Goal: Task Accomplishment & Management: Manage account settings

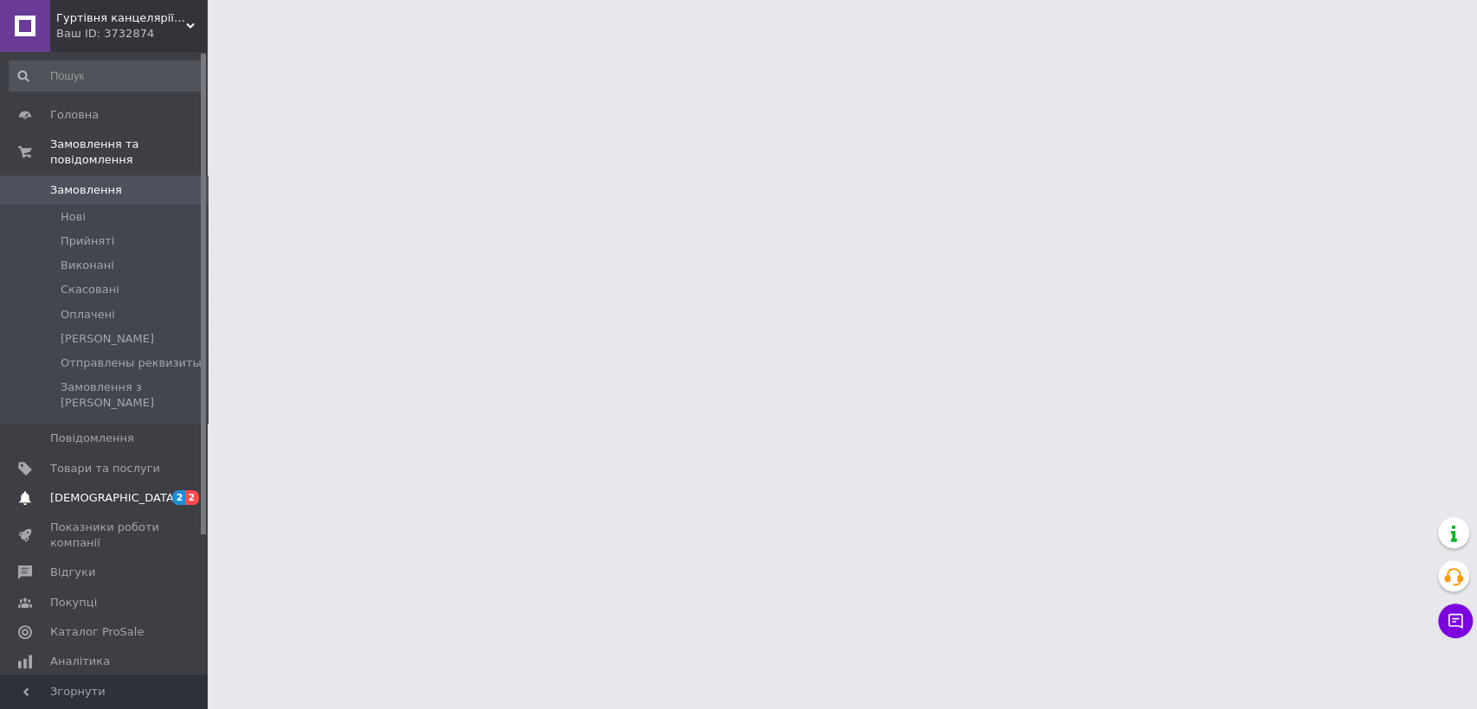
click at [127, 484] on link "[DEMOGRAPHIC_DATA] 2 2" at bounding box center [106, 498] width 212 height 29
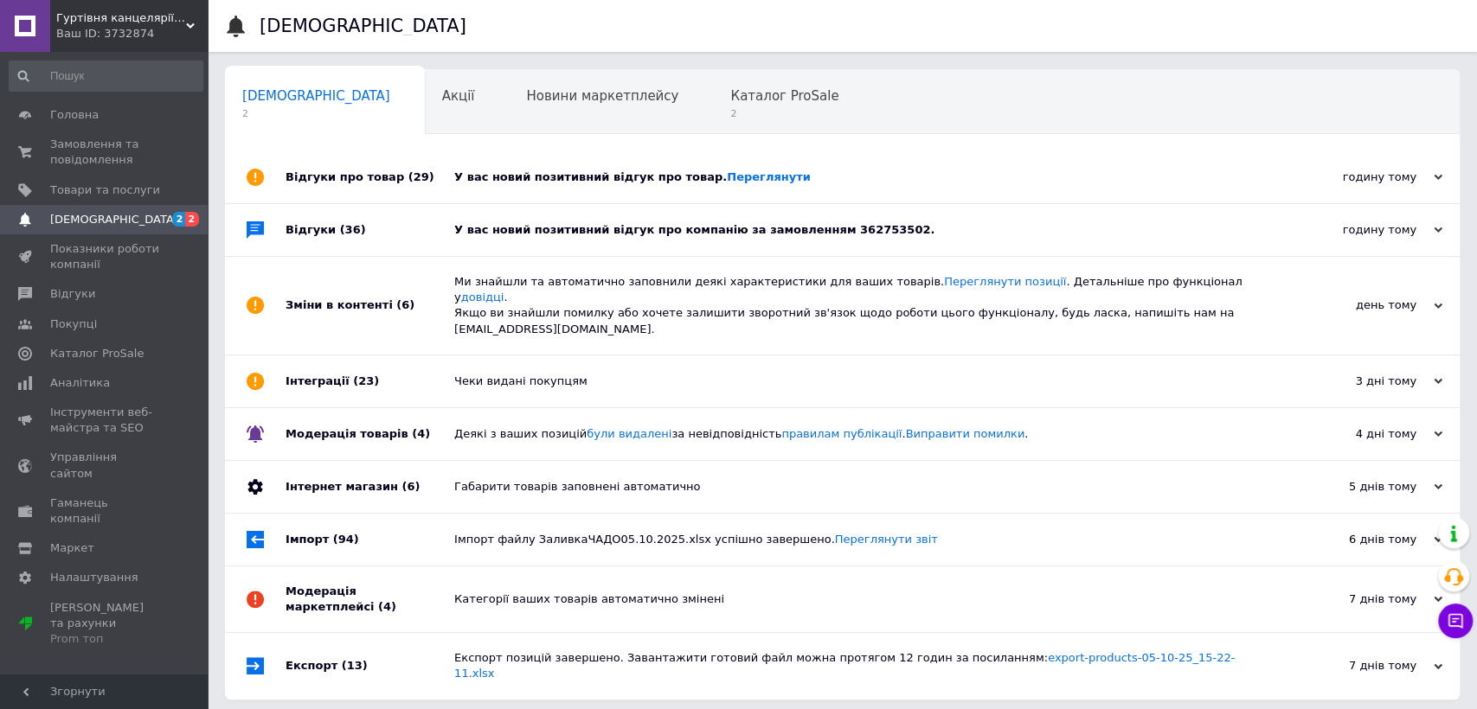
click at [508, 229] on div "У вас новий позитивний відгук про компанію за замовленням 362753502." at bounding box center [861, 230] width 815 height 16
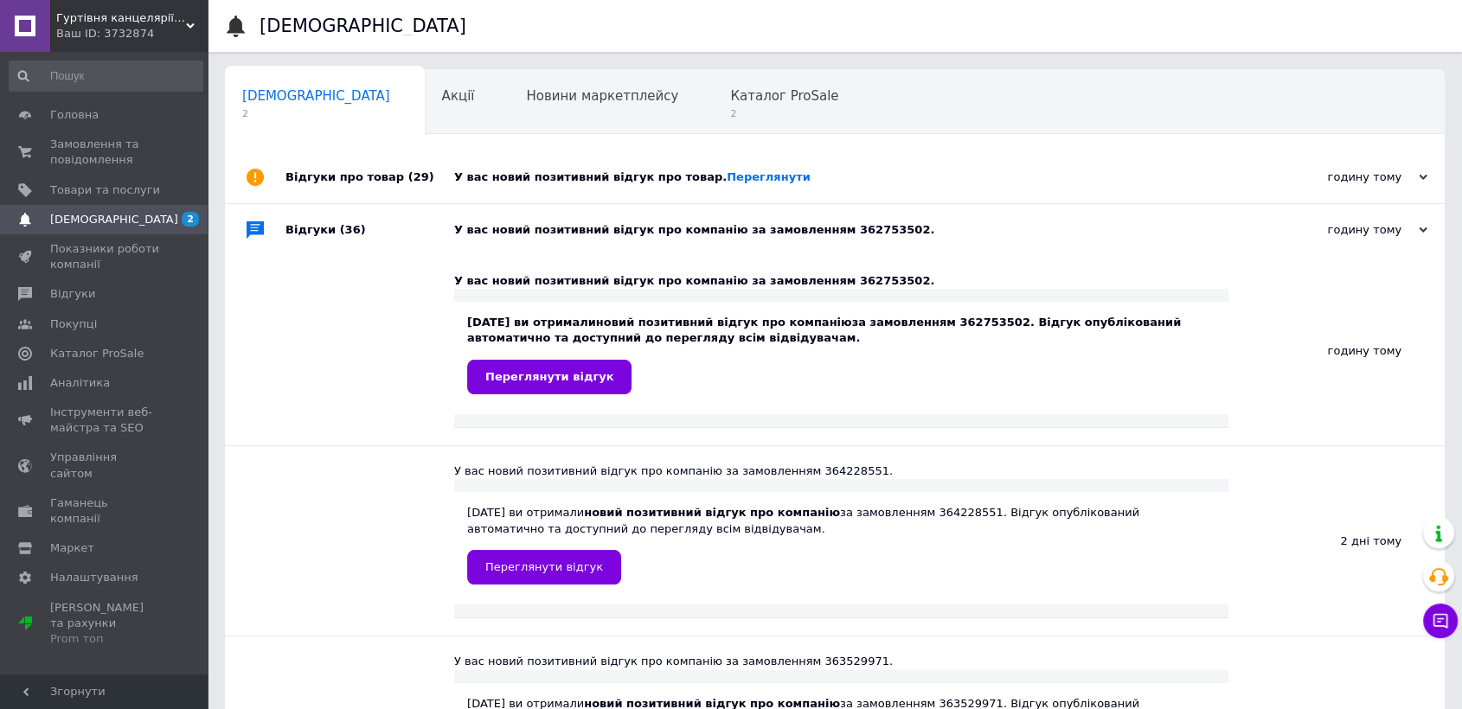
click at [553, 158] on div "У вас новий позитивний відгук про товар. [GEOGRAPHIC_DATA]" at bounding box center [854, 177] width 800 height 52
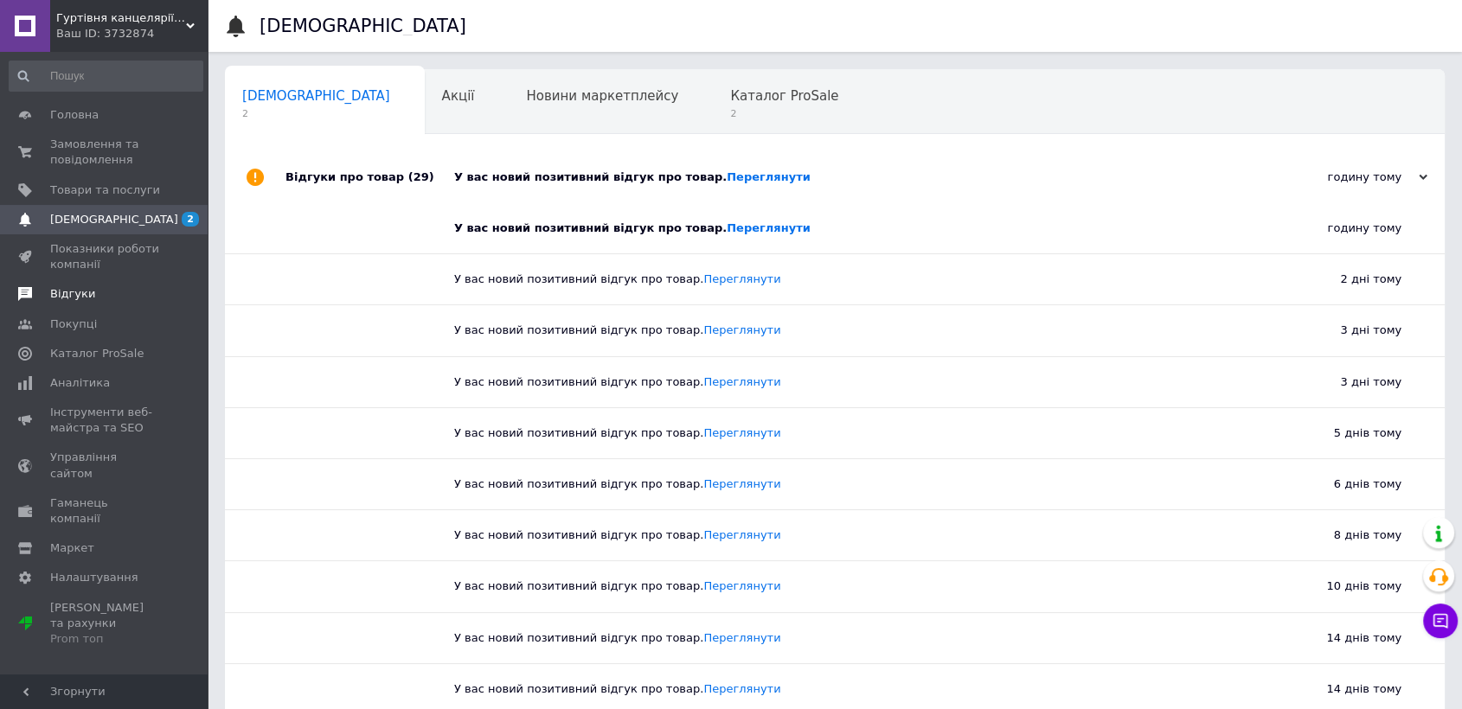
click at [78, 285] on link "Відгуки" at bounding box center [106, 293] width 212 height 29
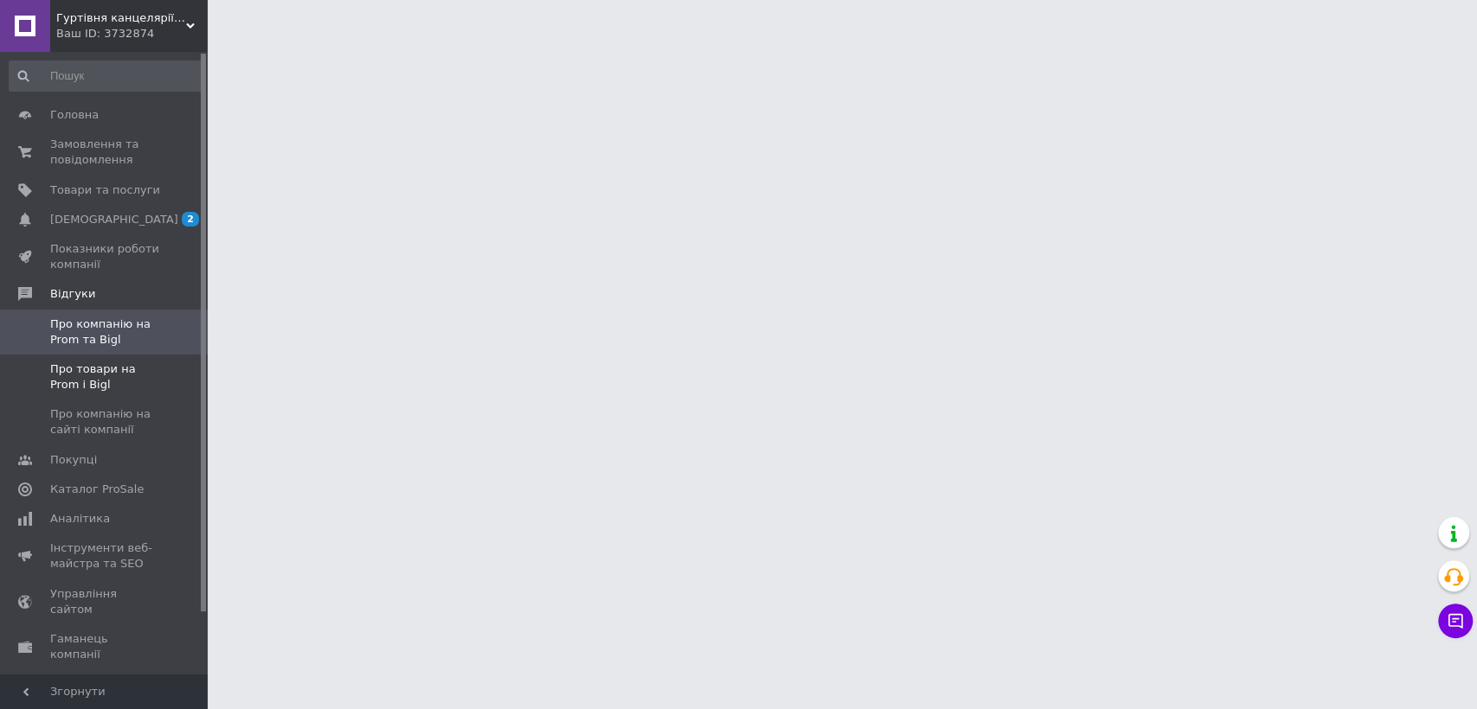
click at [93, 376] on span "Про товари на Prom і Bigl" at bounding box center [105, 377] width 110 height 31
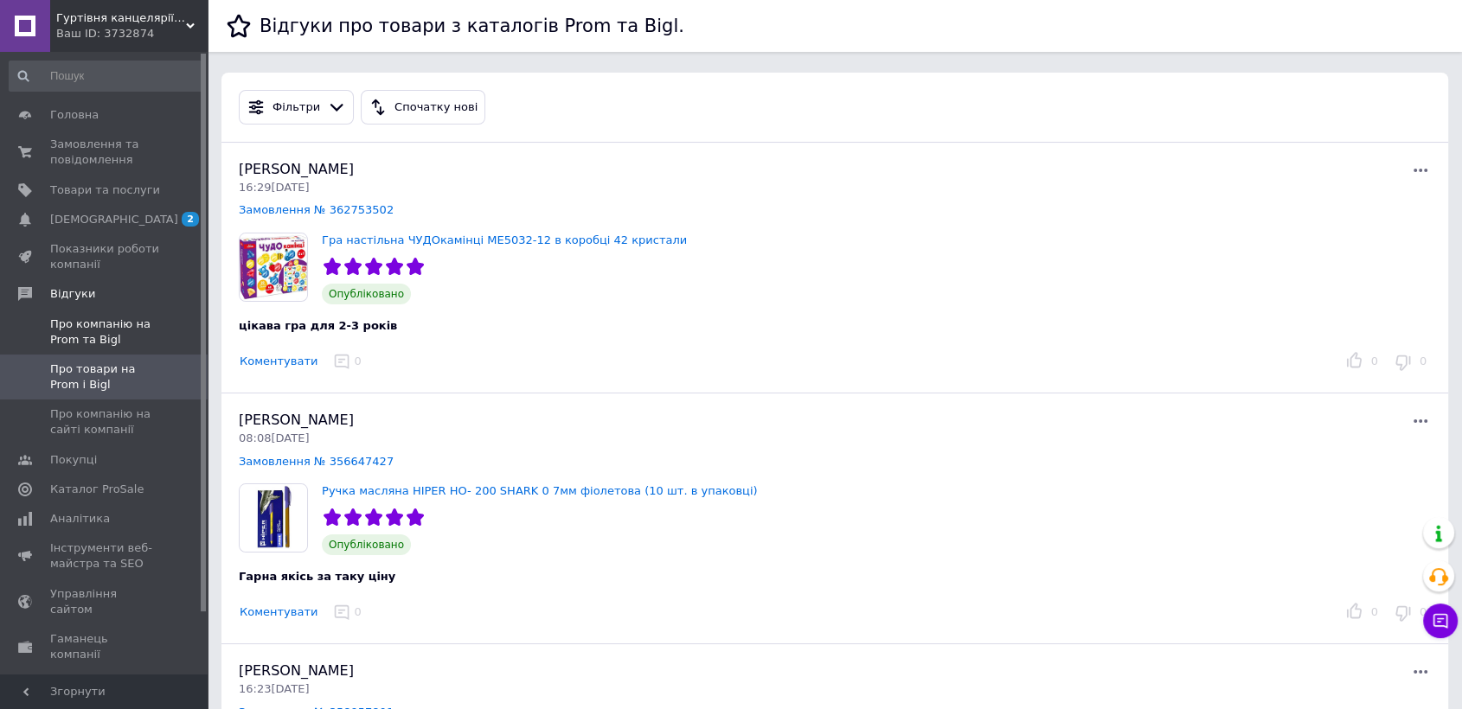
click at [80, 334] on span "Про компанію на Prom та Bigl" at bounding box center [105, 332] width 110 height 31
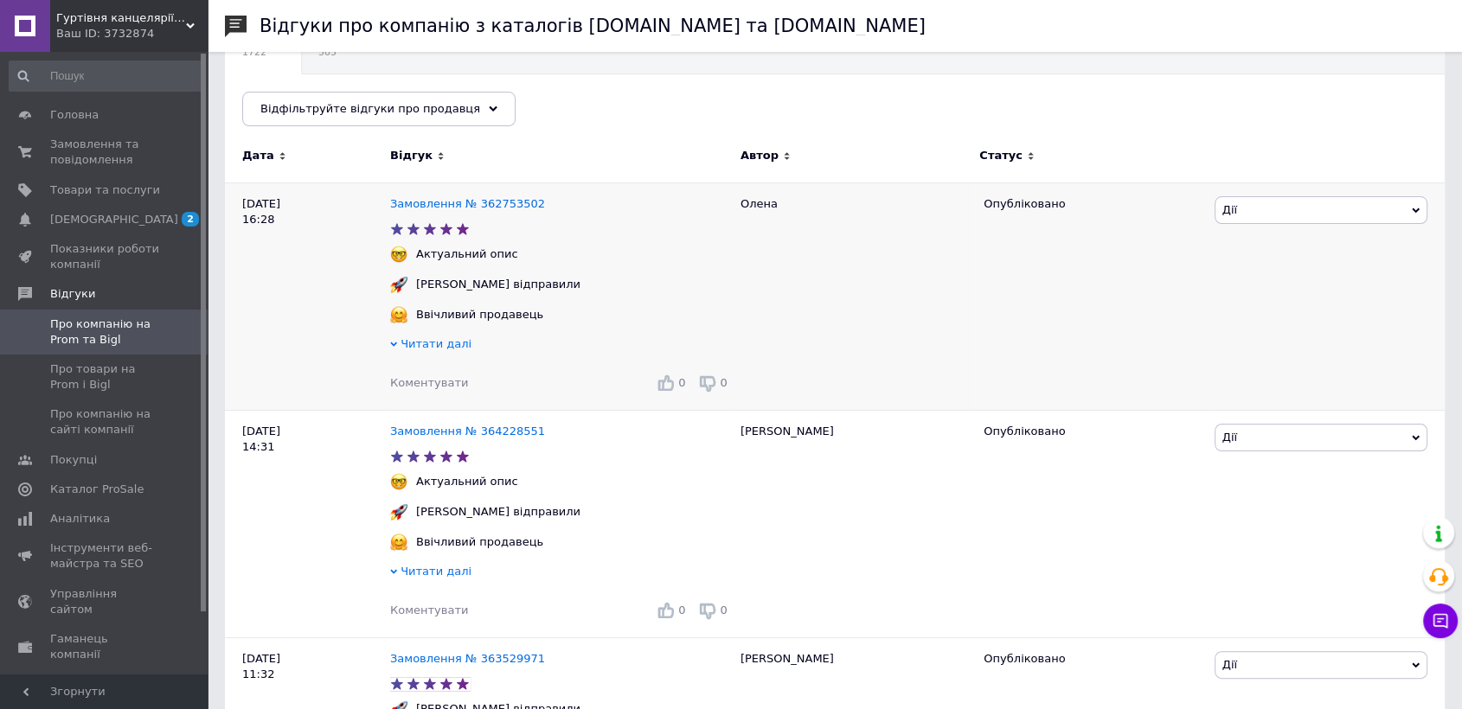
scroll to position [192, 0]
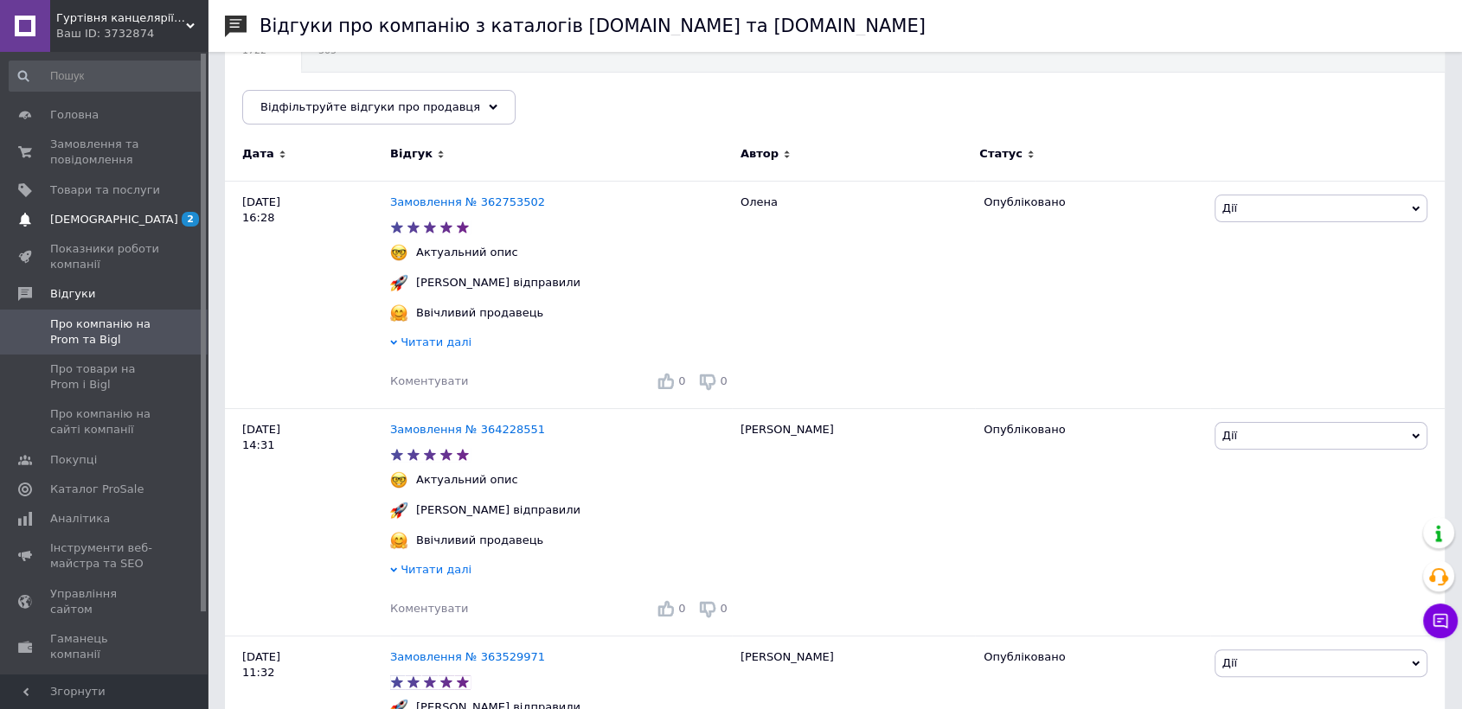
click at [119, 222] on span "[DEMOGRAPHIC_DATA]" at bounding box center [105, 220] width 110 height 16
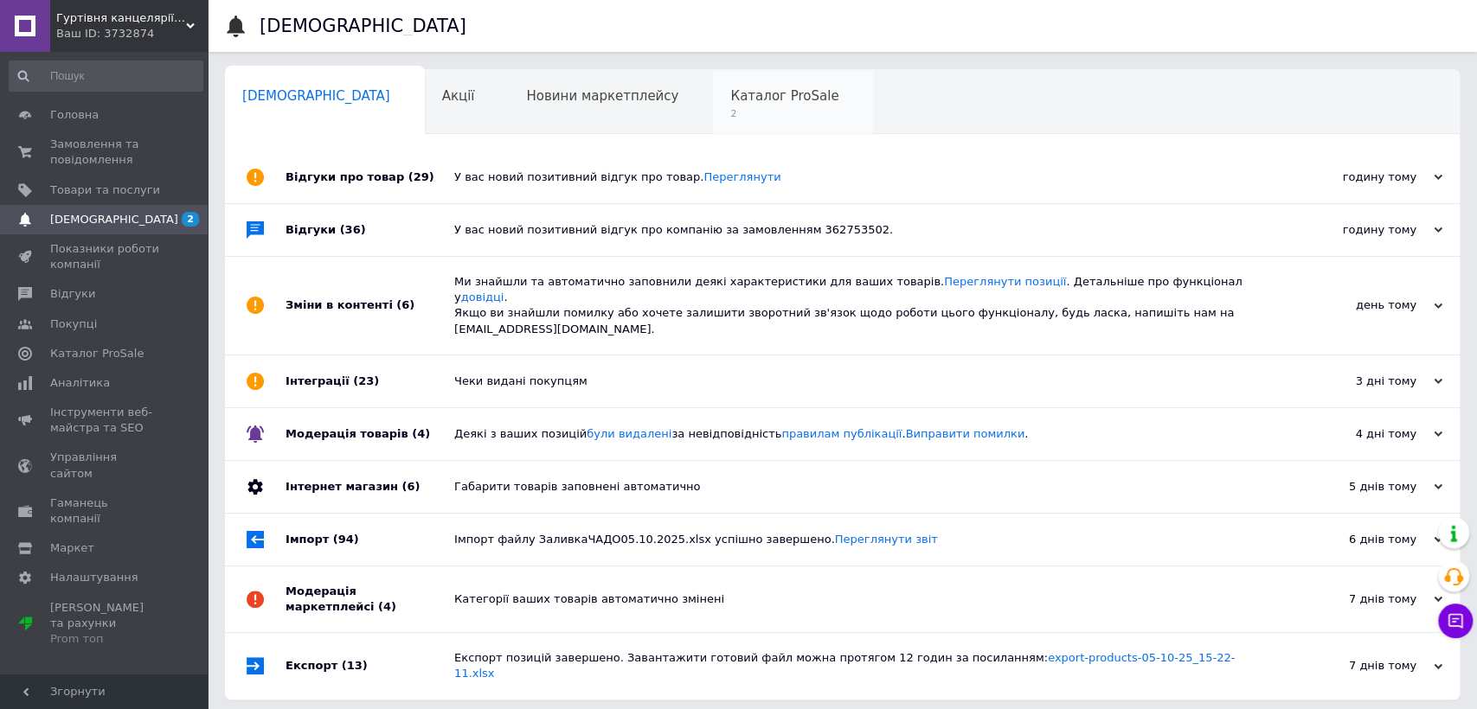
click at [730, 119] on span "2" at bounding box center [784, 113] width 108 height 13
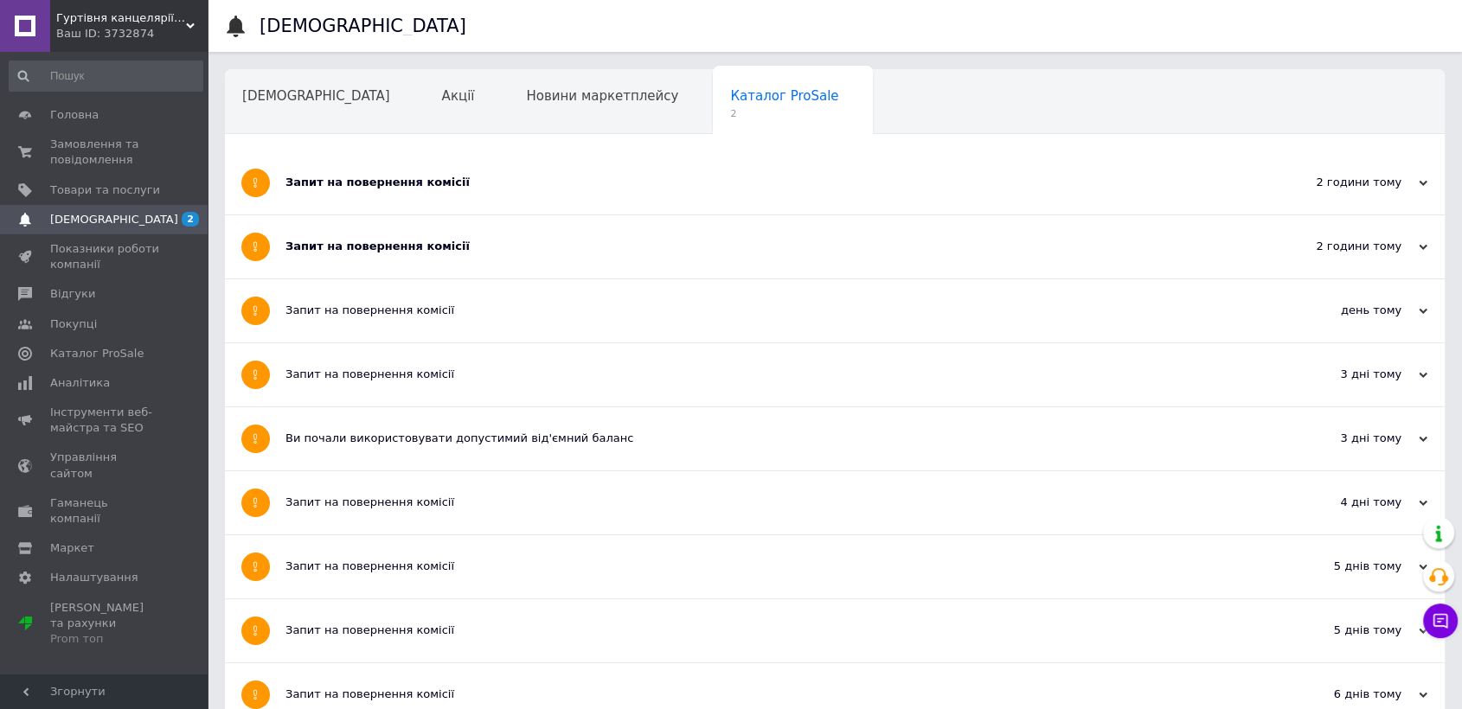
click at [391, 247] on div "Запит на повернення комісії" at bounding box center [769, 247] width 969 height 16
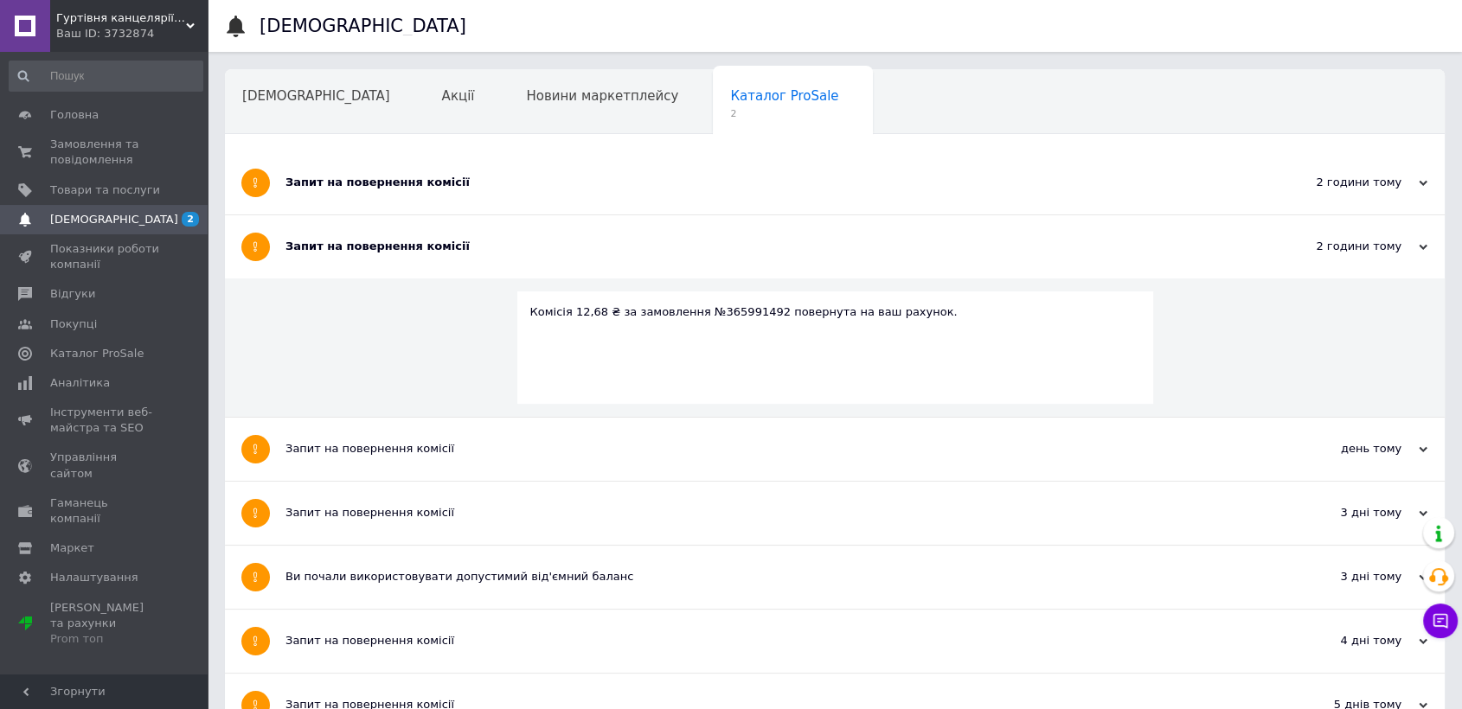
click at [420, 175] on div "Запит на повернення комісії" at bounding box center [769, 183] width 969 height 16
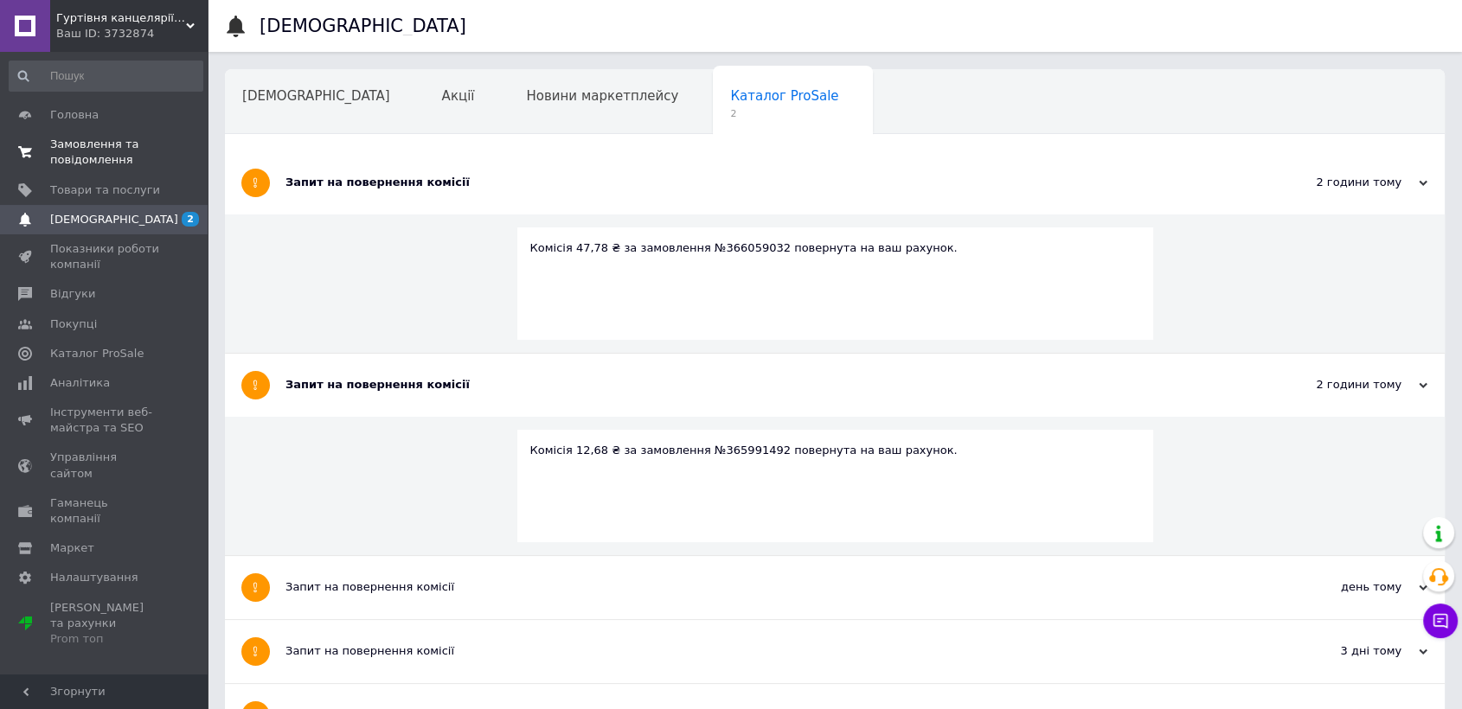
click at [101, 168] on span "Замовлення та повідомлення" at bounding box center [105, 152] width 110 height 31
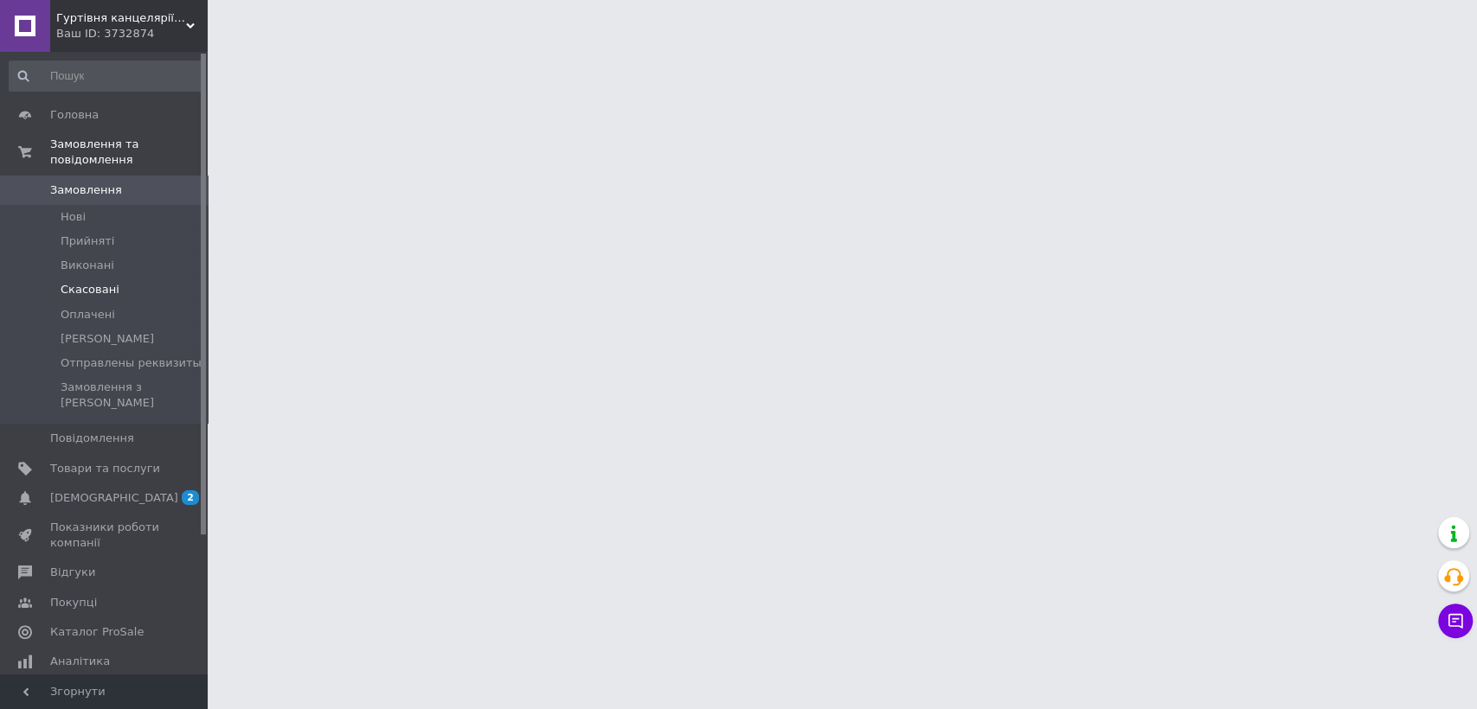
click at [91, 285] on li "Скасовані" at bounding box center [106, 290] width 212 height 24
click at [87, 282] on span "Скасовані" at bounding box center [90, 290] width 59 height 16
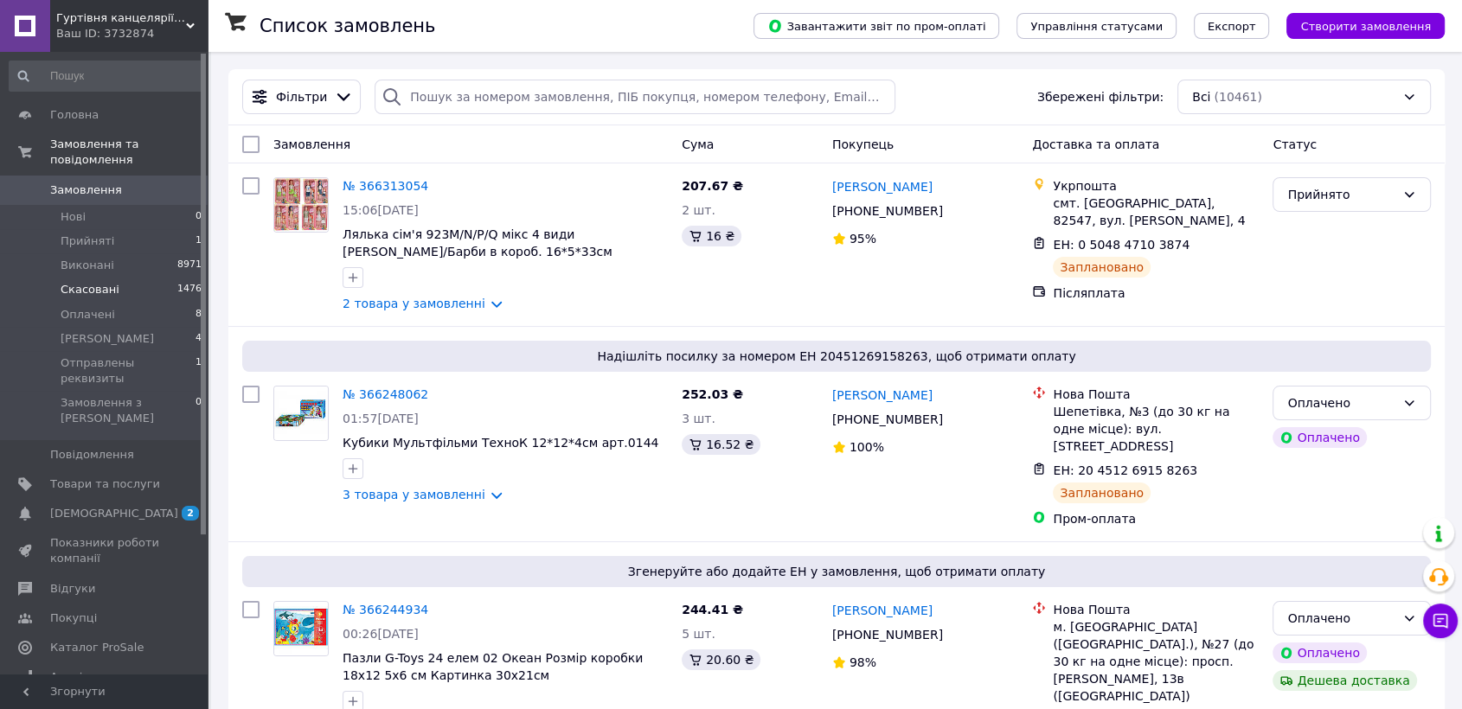
click at [80, 282] on span "Скасовані" at bounding box center [90, 290] width 59 height 16
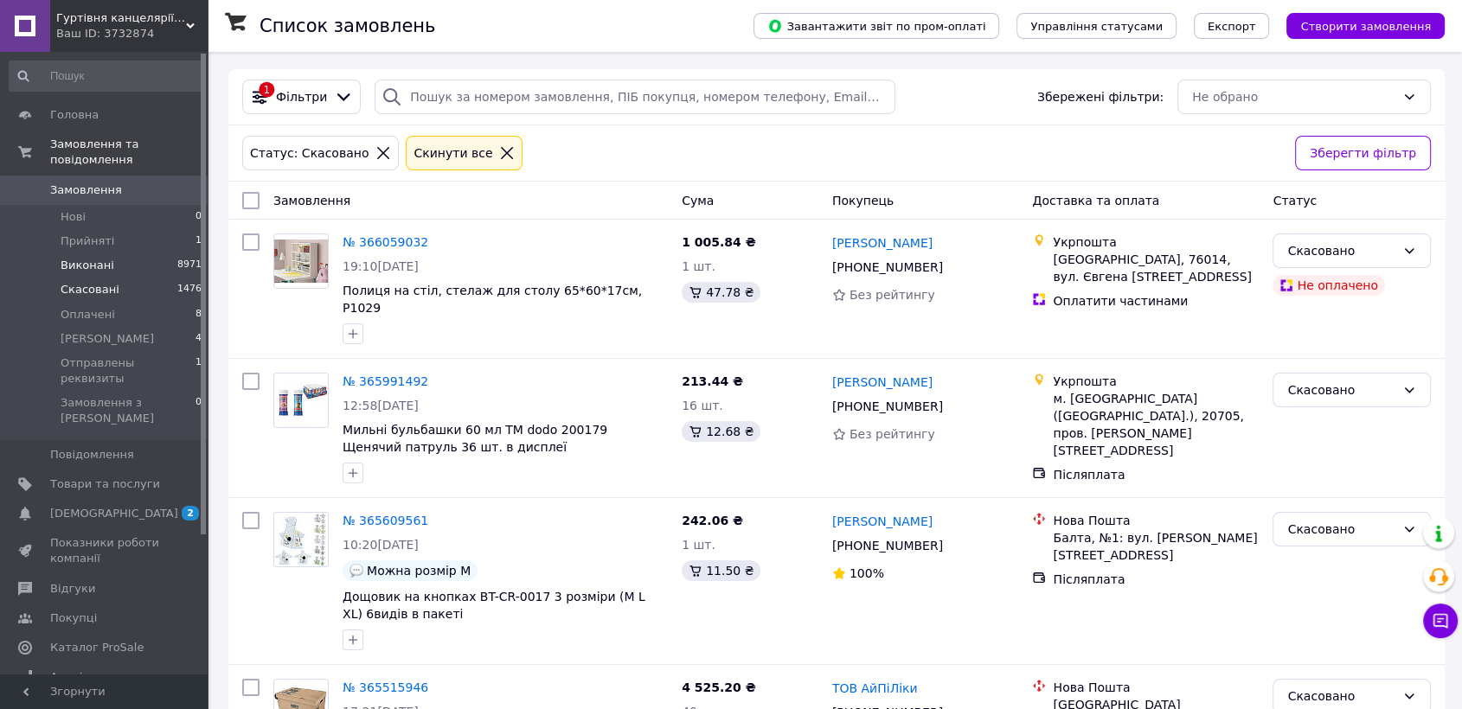
click at [75, 253] on li "Виконані 8971" at bounding box center [106, 265] width 212 height 24
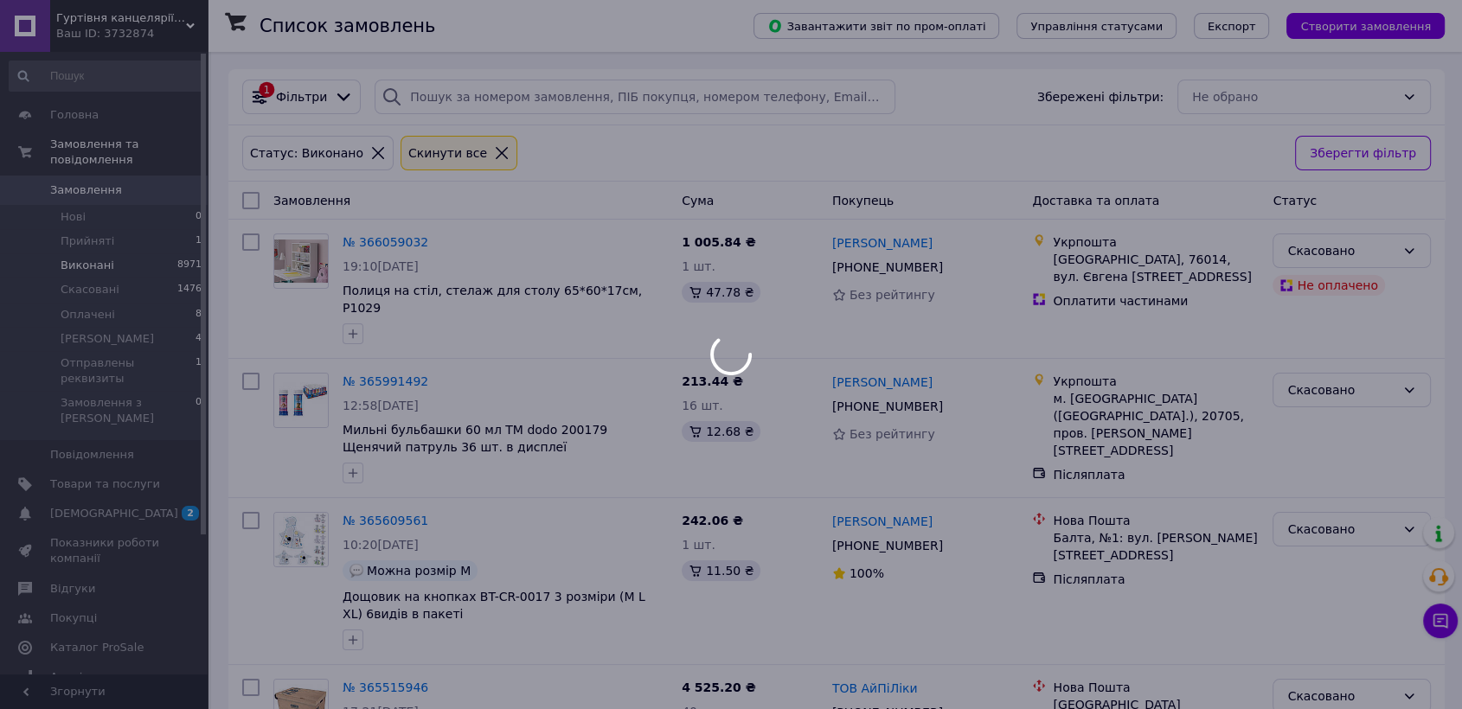
click at [86, 424] on div at bounding box center [731, 354] width 1462 height 709
click at [98, 446] on div at bounding box center [731, 354] width 1462 height 709
click at [99, 438] on div at bounding box center [731, 354] width 1462 height 709
click at [99, 446] on div at bounding box center [731, 354] width 1462 height 709
click at [109, 499] on link "[DEMOGRAPHIC_DATA] 2" at bounding box center [106, 513] width 212 height 29
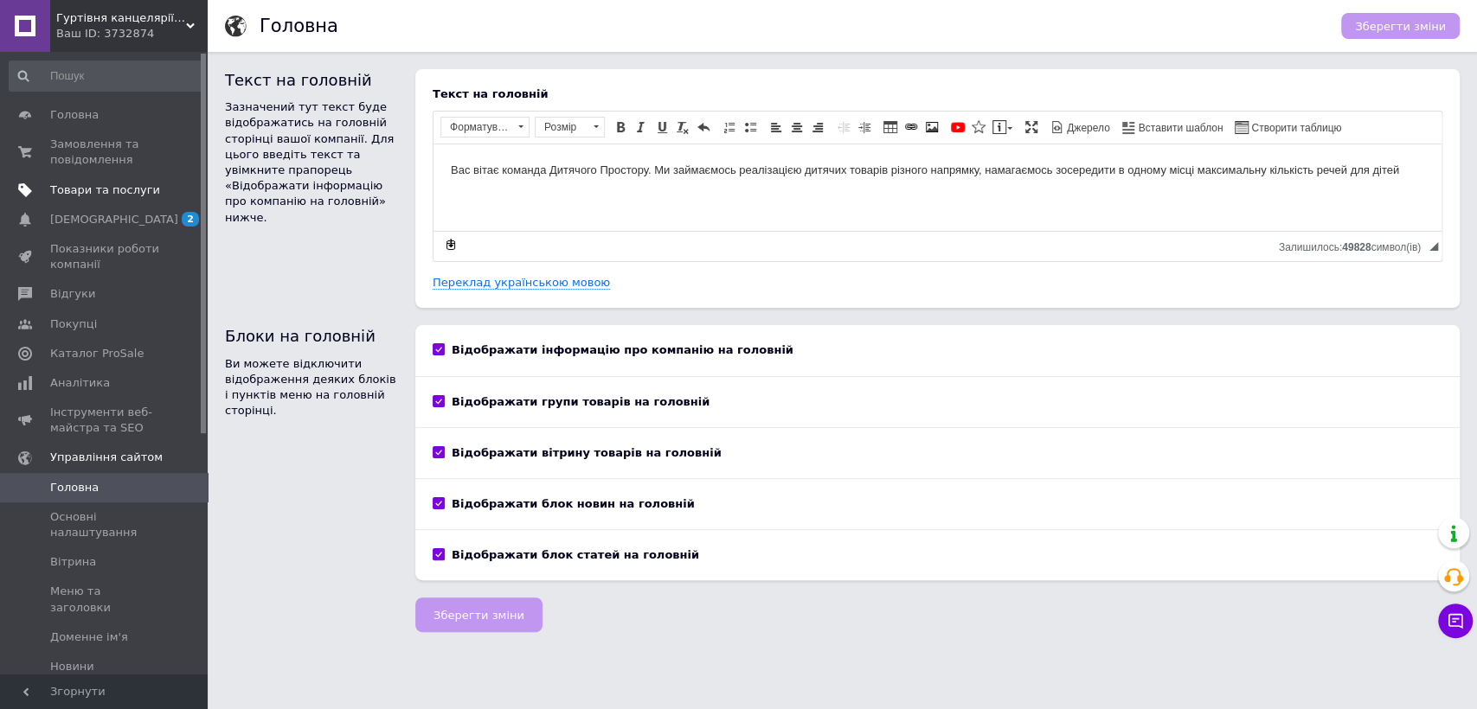
click at [83, 183] on span "Товари та послуги" at bounding box center [105, 191] width 110 height 16
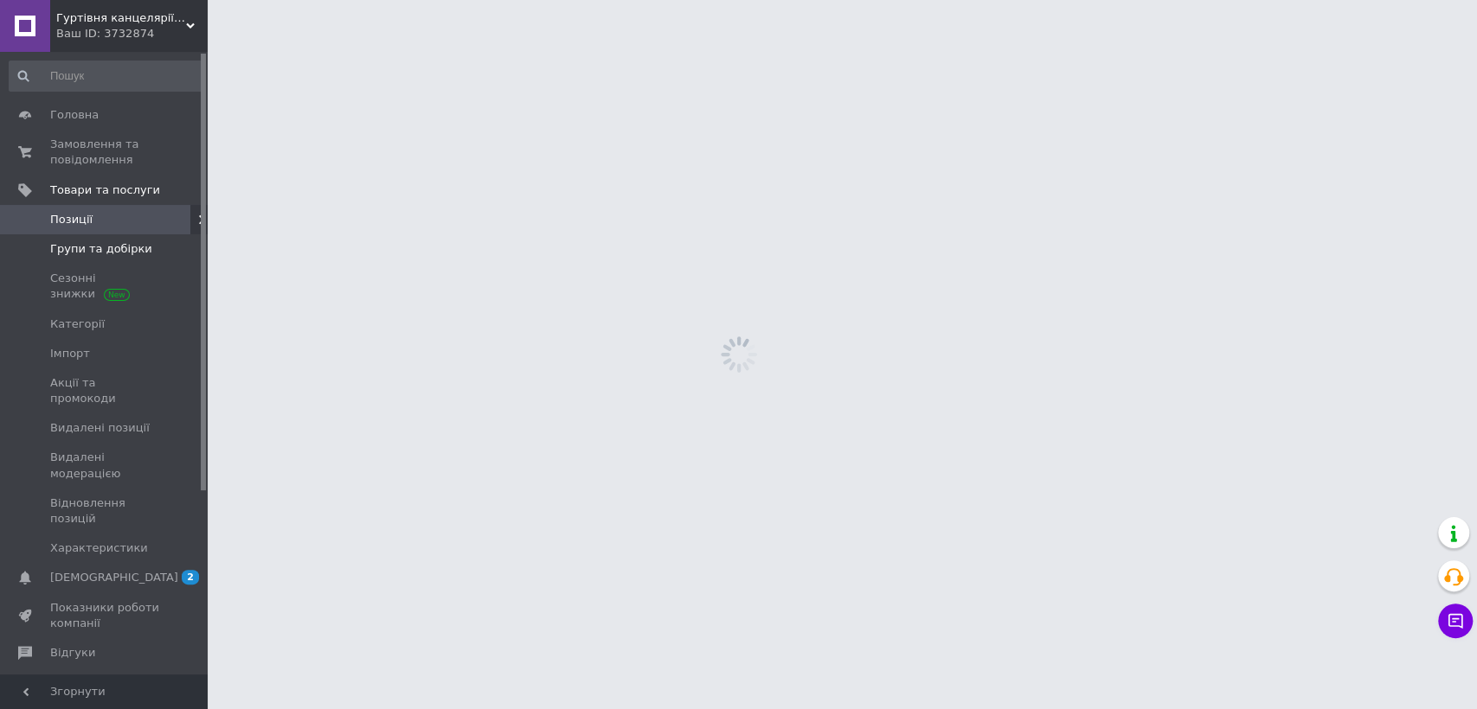
click at [86, 261] on link "Групи та добірки" at bounding box center [106, 248] width 212 height 29
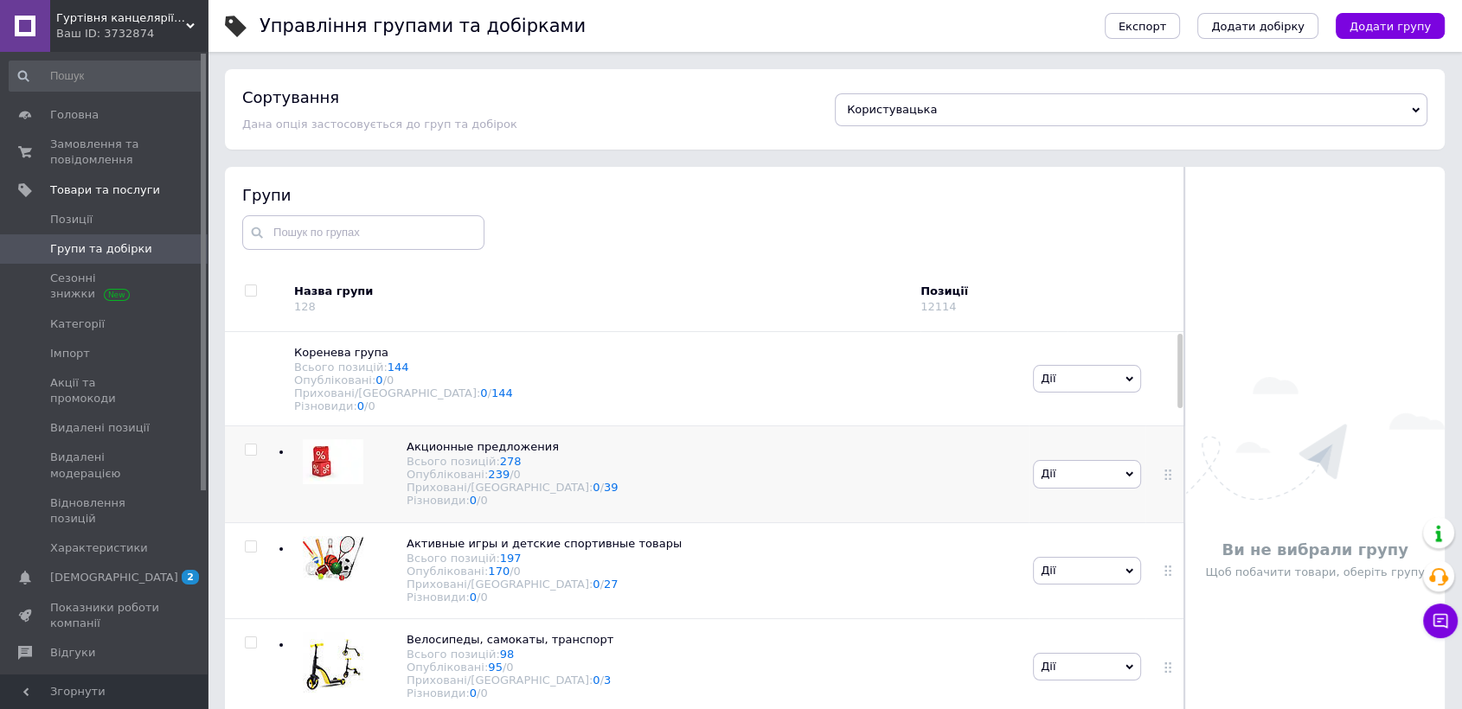
click at [246, 456] on input "checkbox" at bounding box center [250, 450] width 11 height 11
checkbox input "true"
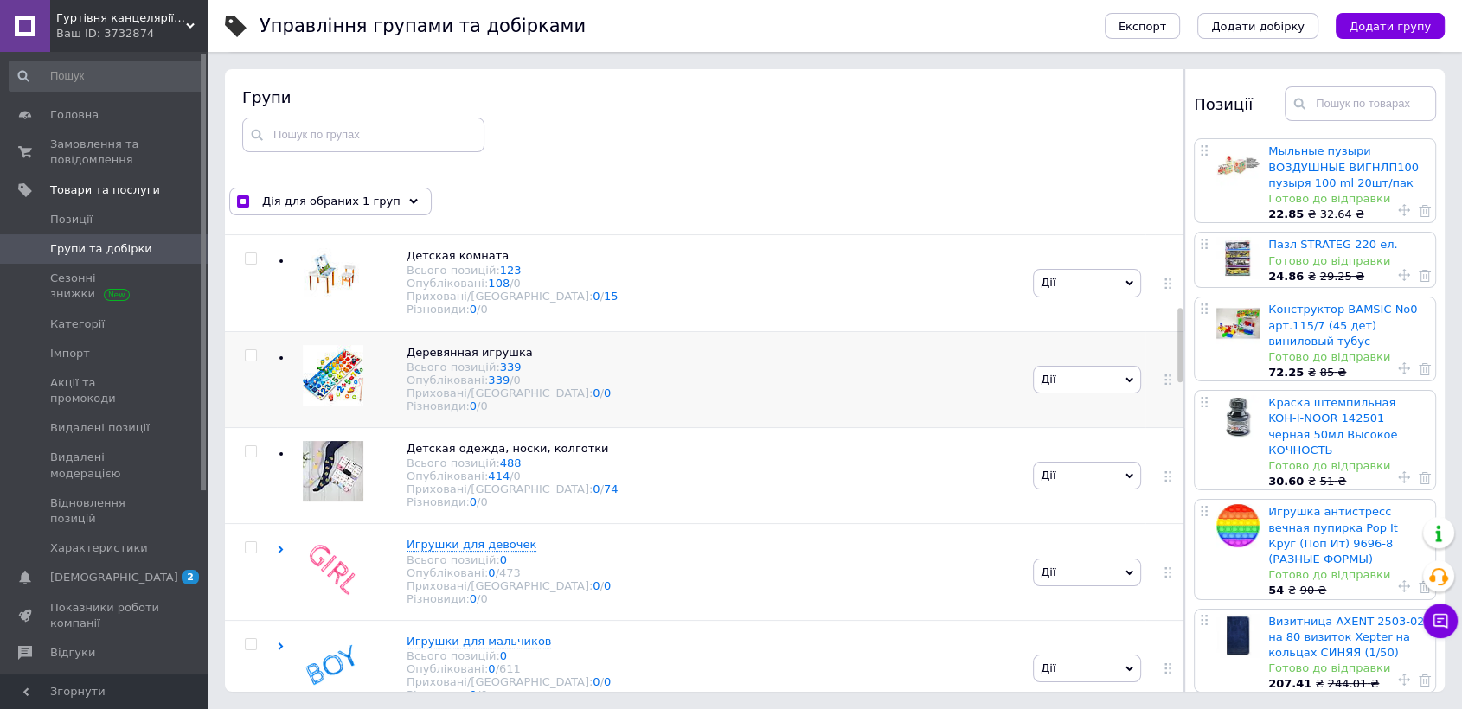
scroll to position [480, 0]
click at [248, 360] on input "checkbox" at bounding box center [250, 354] width 11 height 11
checkbox input "true"
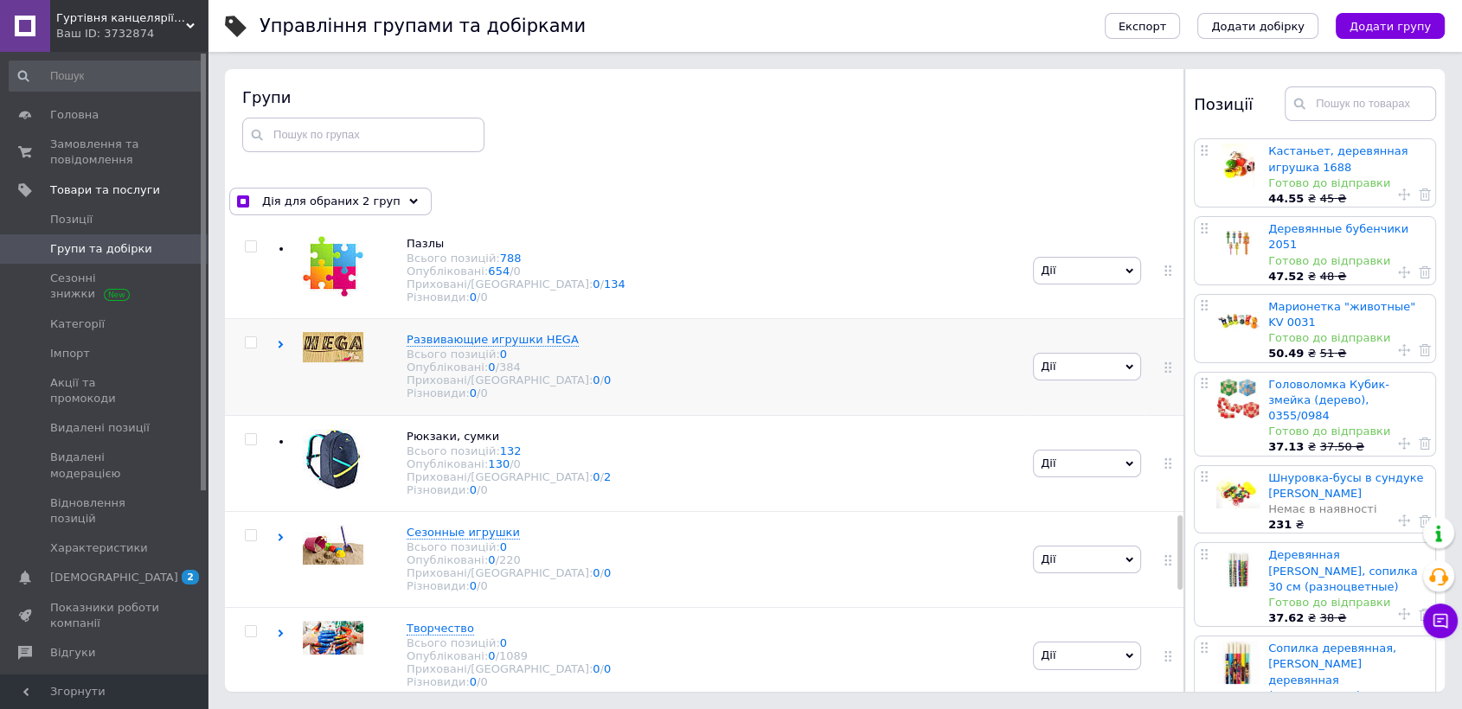
scroll to position [1730, 0]
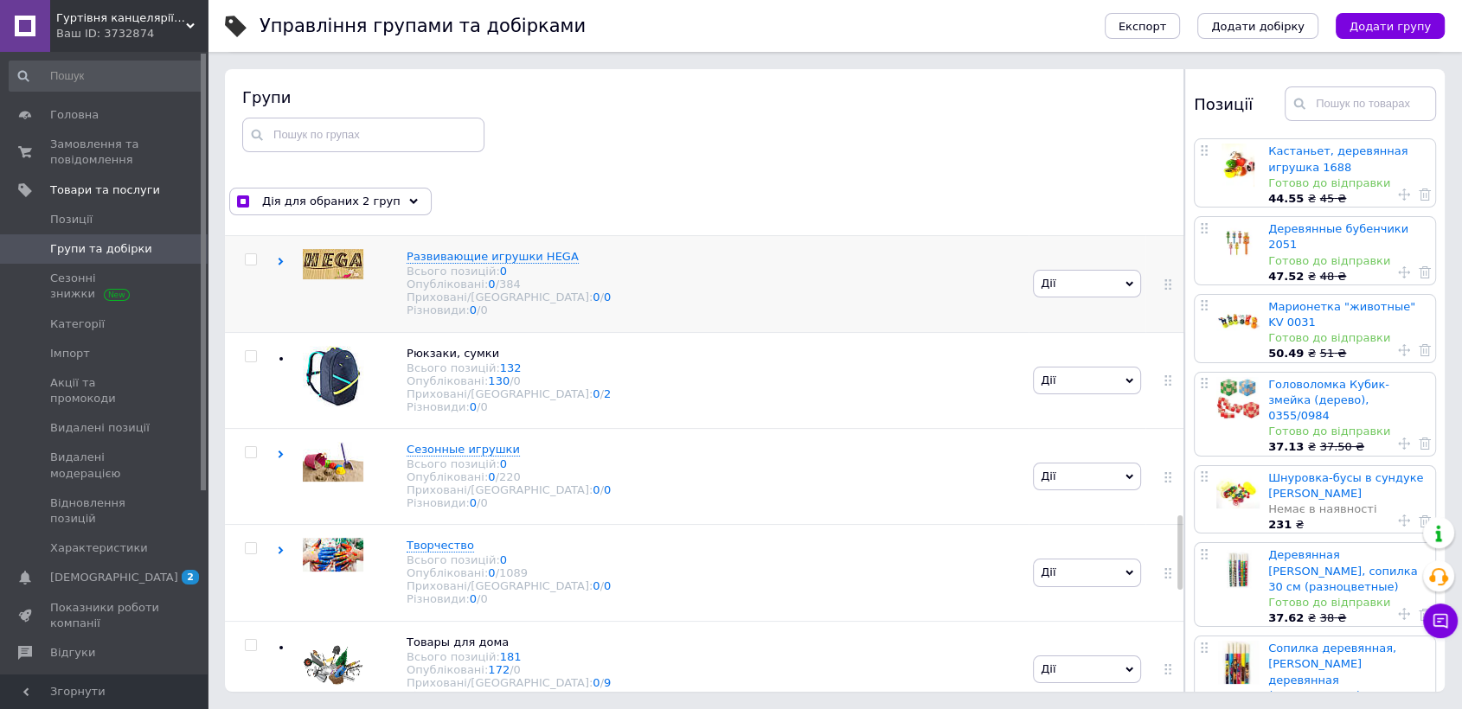
click at [255, 266] on input "checkbox" at bounding box center [250, 259] width 11 height 11
checkbox input "true"
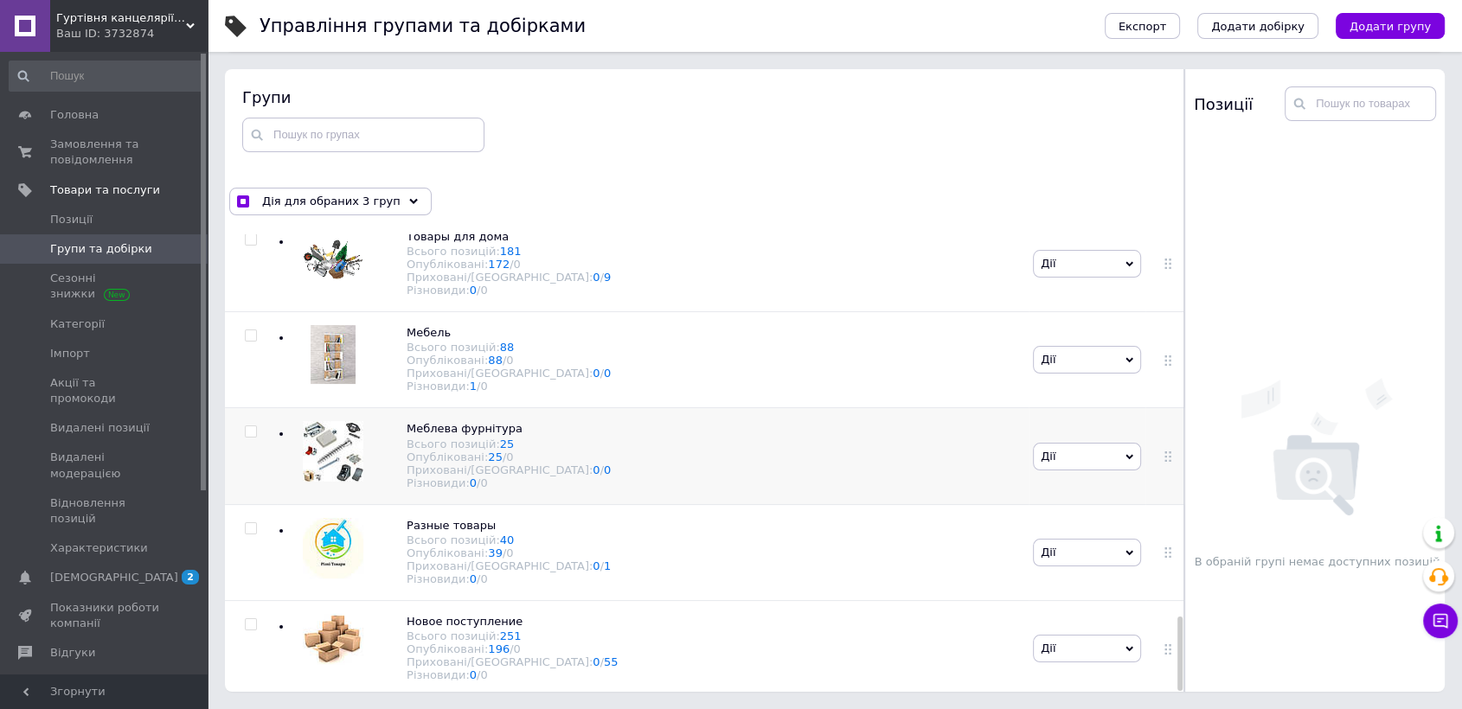
scroll to position [2357, 0]
click at [240, 330] on div at bounding box center [251, 336] width 52 height 12
click at [249, 330] on input "checkbox" at bounding box center [250, 335] width 11 height 11
checkbox input "true"
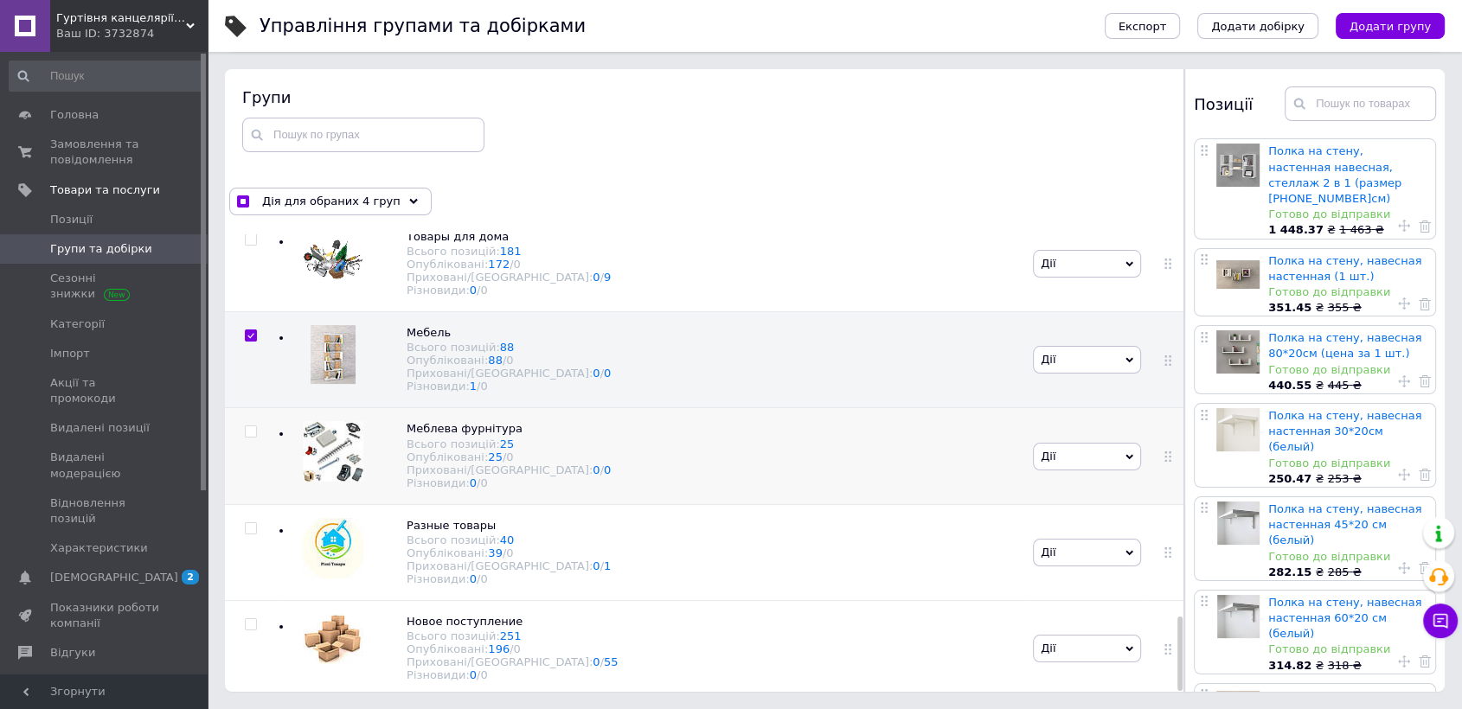
click at [248, 426] on input "checkbox" at bounding box center [250, 431] width 11 height 11
checkbox input "true"
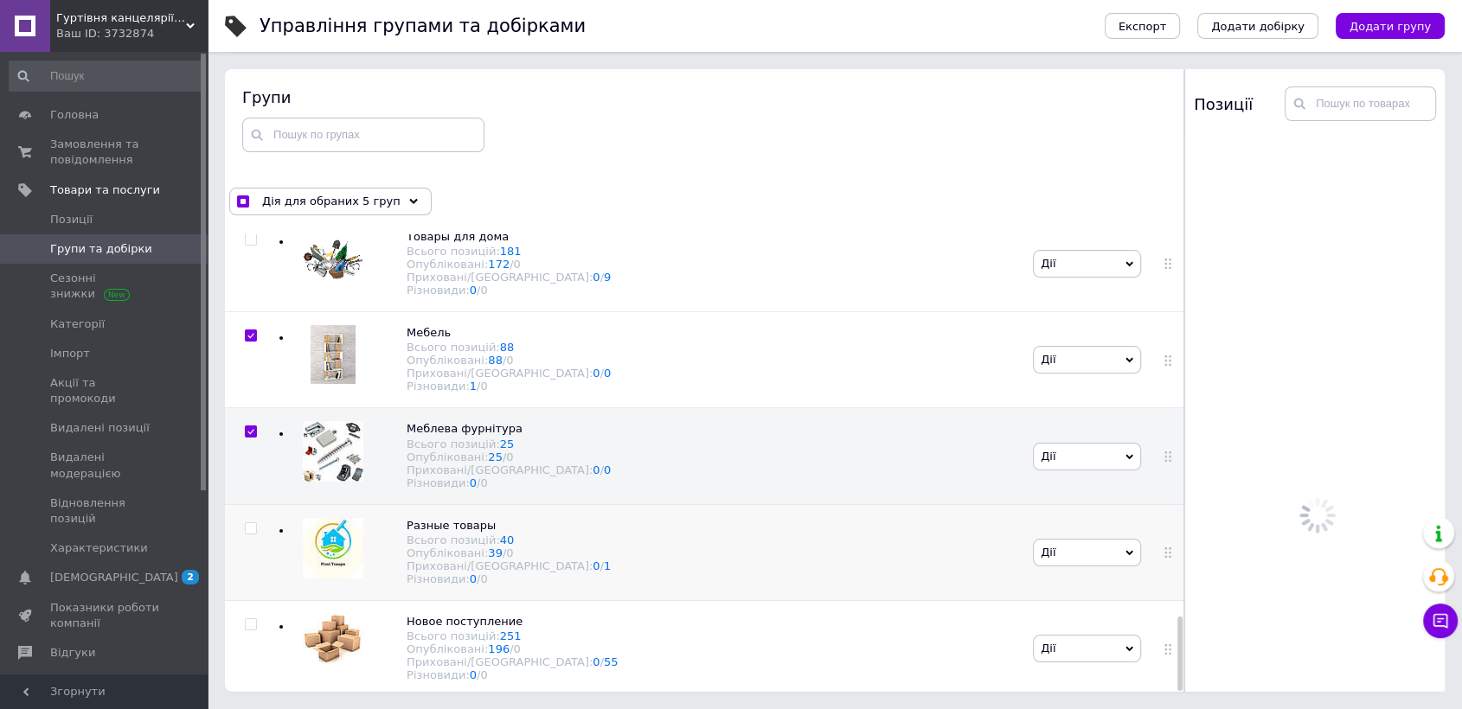
click at [251, 523] on input "checkbox" at bounding box center [250, 528] width 11 height 11
checkbox input "true"
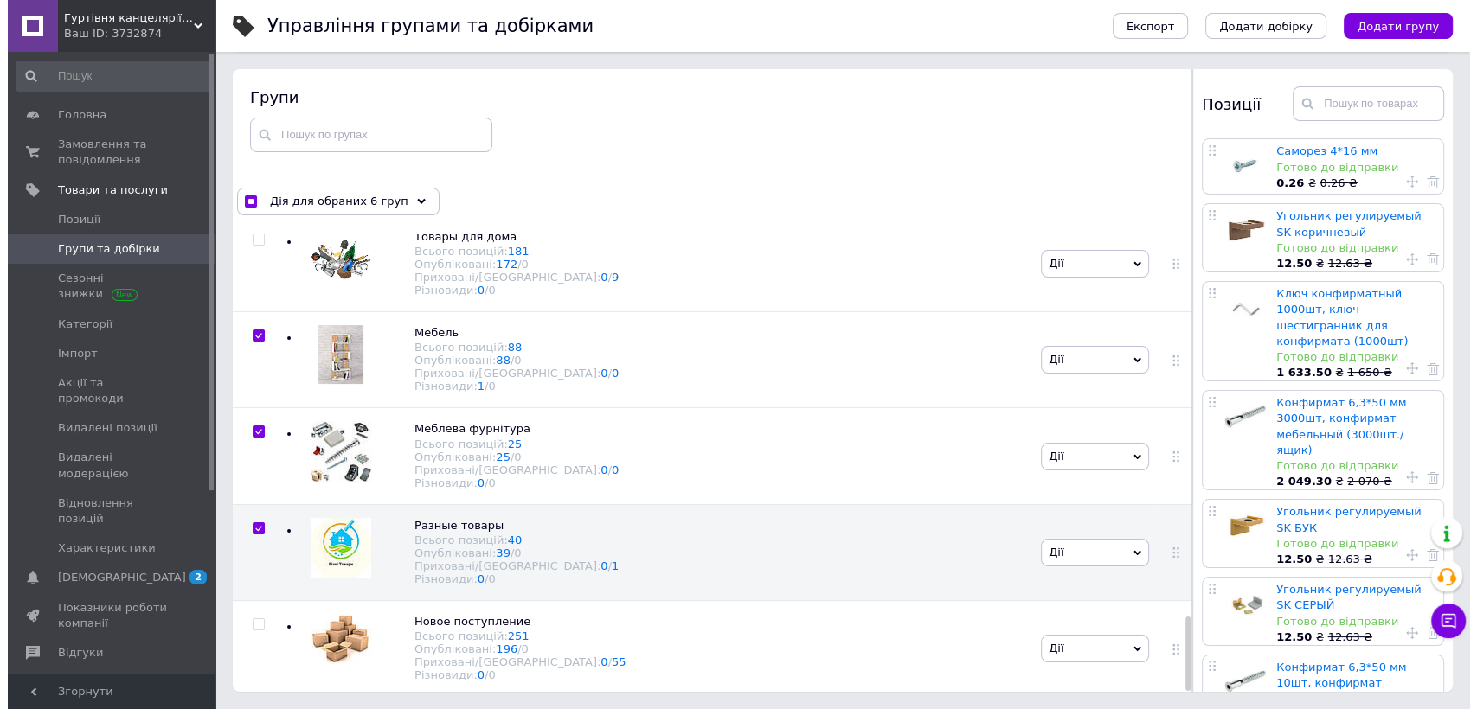
scroll to position [1972, 0]
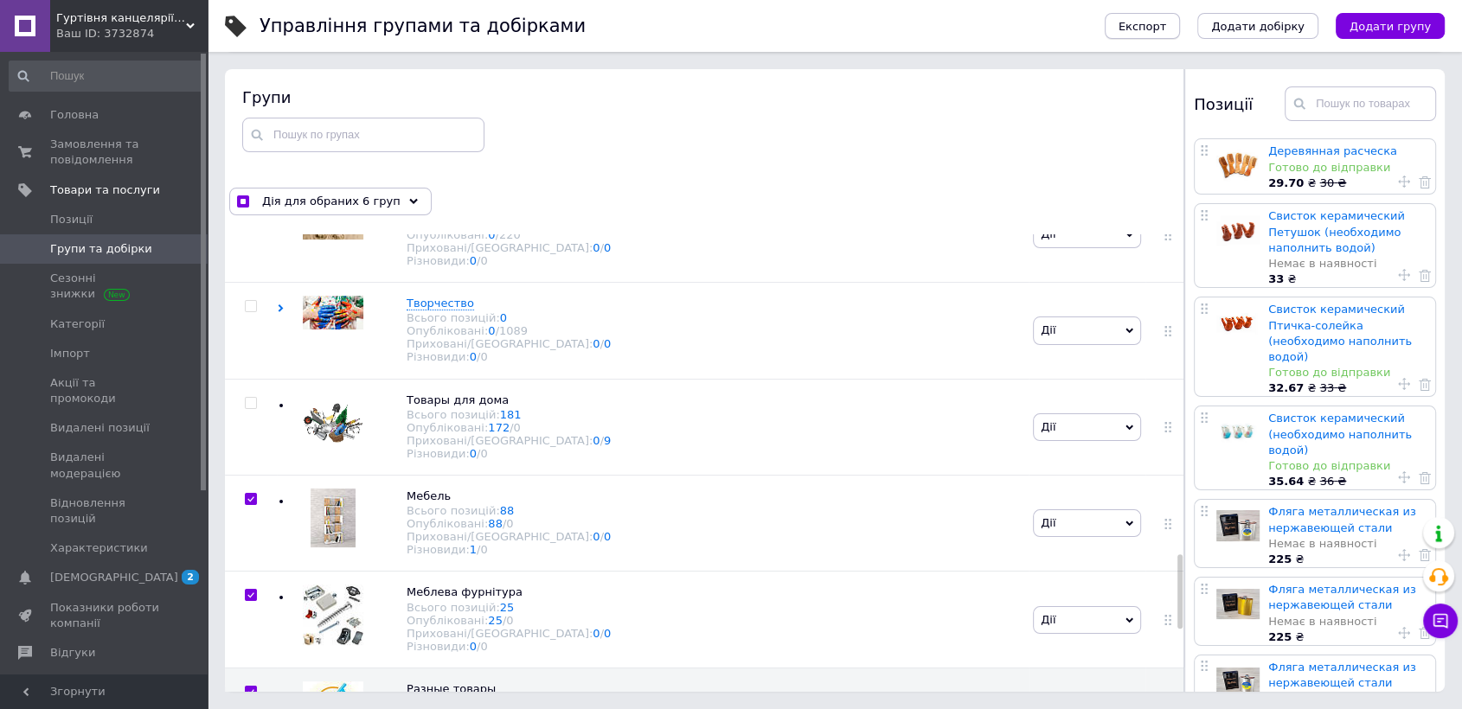
click at [1166, 32] on span "Експорт" at bounding box center [1143, 26] width 48 height 13
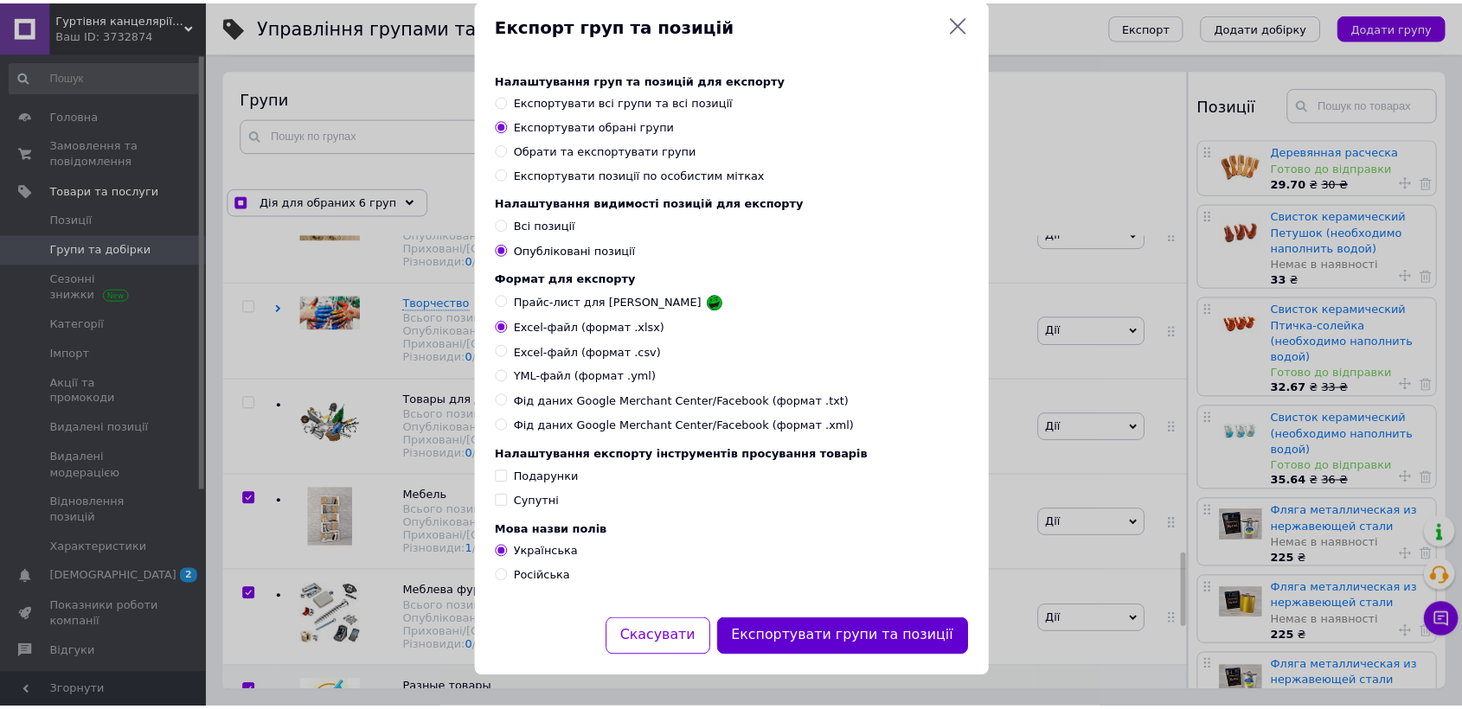
scroll to position [51, 0]
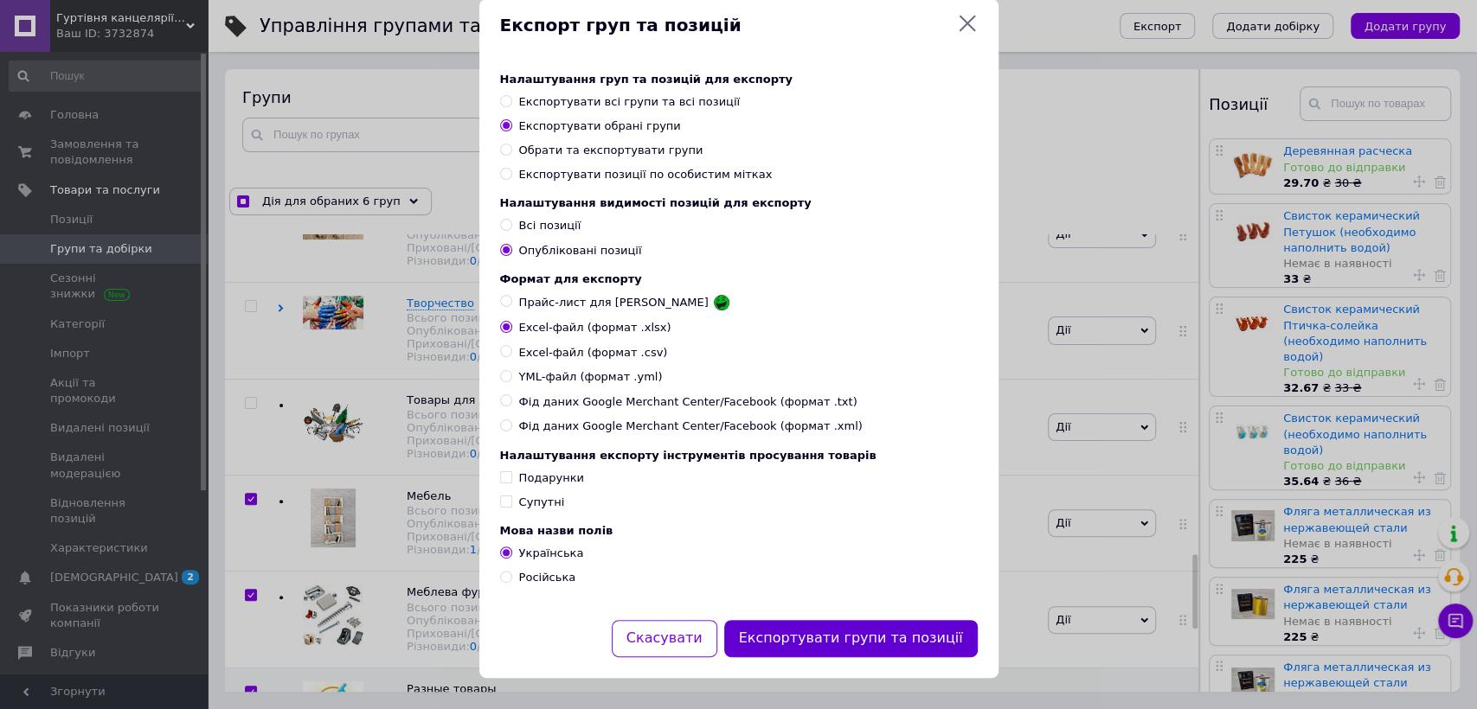
click at [823, 639] on button "Експортувати групи та позиції" at bounding box center [850, 638] width 253 height 37
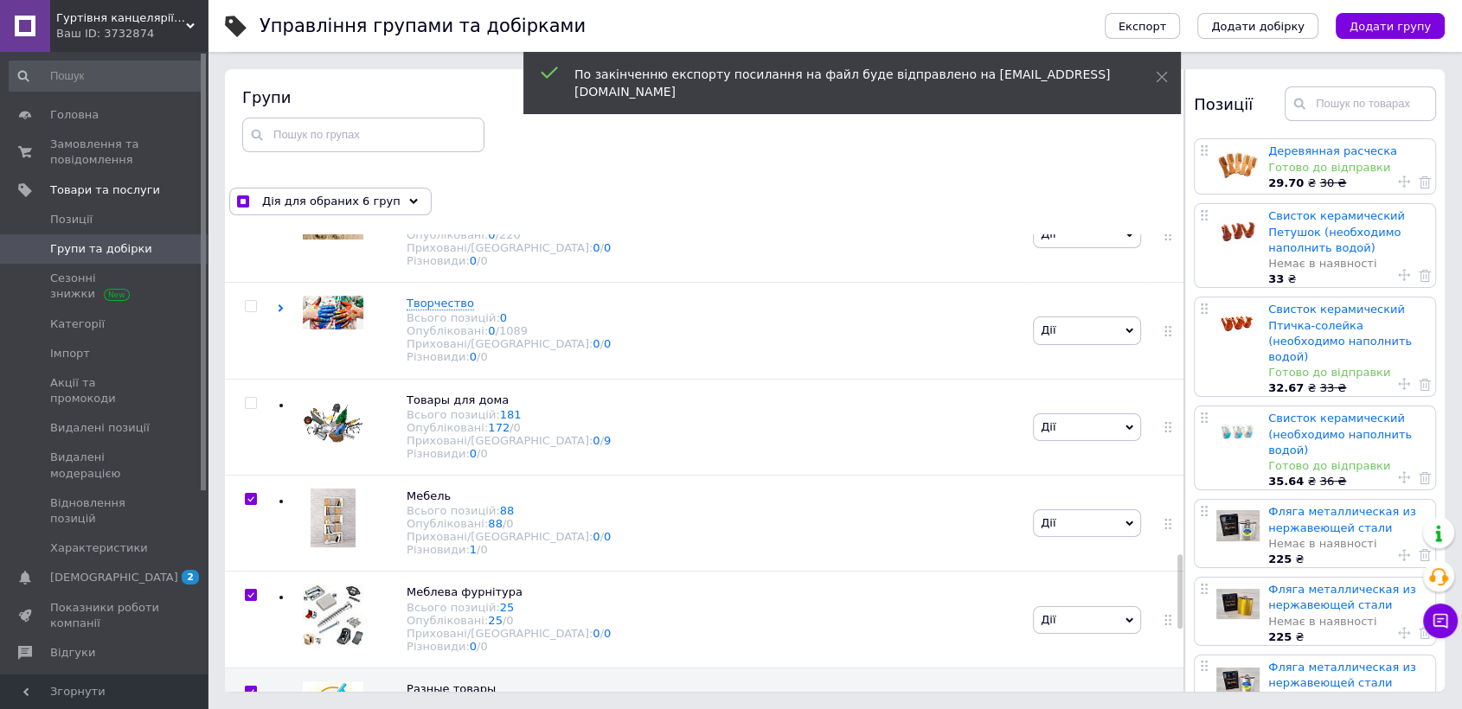
click at [109, 563] on link "[DEMOGRAPHIC_DATA] 2" at bounding box center [106, 577] width 212 height 29
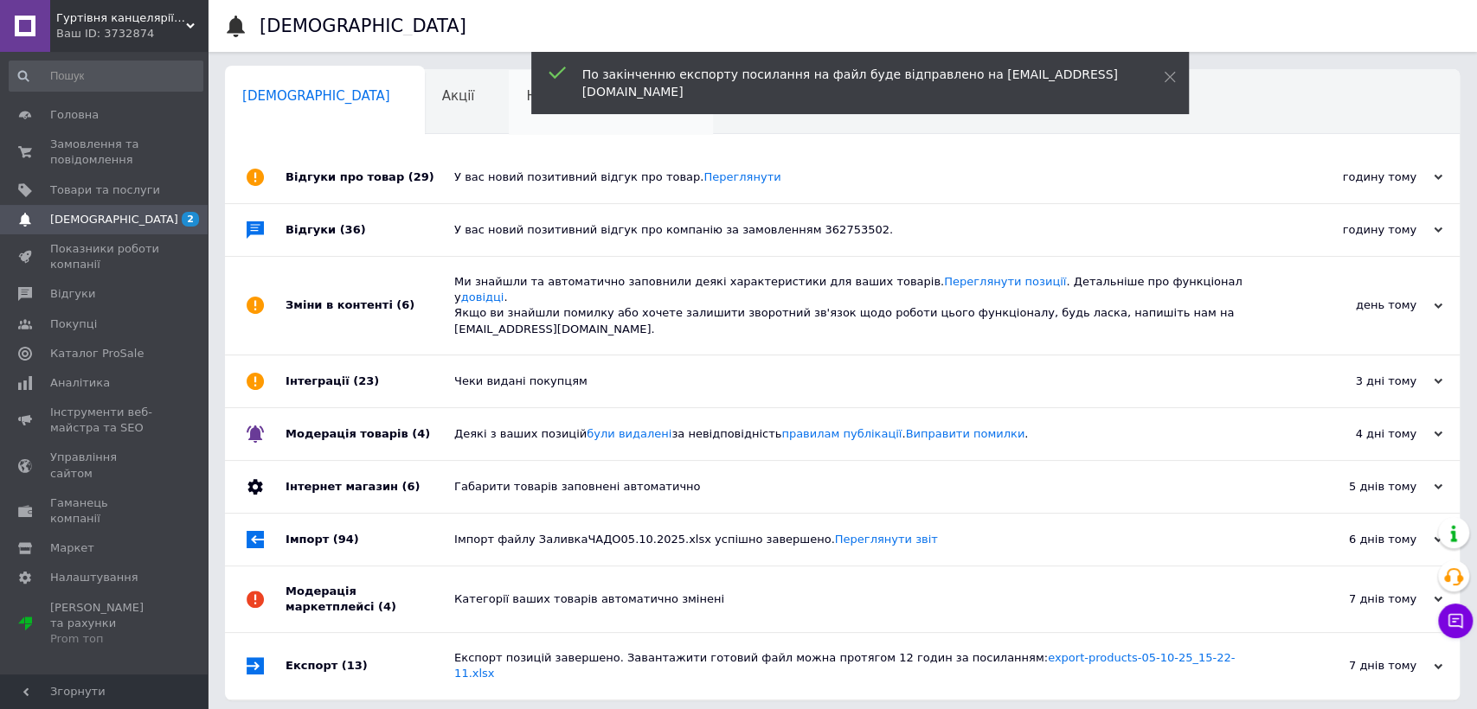
click at [526, 94] on span "Новини маркетплейсу" at bounding box center [602, 96] width 152 height 16
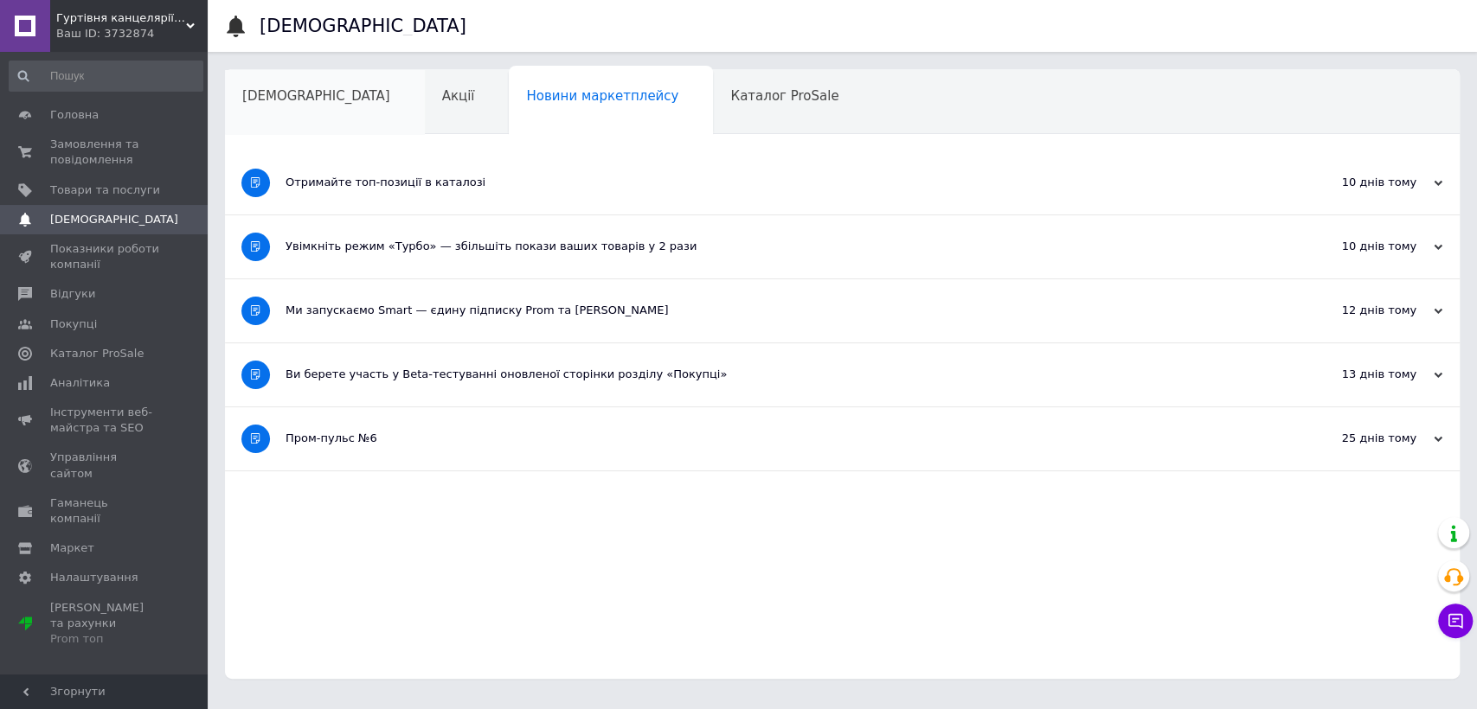
click at [298, 109] on div "[DEMOGRAPHIC_DATA]" at bounding box center [325, 103] width 200 height 66
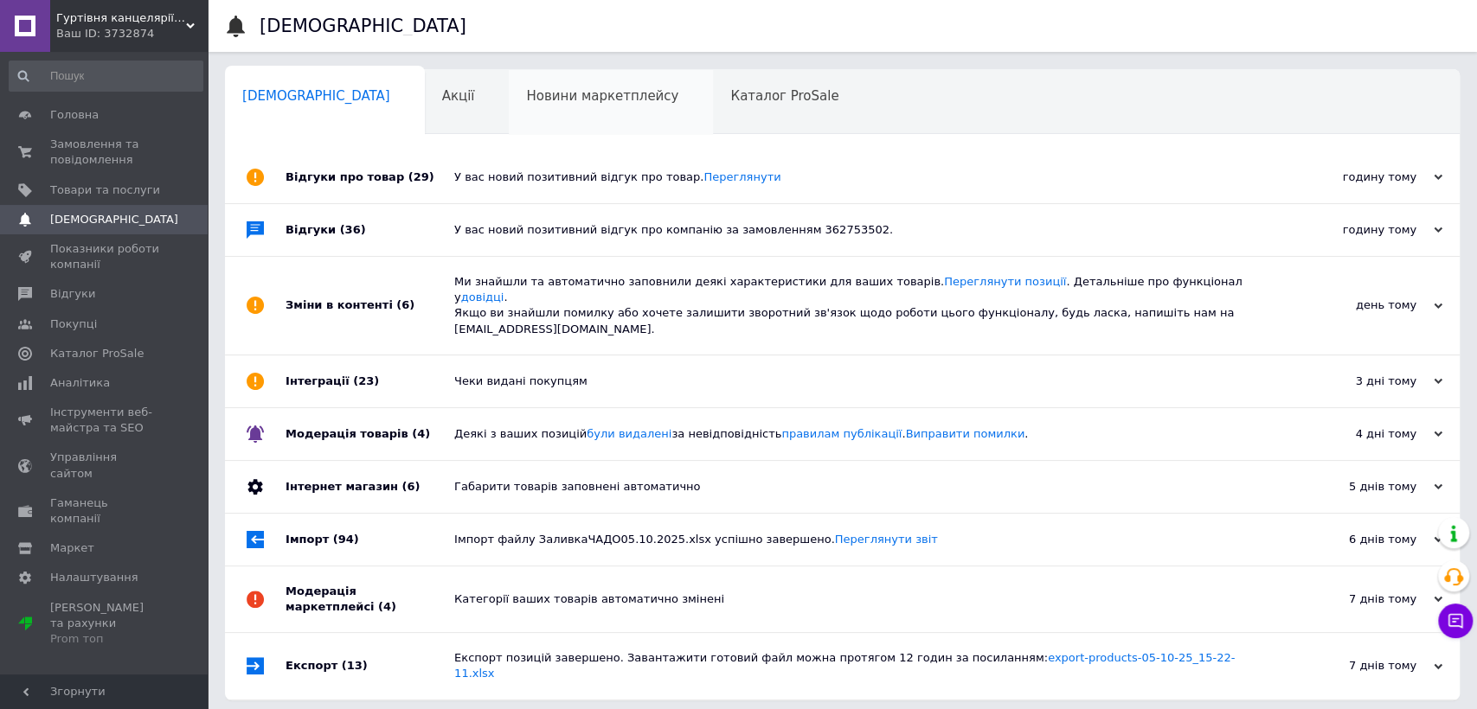
click at [509, 112] on div "Новини маркетплейсу" at bounding box center [611, 103] width 204 height 66
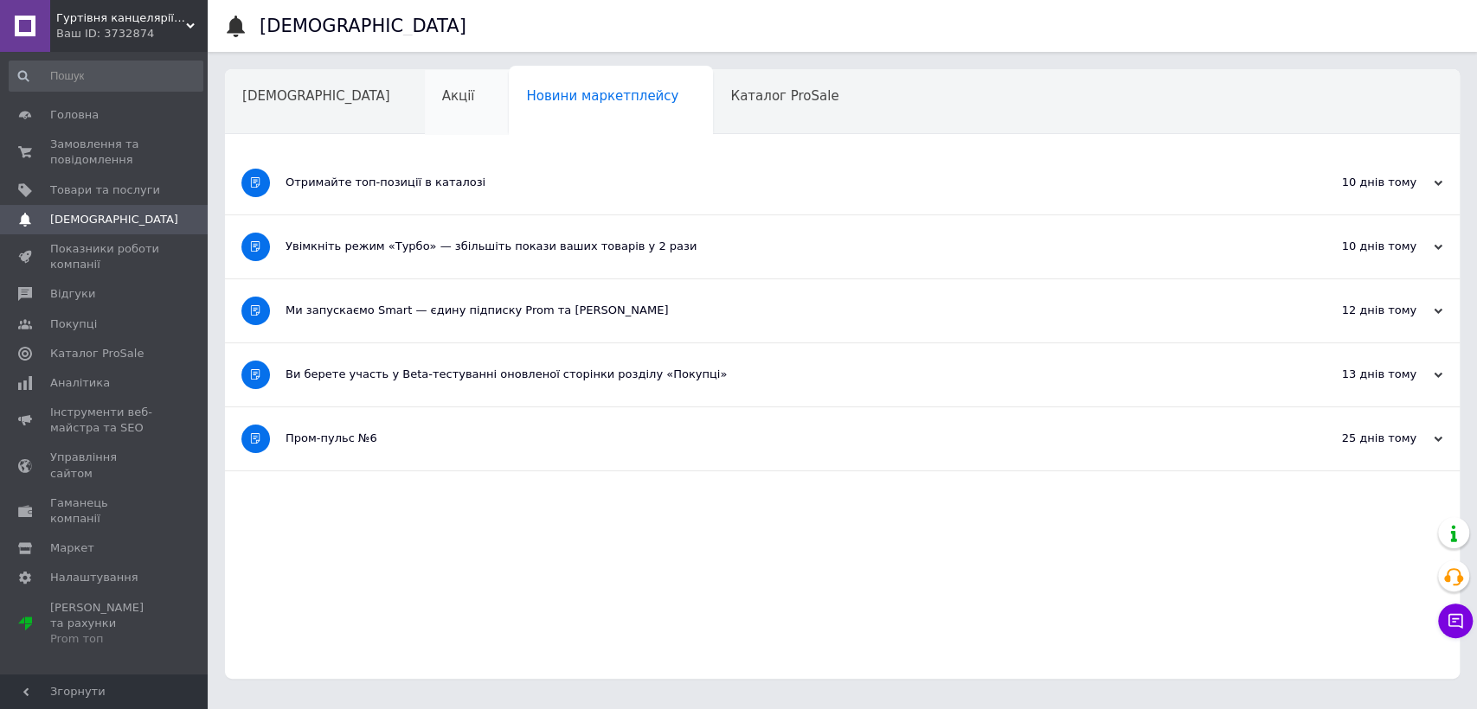
click at [425, 108] on div "Акції" at bounding box center [467, 103] width 85 height 66
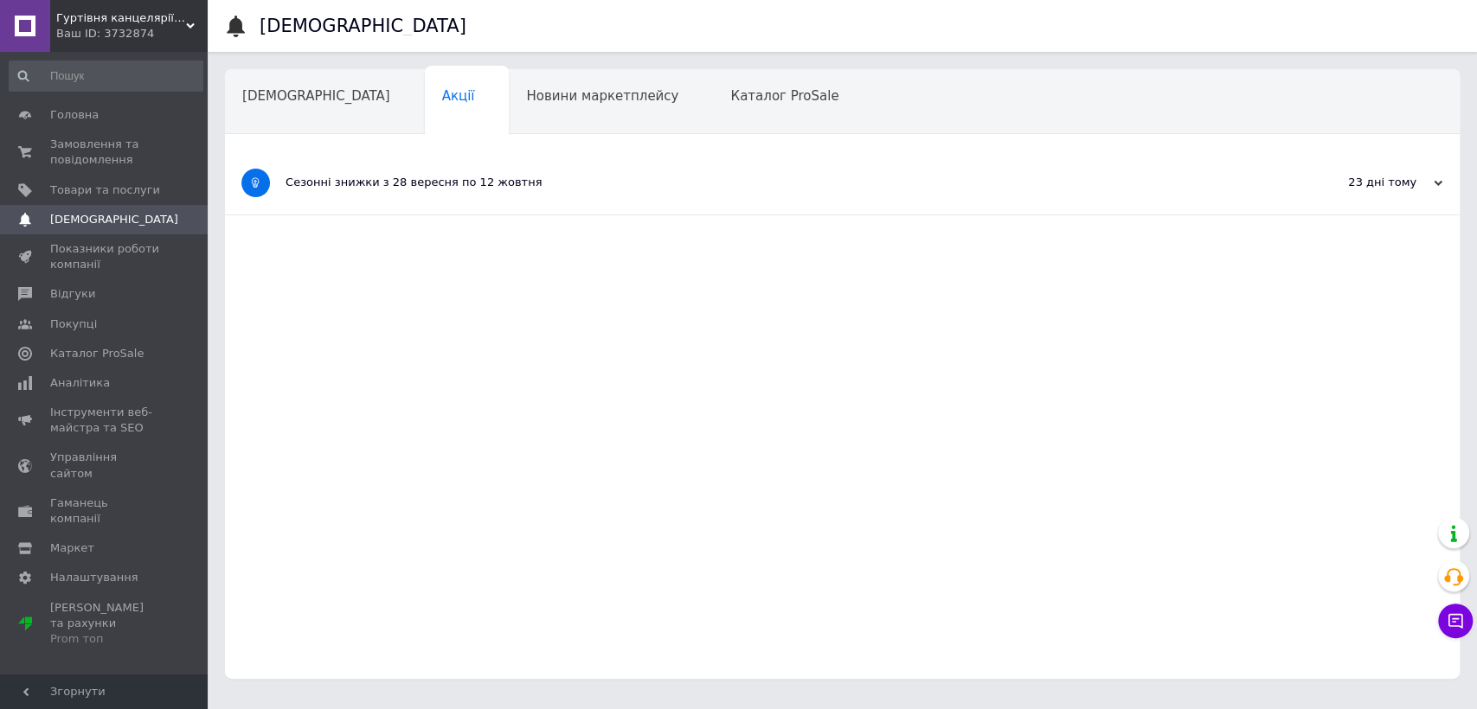
click at [321, 97] on div "[DEMOGRAPHIC_DATA]" at bounding box center [325, 103] width 200 height 66
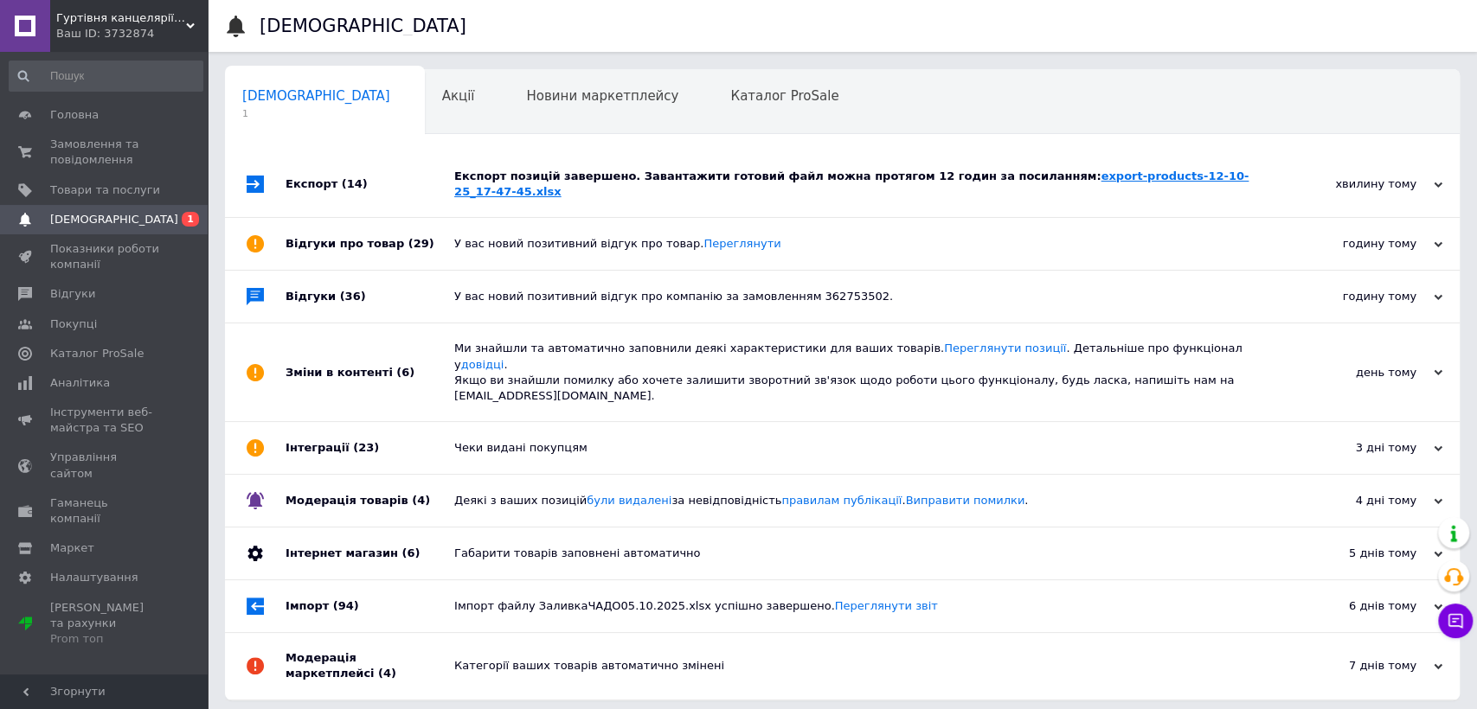
click at [1057, 172] on link "export-products-12-10-25_17-47-45.xlsx" at bounding box center [851, 184] width 794 height 29
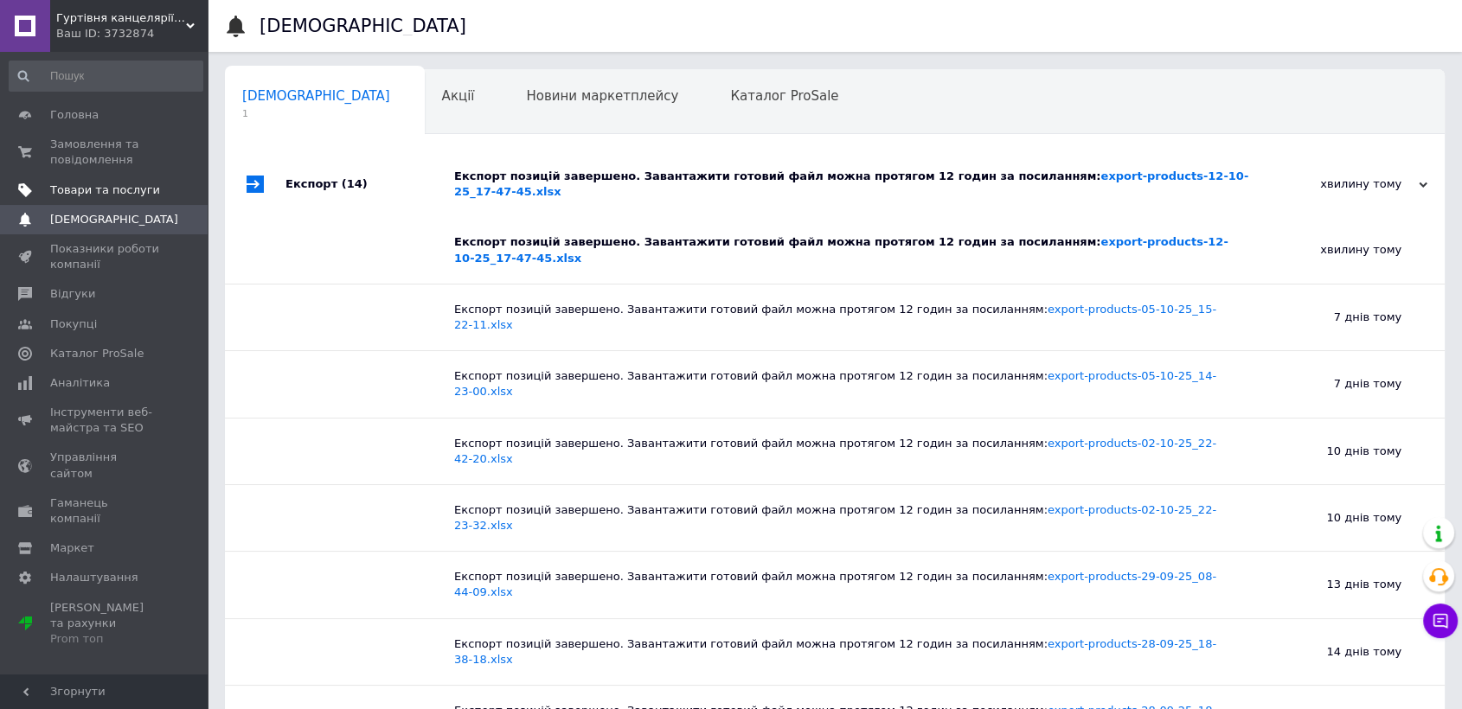
click at [75, 176] on link "Товари та послуги" at bounding box center [106, 190] width 212 height 29
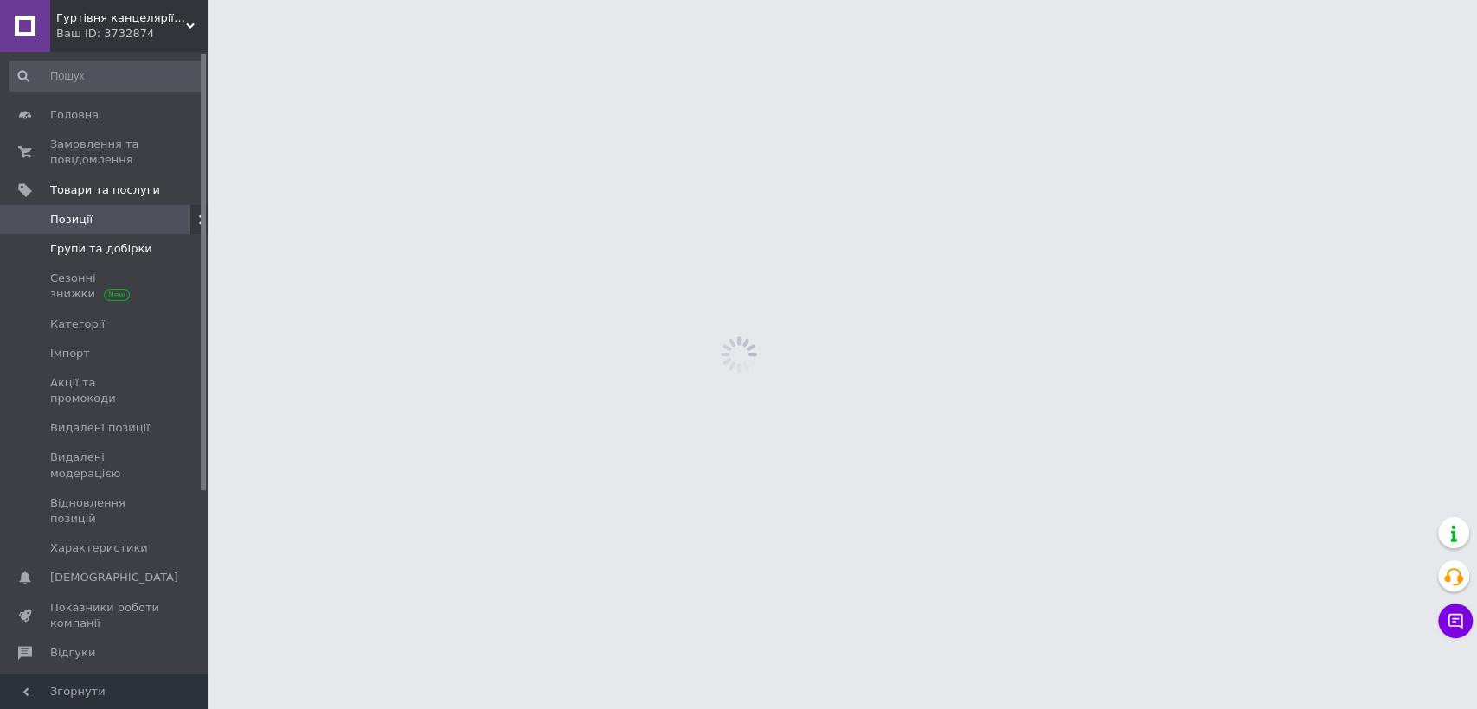
click at [99, 254] on span "Групи та добірки" at bounding box center [101, 249] width 102 height 16
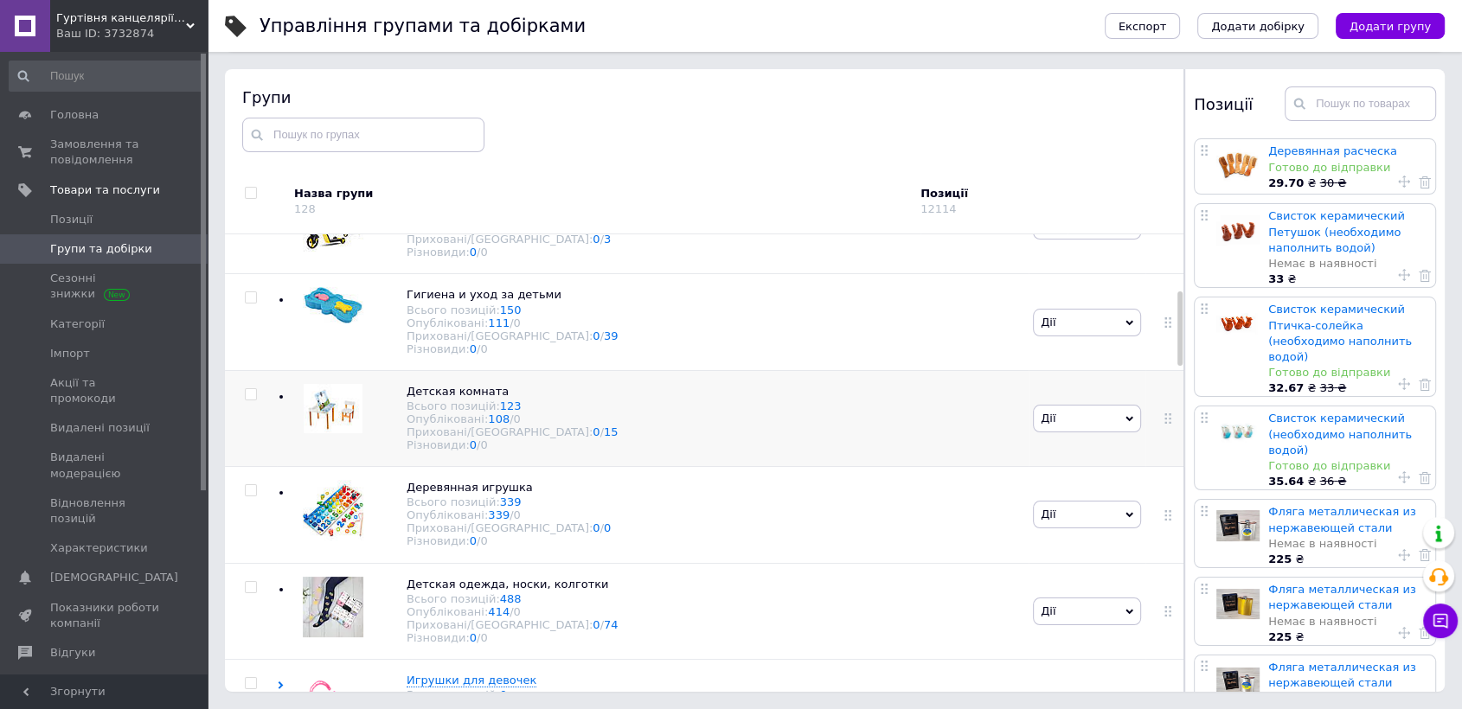
scroll to position [532, 0]
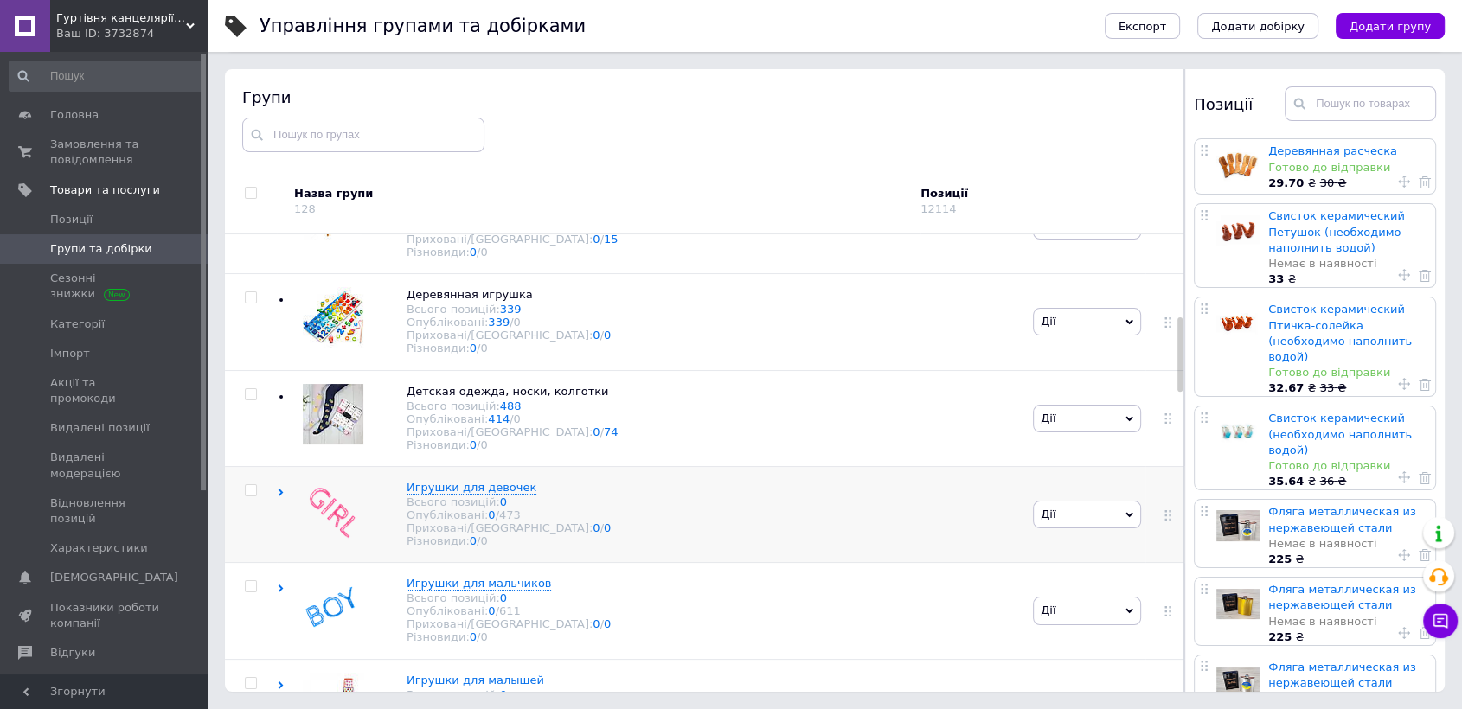
click at [249, 562] on div at bounding box center [251, 514] width 52 height 96
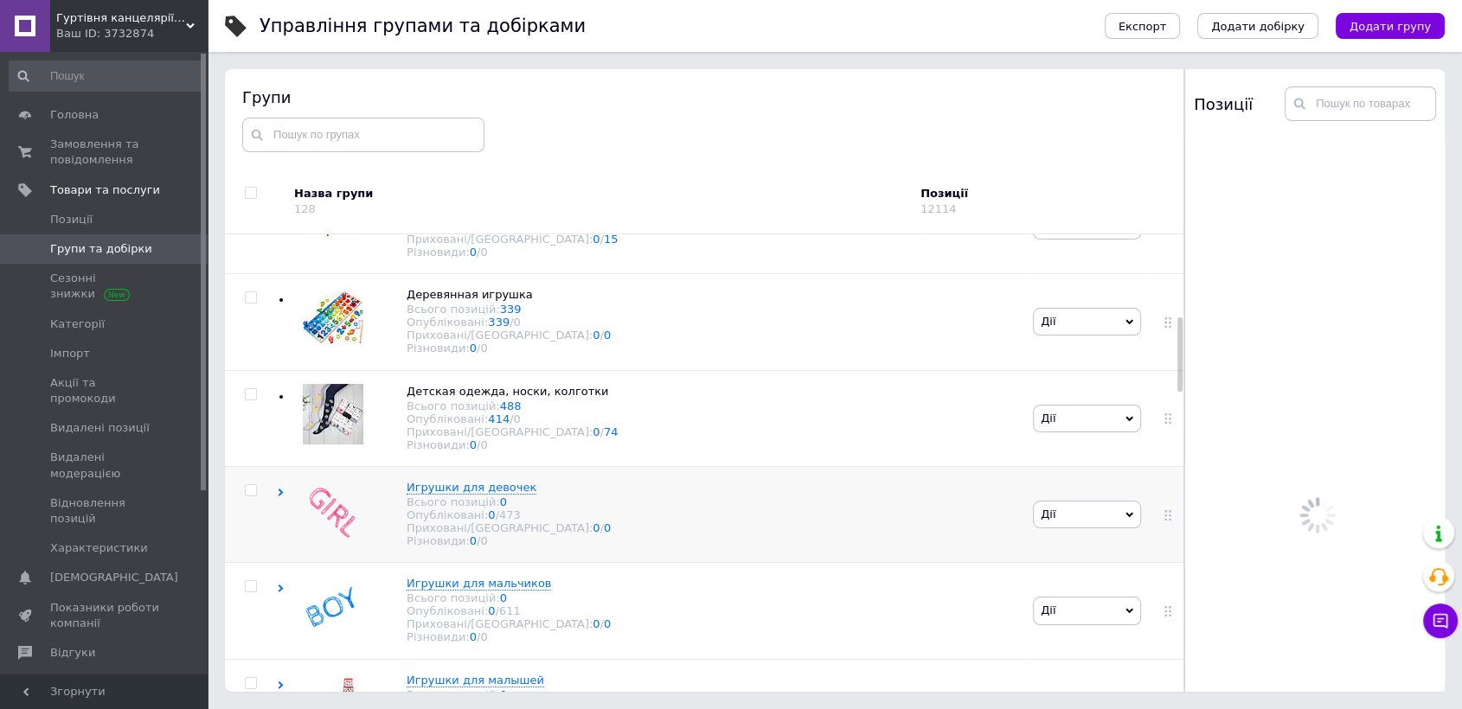
click at [247, 538] on div at bounding box center [251, 514] width 52 height 96
click at [246, 497] on label at bounding box center [251, 490] width 12 height 12
click at [246, 497] on input "checkbox" at bounding box center [250, 490] width 11 height 11
checkbox input "true"
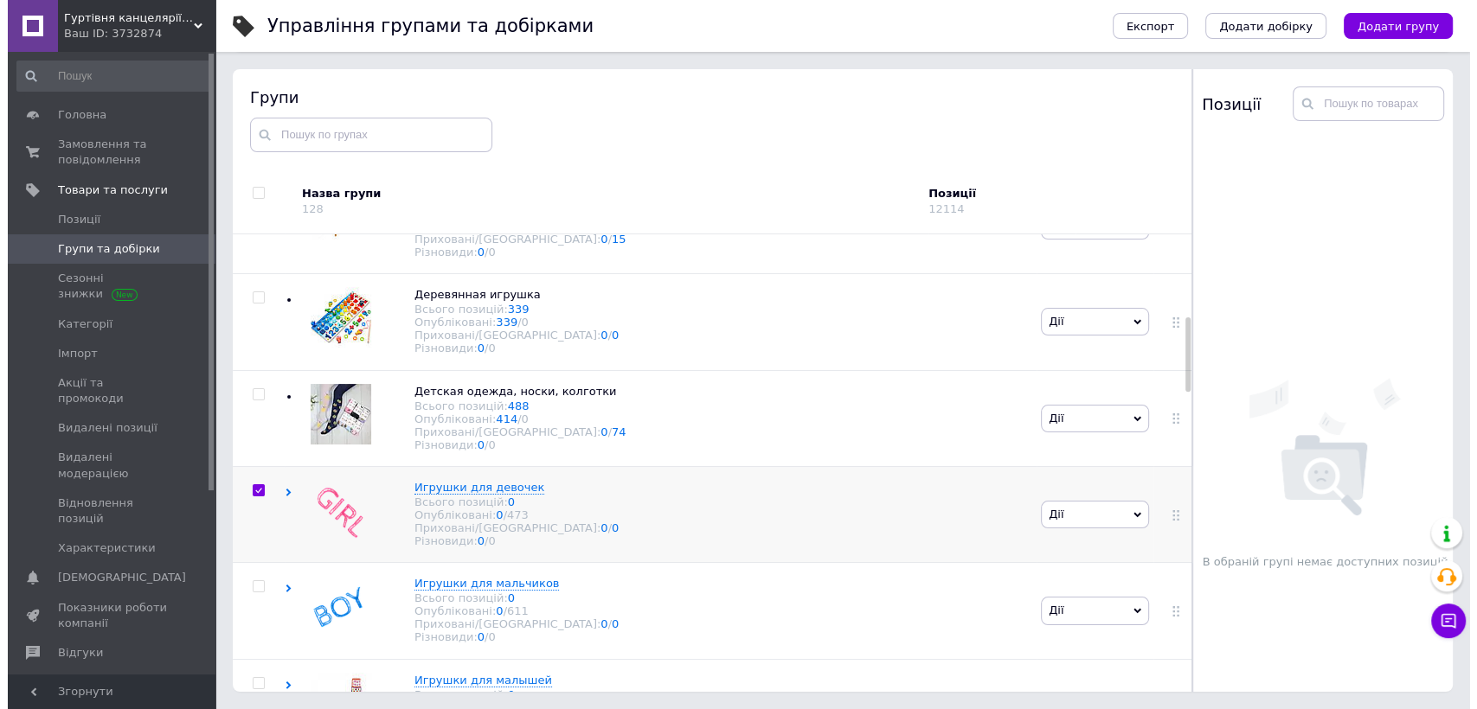
scroll to position [3, 0]
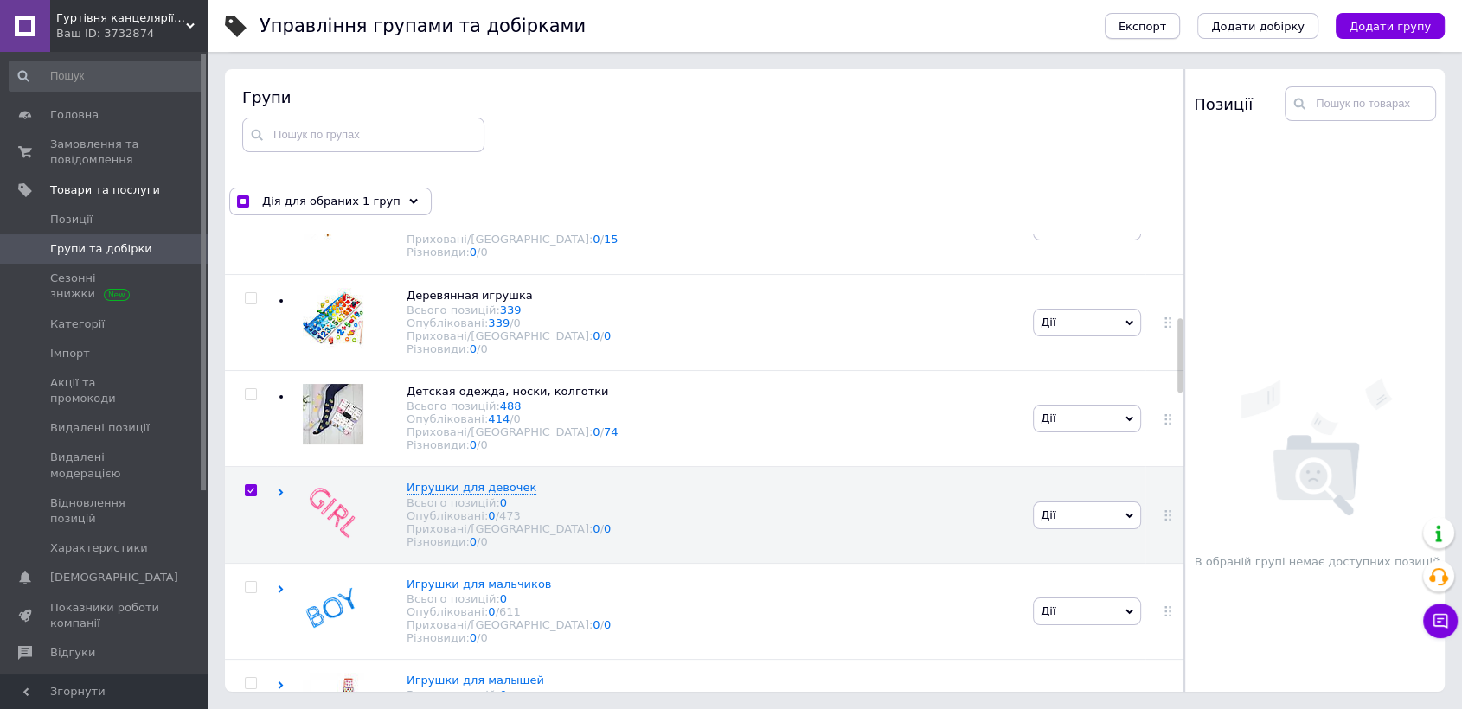
click at [1156, 29] on span "Експорт" at bounding box center [1143, 26] width 48 height 13
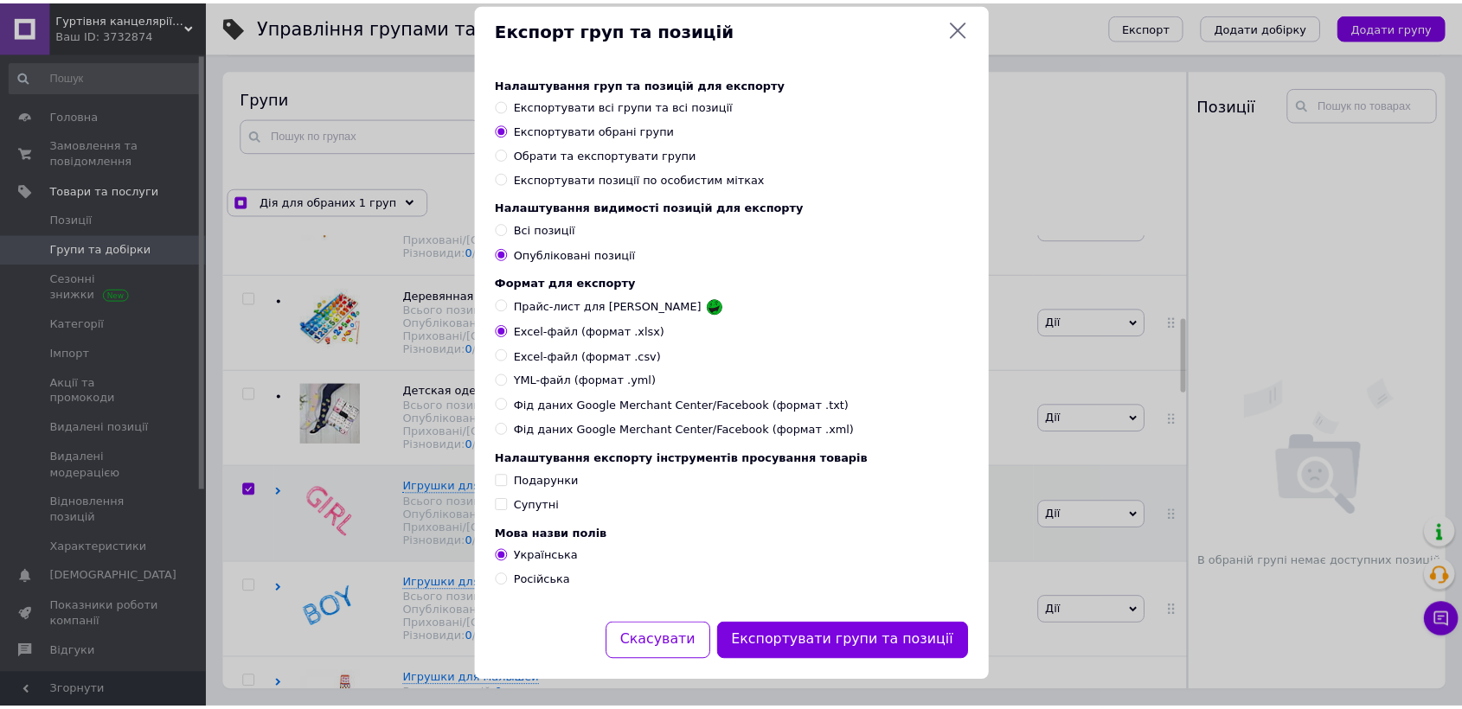
scroll to position [51, 0]
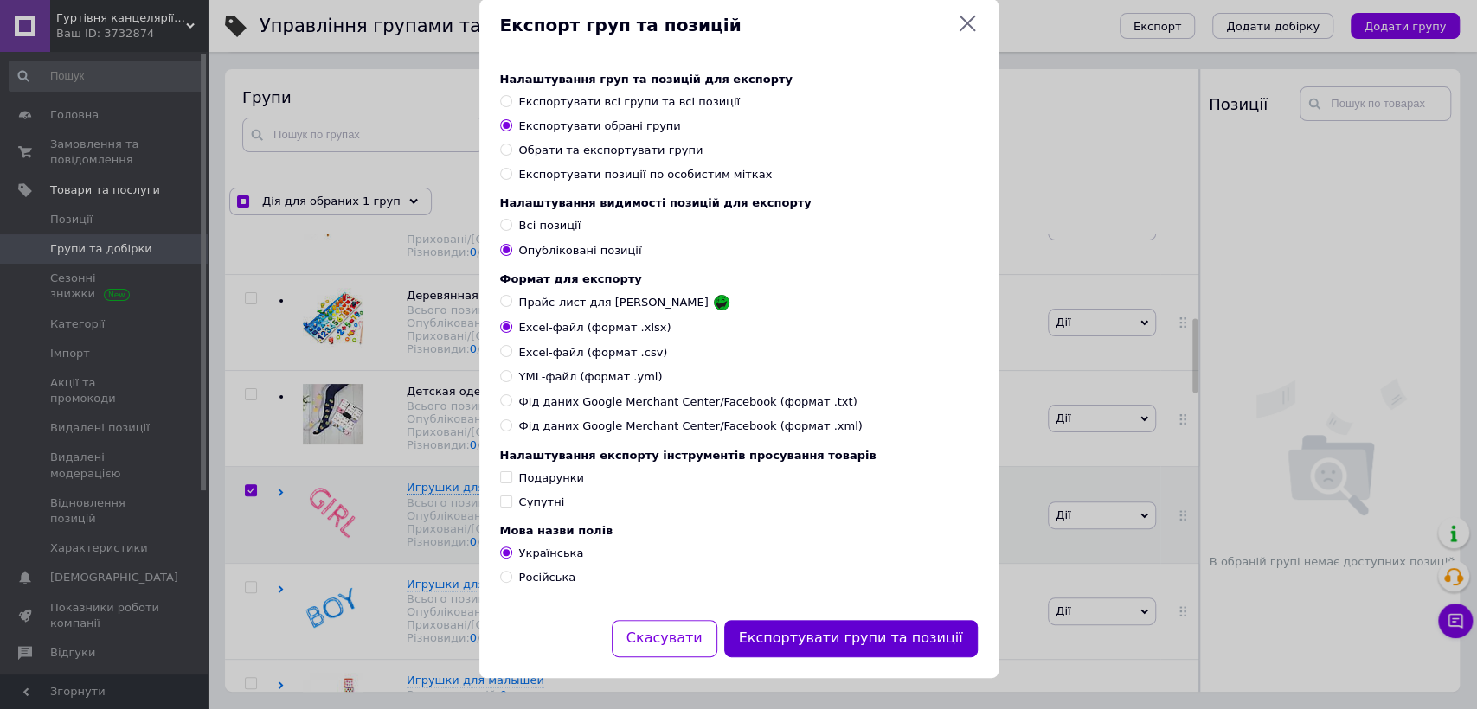
click at [844, 646] on button "Експортувати групи та позиції" at bounding box center [850, 638] width 253 height 37
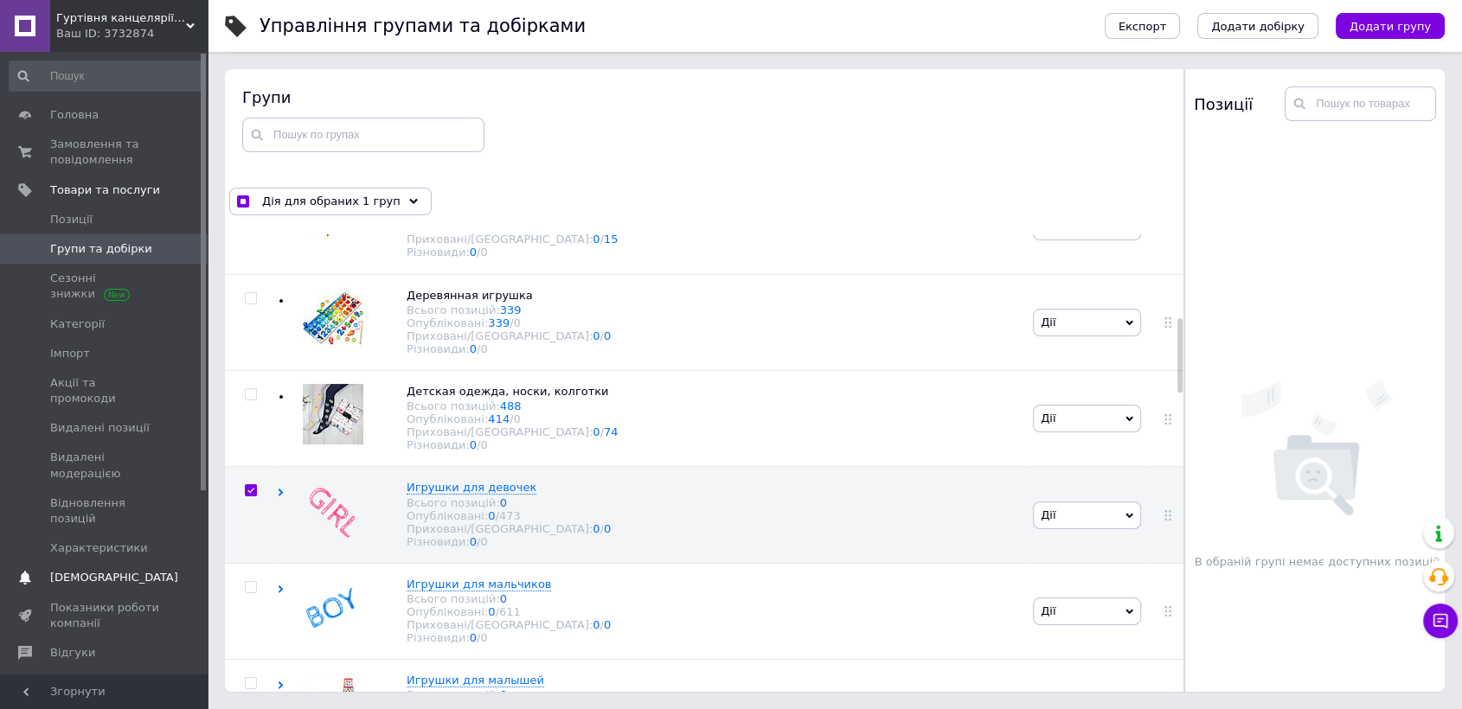
click at [93, 570] on span "[DEMOGRAPHIC_DATA]" at bounding box center [114, 578] width 128 height 16
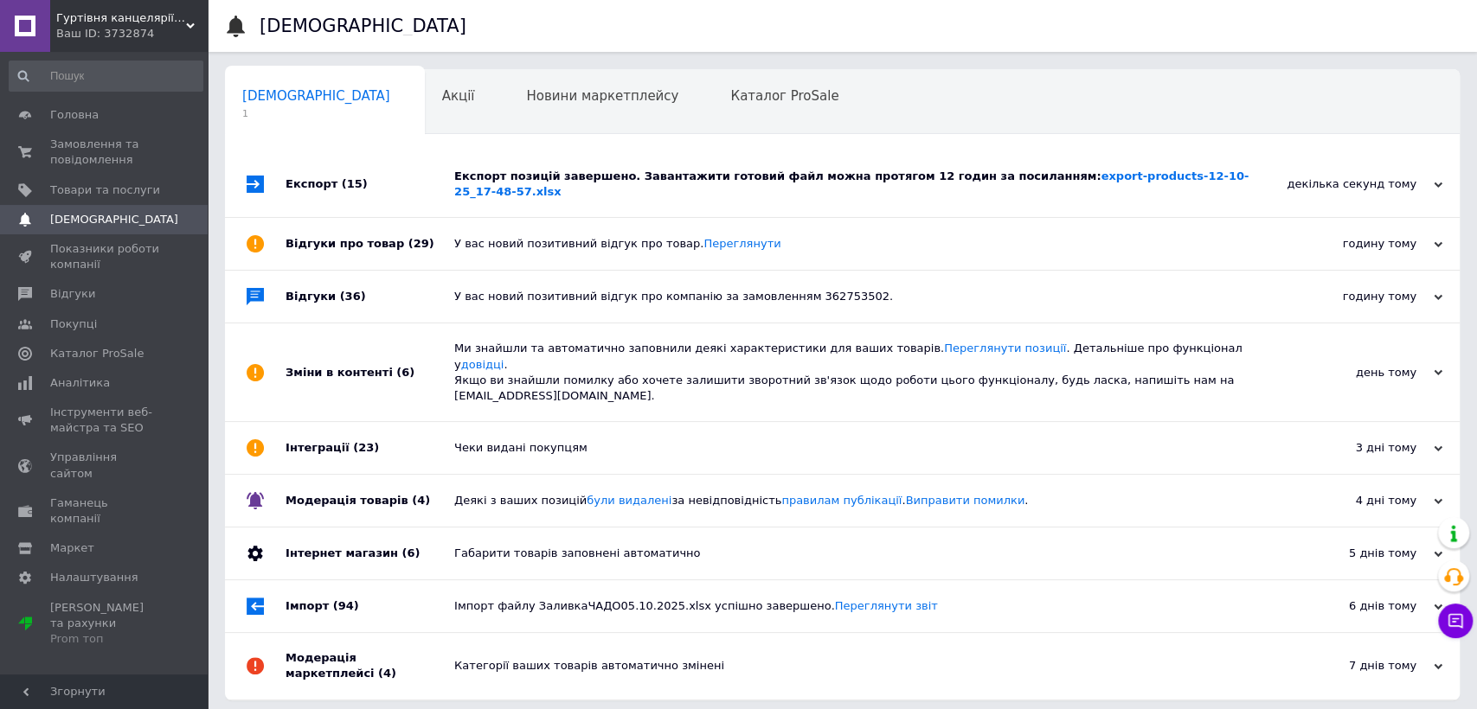
click at [1038, 167] on div "Експорт позицій завершено. Завантажити готовий файл можна протягом 12 годин за …" at bounding box center [861, 184] width 815 height 66
click at [1043, 175] on link "export-products-12-10-25_17-48-57.xlsx" at bounding box center [851, 184] width 794 height 29
click at [87, 176] on link "Товари та послуги" at bounding box center [106, 190] width 212 height 29
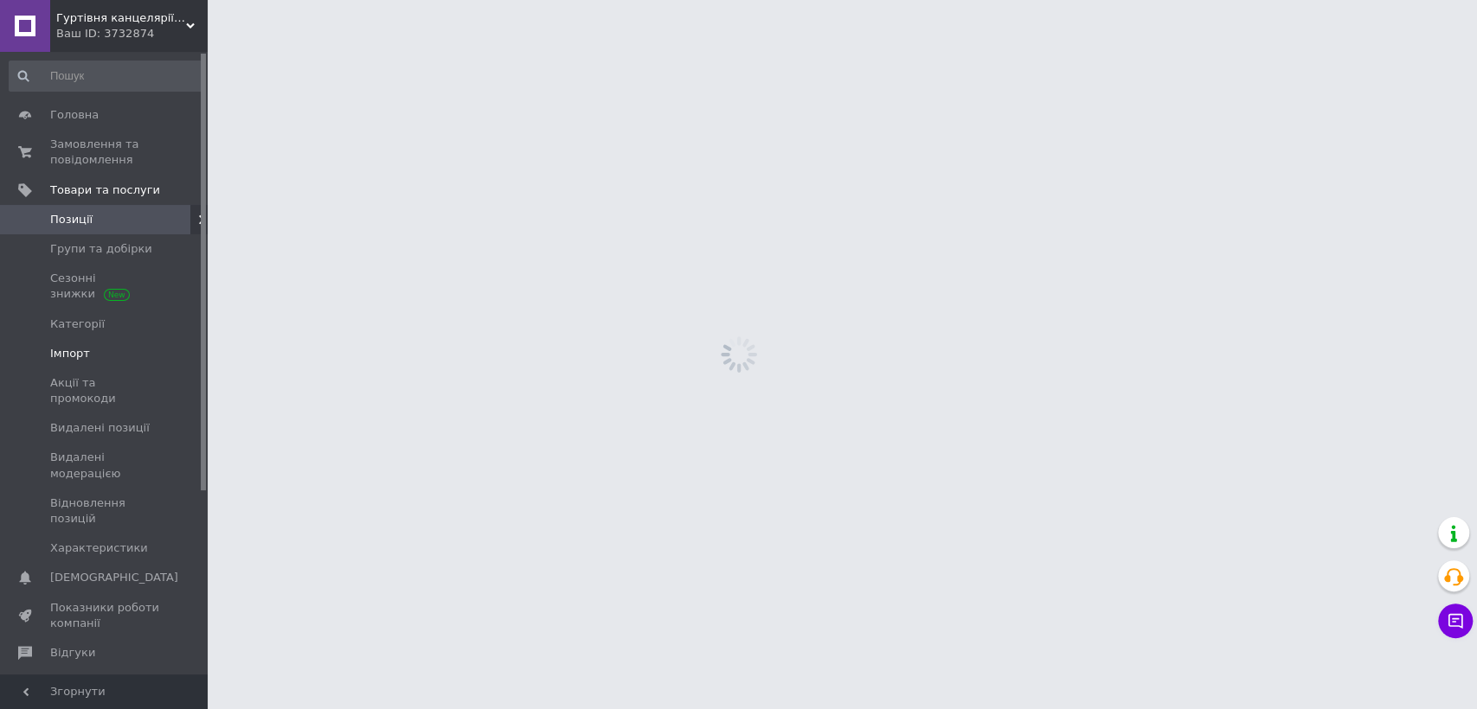
click at [64, 349] on span "Імпорт" at bounding box center [70, 354] width 40 height 16
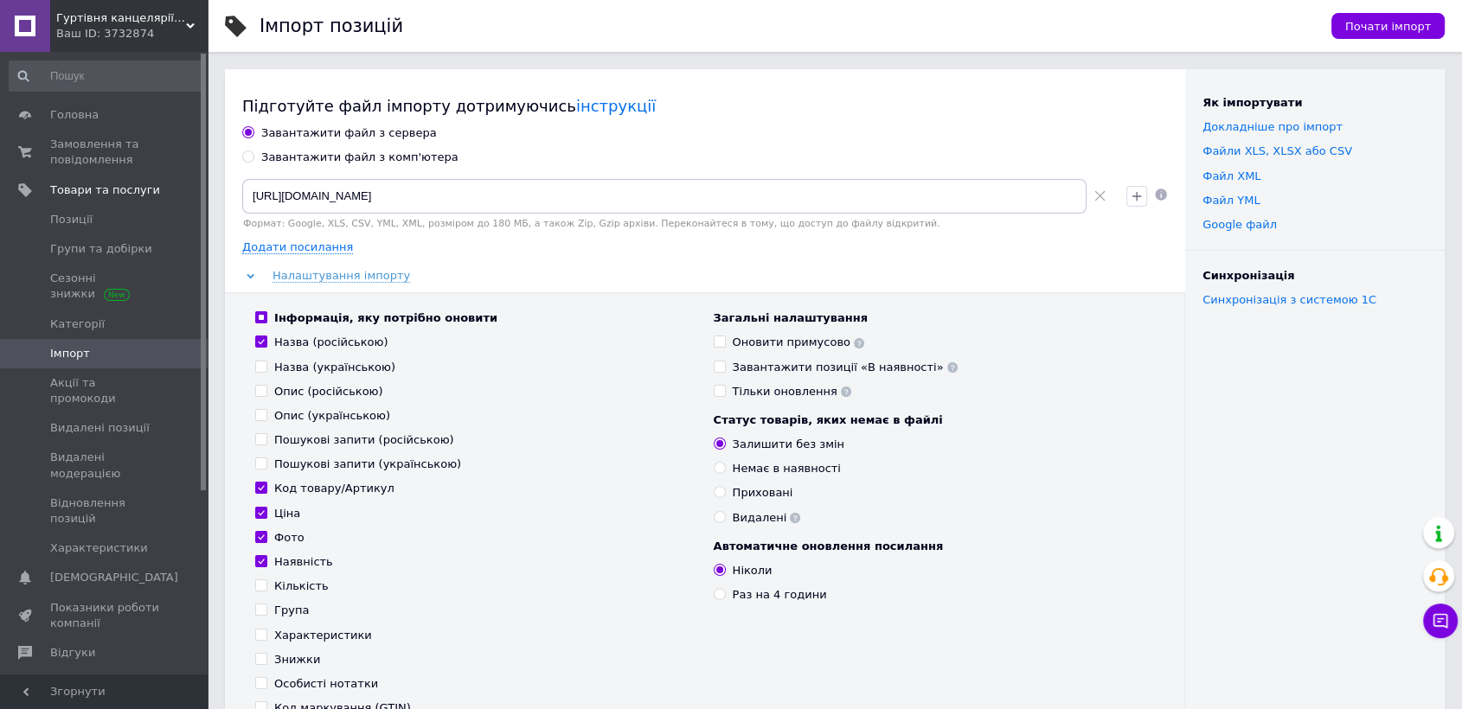
click at [317, 160] on div "Завантажити файл з комп'ютера" at bounding box center [359, 158] width 197 height 16
click at [253, 160] on input "Завантажити файл з комп'ютера" at bounding box center [247, 156] width 11 height 11
radio input "true"
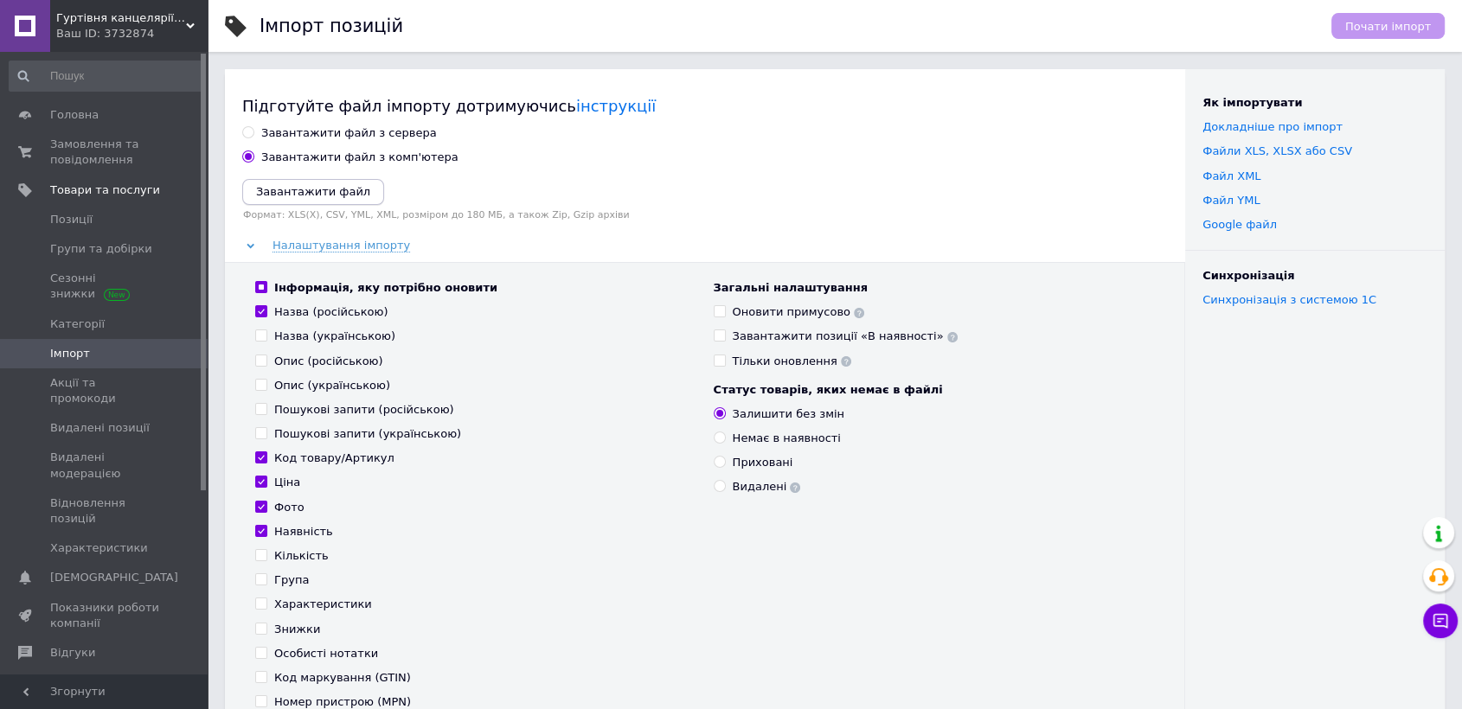
click at [292, 196] on icon "Завантажити файл" at bounding box center [313, 191] width 114 height 13
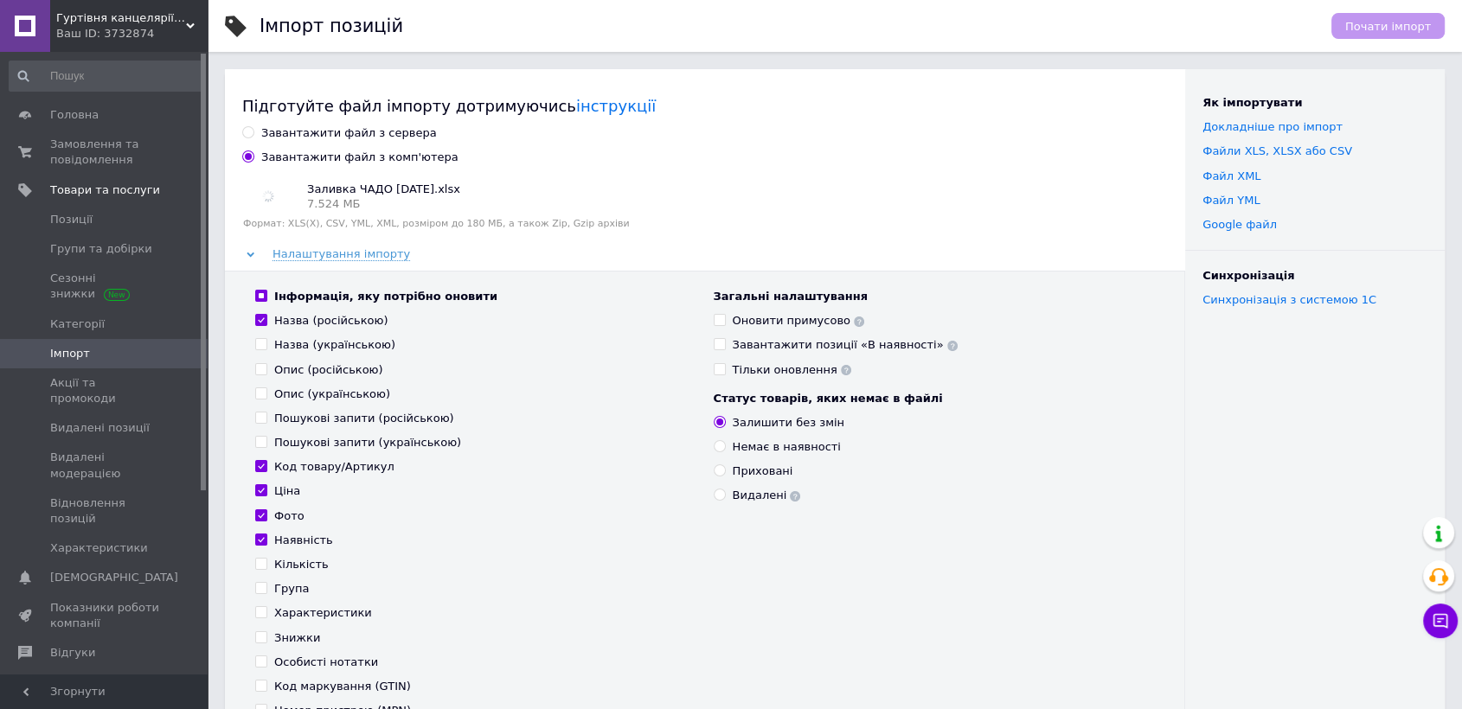
click at [314, 343] on div "Назва (українською)" at bounding box center [334, 345] width 121 height 16
click at [266, 343] on input "Назва (українською)" at bounding box center [260, 343] width 11 height 11
checkbox input "true"
click at [313, 378] on div "Інформація, яку потрібно оновити Назва (російською) Назва (українською) Опис (р…" at bounding box center [476, 504] width 458 height 430
click at [313, 394] on div "Опис (українською)" at bounding box center [332, 395] width 116 height 16
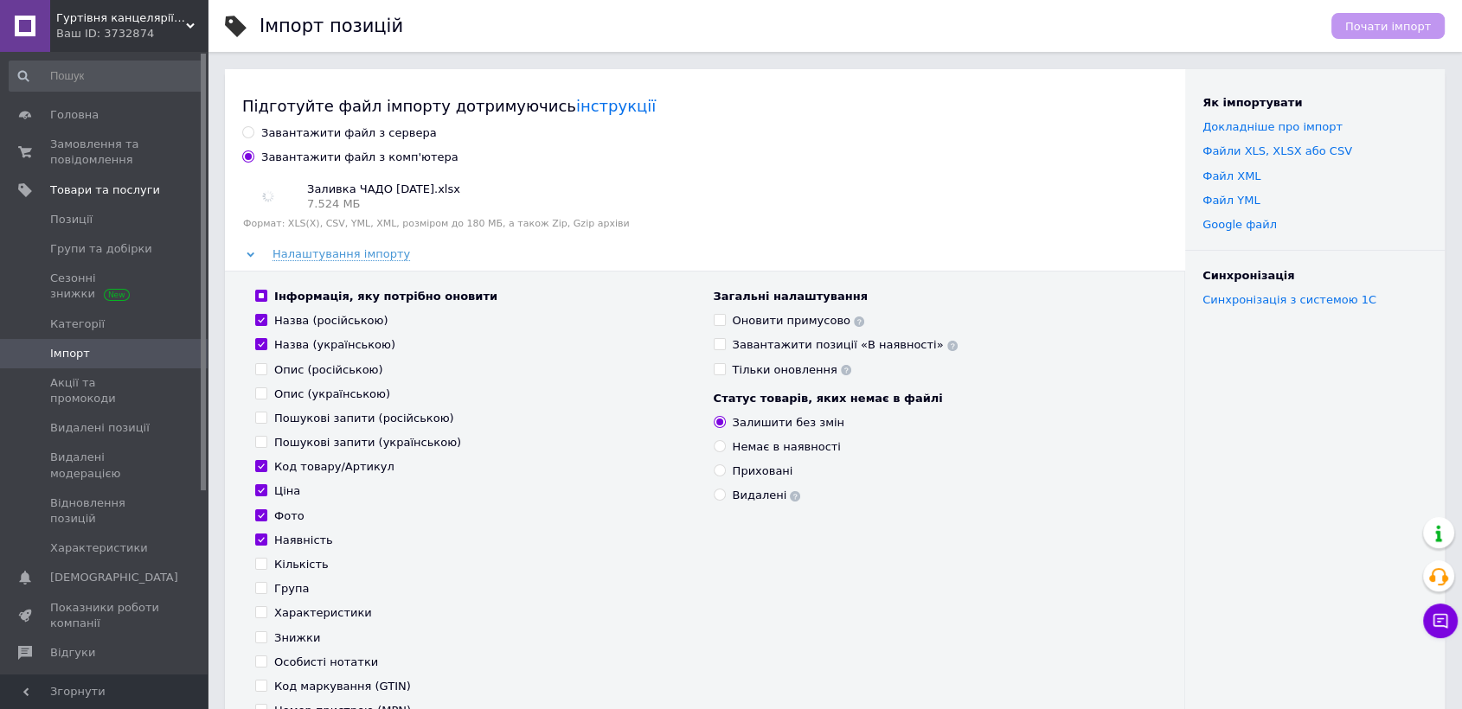
click at [266, 394] on input "Опис (українською)" at bounding box center [260, 393] width 11 height 11
checkbox input "true"
click at [312, 373] on div "Опис (російською)" at bounding box center [328, 370] width 109 height 16
click at [266, 373] on input "Опис (російською)" at bounding box center [260, 368] width 11 height 11
checkbox input "true"
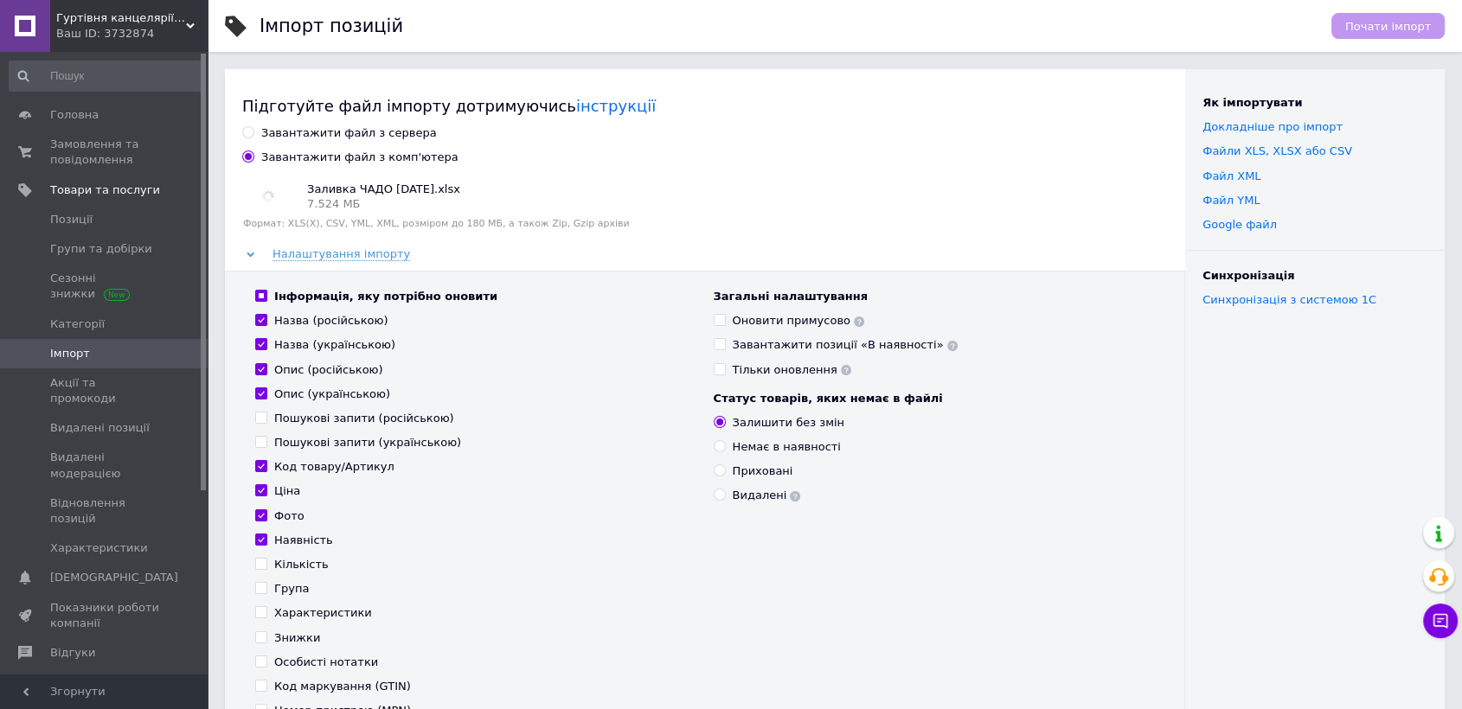
click at [301, 417] on div "Пошукові запити (російською)" at bounding box center [364, 419] width 180 height 16
click at [266, 417] on input "Пошукові запити (російською)" at bounding box center [260, 417] width 11 height 11
checkbox input "true"
click at [301, 445] on div "Пошукові запити (українською)" at bounding box center [367, 443] width 187 height 16
click at [266, 445] on input "Пошукові запити (українською)" at bounding box center [260, 441] width 11 height 11
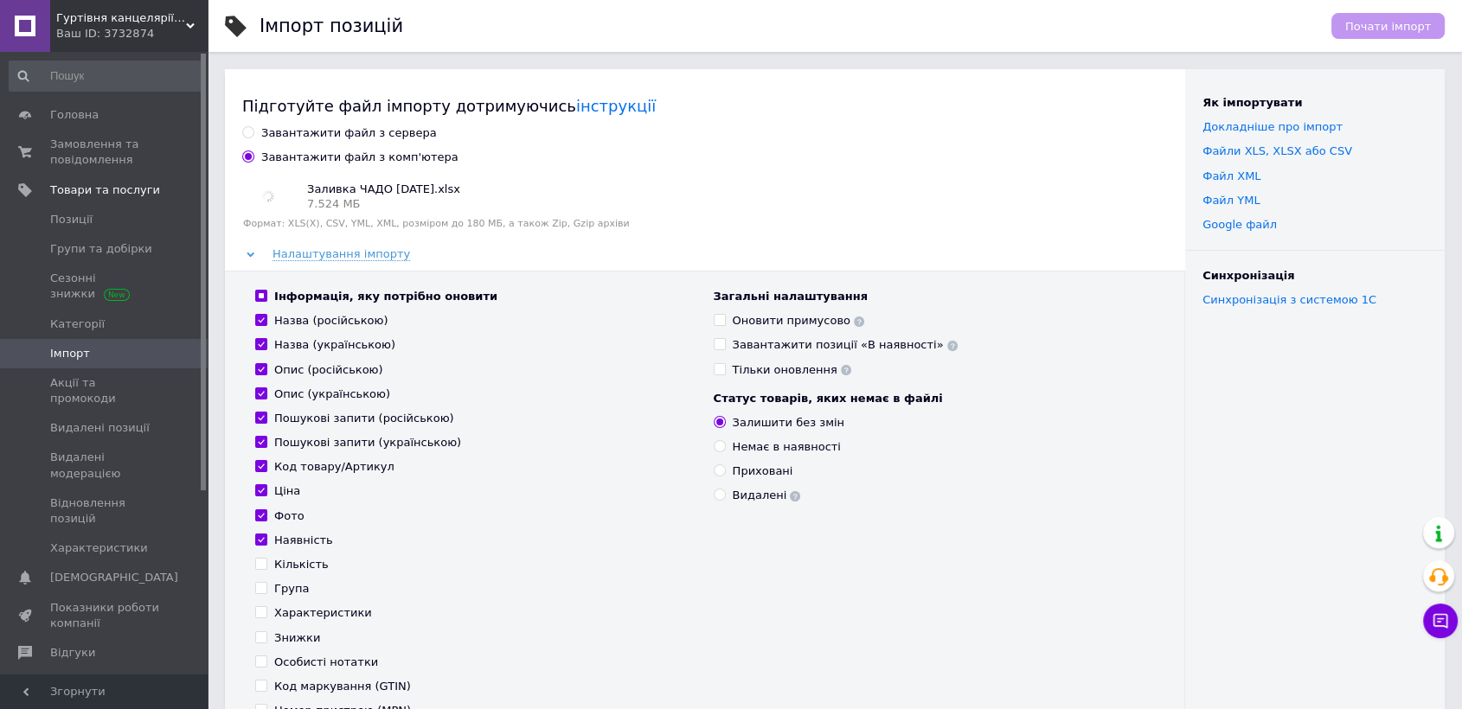
checkbox input "true"
click at [741, 328] on div "Оновити примусово" at bounding box center [799, 321] width 132 height 16
click at [725, 325] on input "Оновити примусово" at bounding box center [719, 319] width 11 height 11
checkbox input "true"
click at [741, 497] on div "Видалені" at bounding box center [767, 496] width 68 height 16
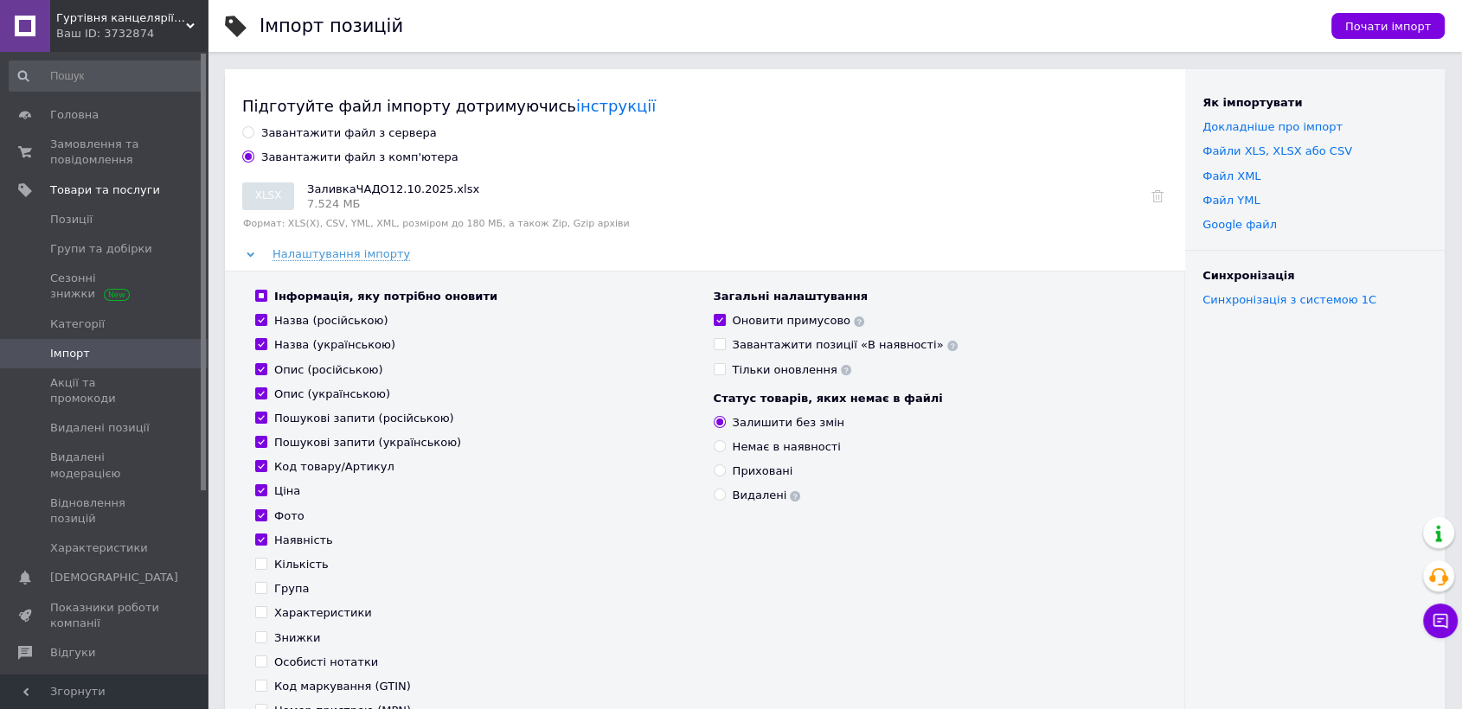
click at [725, 497] on input "Видалені" at bounding box center [719, 494] width 11 height 11
radio input "true"
click at [295, 376] on div "Опис (російською)" at bounding box center [328, 370] width 109 height 16
click at [266, 375] on input "Опис (російською)" at bounding box center [260, 368] width 11 height 11
click at [292, 403] on div "Інформація, яку потрібно оновити Назва (російською) Назва (українською) Опис (р…" at bounding box center [476, 504] width 458 height 430
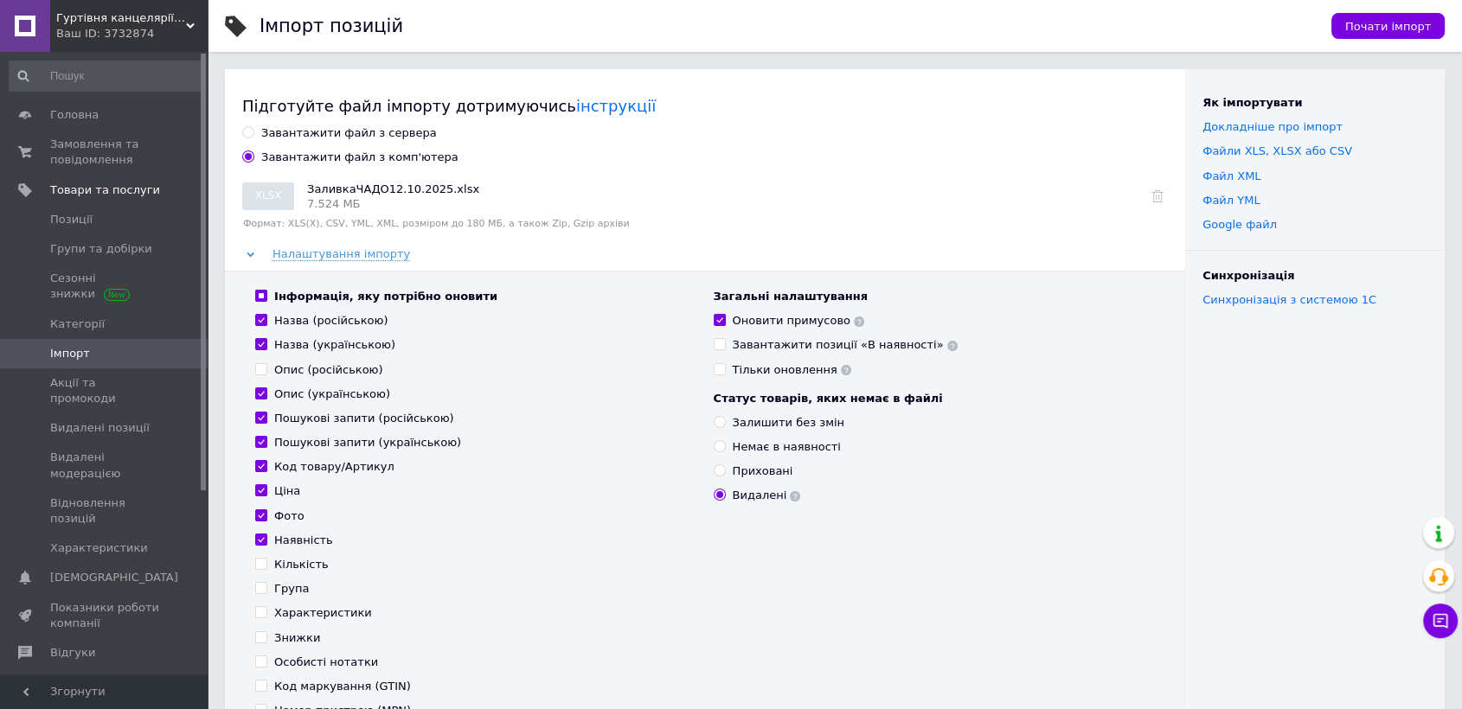
click at [297, 371] on div "Опис (російською)" at bounding box center [328, 370] width 109 height 16
click at [266, 371] on input "Опис (російською)" at bounding box center [260, 368] width 11 height 11
checkbox input "true"
drag, startPoint x: 292, startPoint y: 418, endPoint x: 292, endPoint y: 429, distance: 11.2
click at [292, 420] on div "Пошукові запити (російською)" at bounding box center [364, 419] width 180 height 16
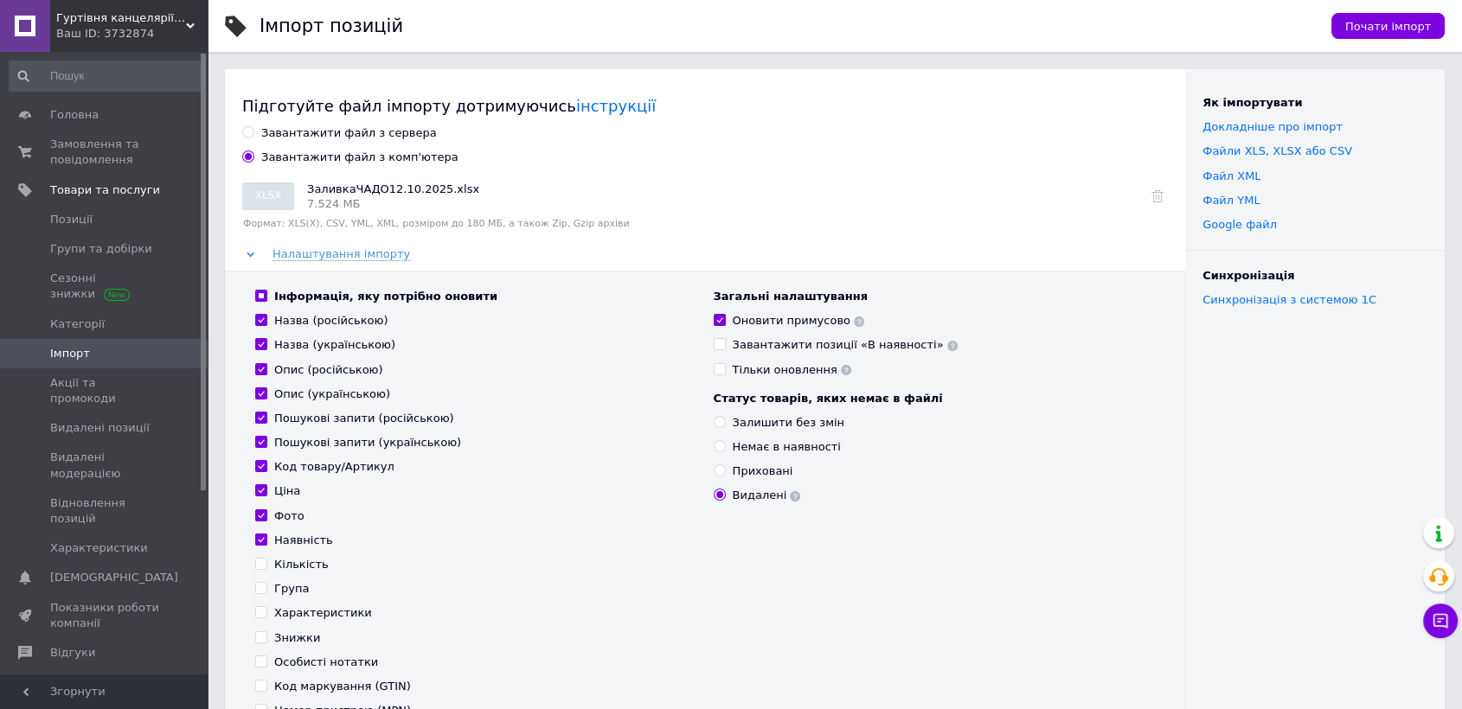
click at [266, 420] on input "Пошукові запити (російською)" at bounding box center [260, 417] width 11 height 11
checkbox input "false"
click at [292, 446] on div "Пошукові запити (українською)" at bounding box center [367, 443] width 187 height 16
click at [266, 446] on input "Пошукові запити (українською)" at bounding box center [260, 441] width 11 height 11
checkbox input "false"
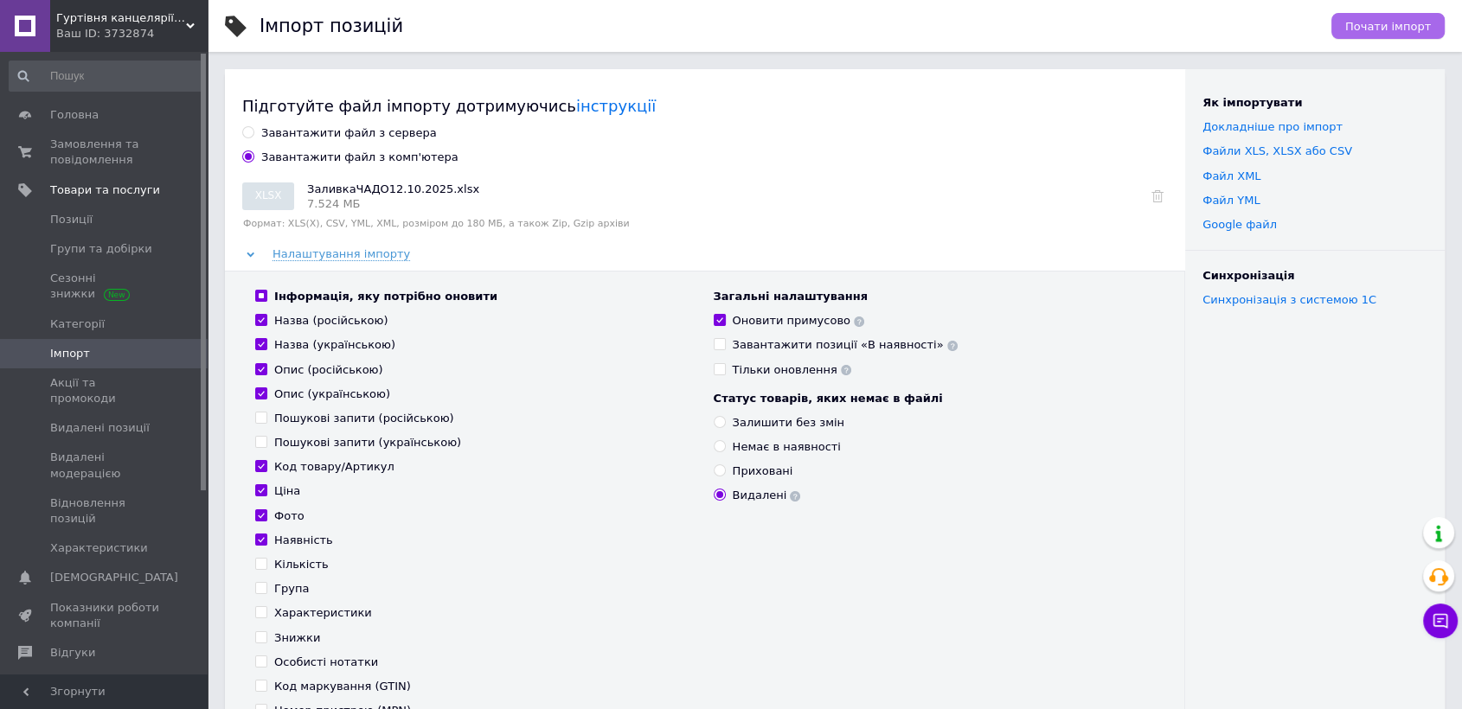
click at [1380, 29] on span "Почати імпорт" at bounding box center [1388, 26] width 86 height 13
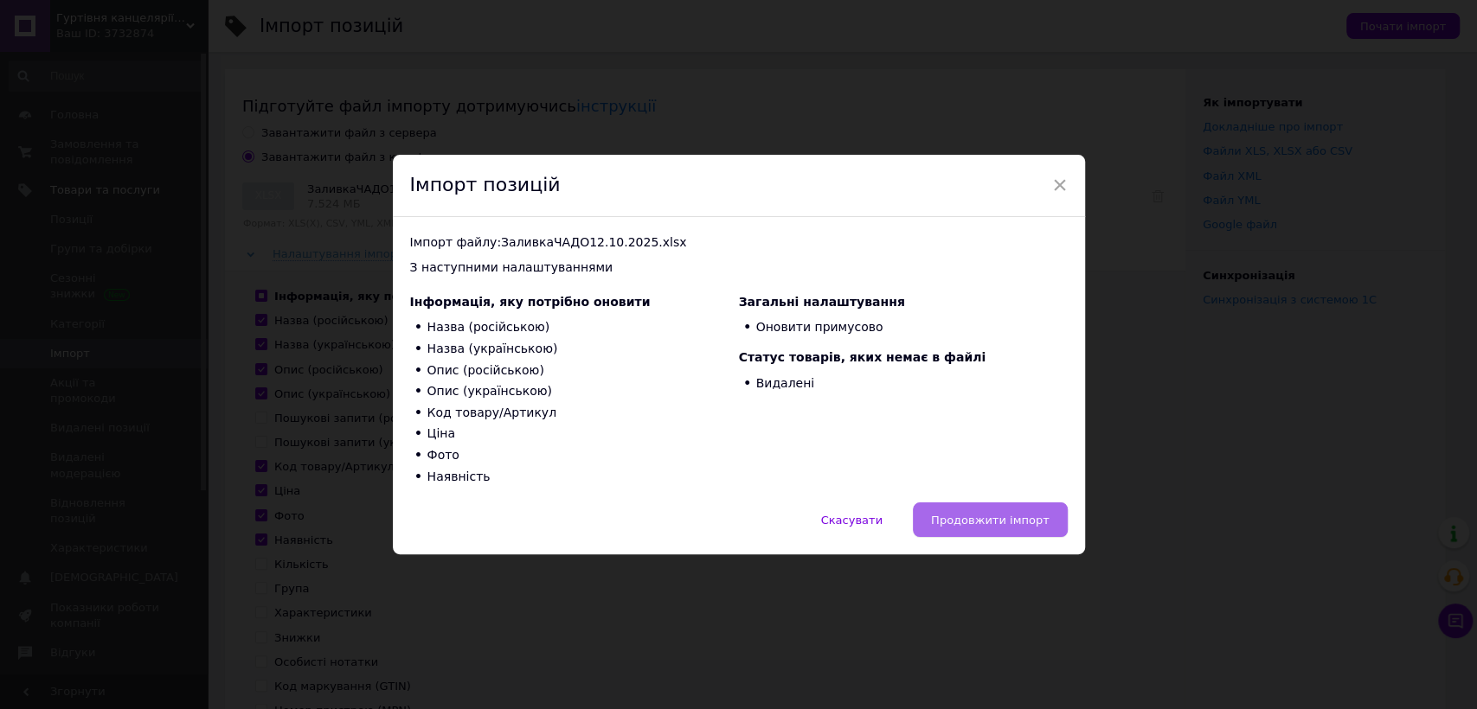
click at [997, 529] on button "Продовжити імпорт" at bounding box center [990, 520] width 155 height 35
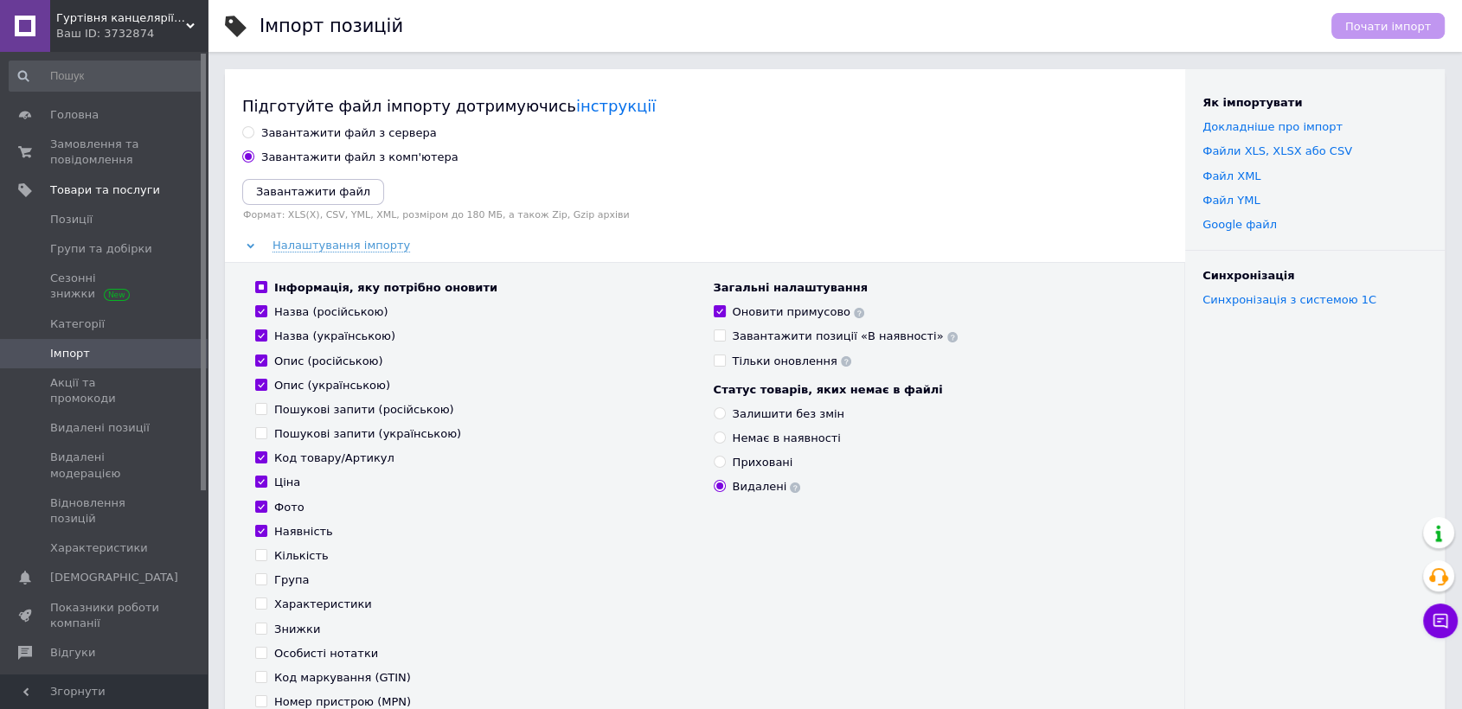
click at [722, 145] on div "Завантажити файл з сервера Завантажити файл з комп'ютера Завантажити файл Форма…" at bounding box center [705, 426] width 926 height 602
click at [721, 145] on div "Завантажити файл з сервера Завантажити файл з комп'ютера Завантажити файл Форма…" at bounding box center [705, 426] width 926 height 602
click at [719, 144] on div "Завантажити файл з сервера Завантажити файл з комп'ютера Завантажити файл Форма…" at bounding box center [705, 426] width 926 height 602
click at [713, 131] on div "Завантажити файл з сервера" at bounding box center [705, 133] width 926 height 16
click at [90, 255] on span "Групи та добірки" at bounding box center [101, 249] width 102 height 16
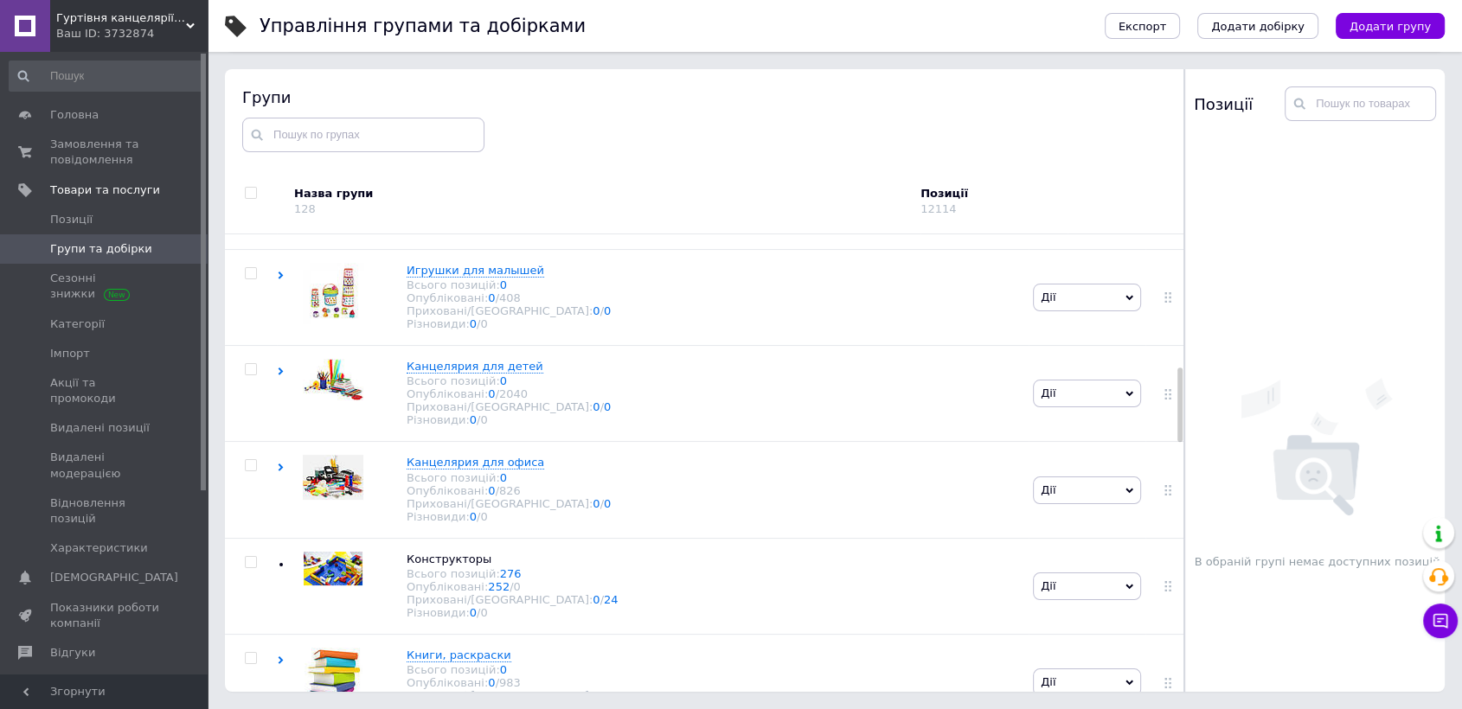
scroll to position [1042, 0]
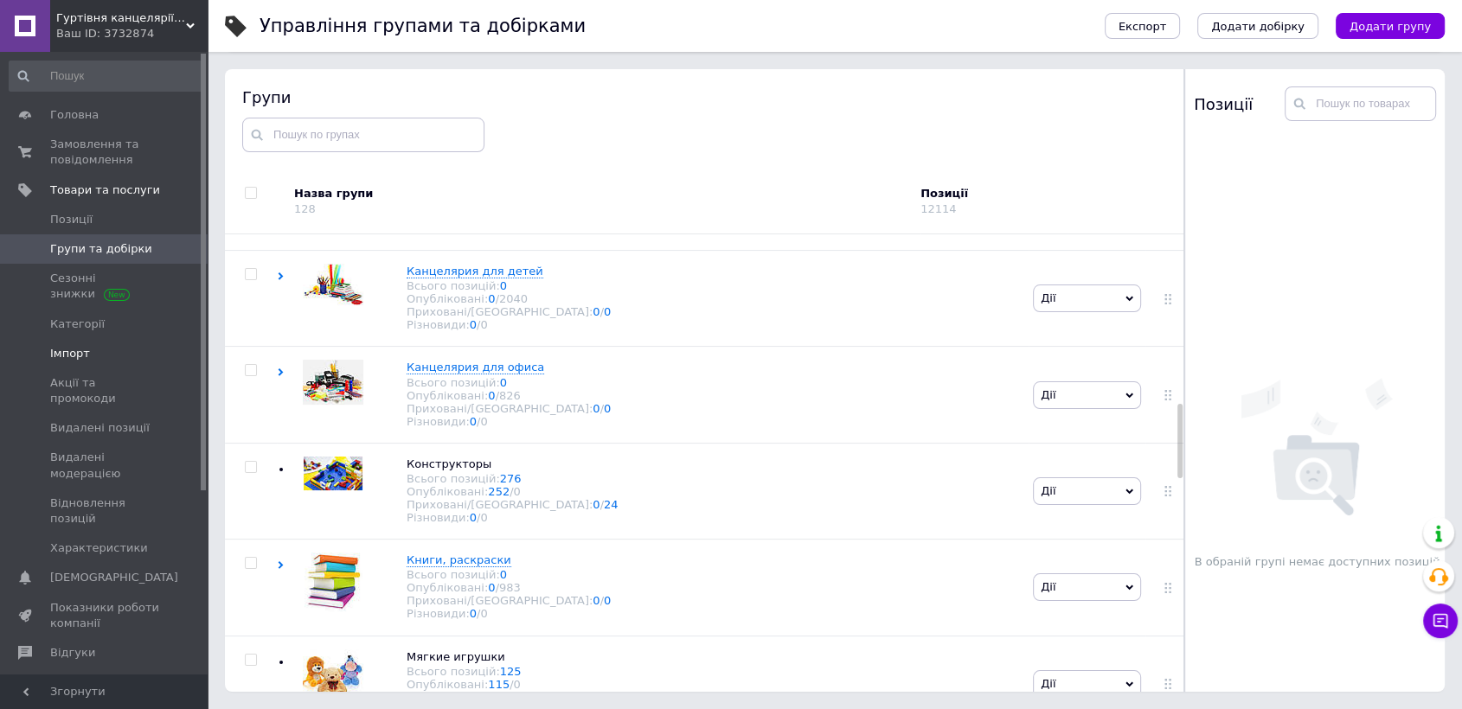
click at [70, 367] on link "Імпорт" at bounding box center [106, 353] width 212 height 29
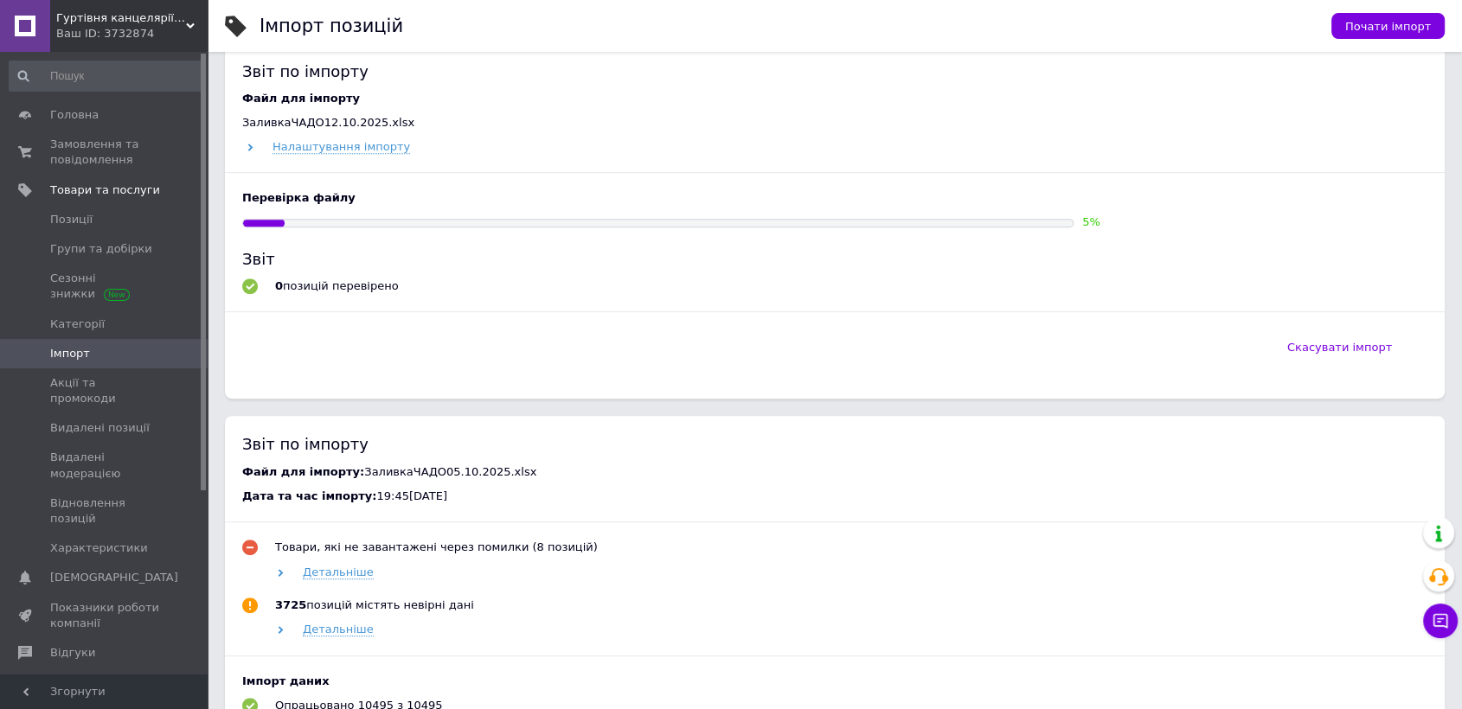
scroll to position [768, 0]
click at [66, 155] on span "Замовлення та повідомлення" at bounding box center [105, 152] width 110 height 31
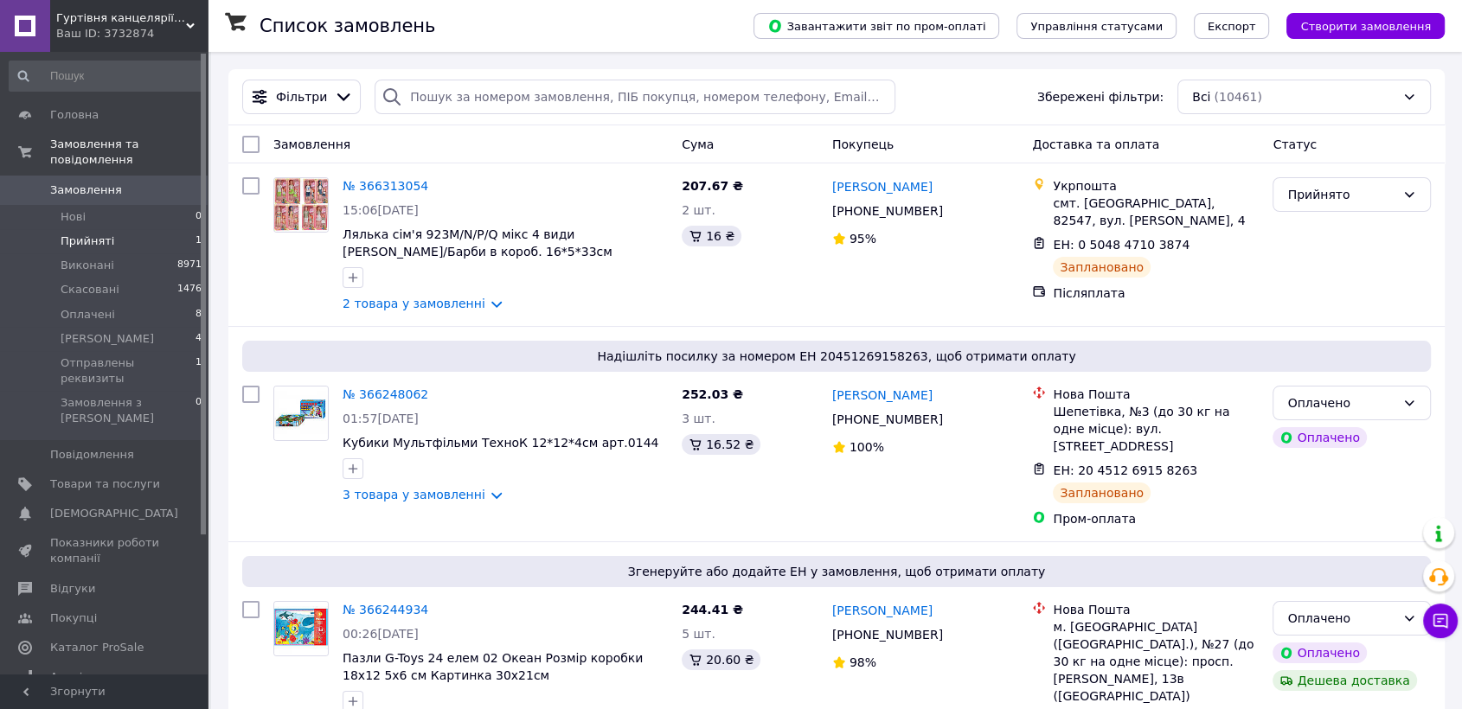
click at [67, 234] on span "Прийняті" at bounding box center [88, 242] width 54 height 16
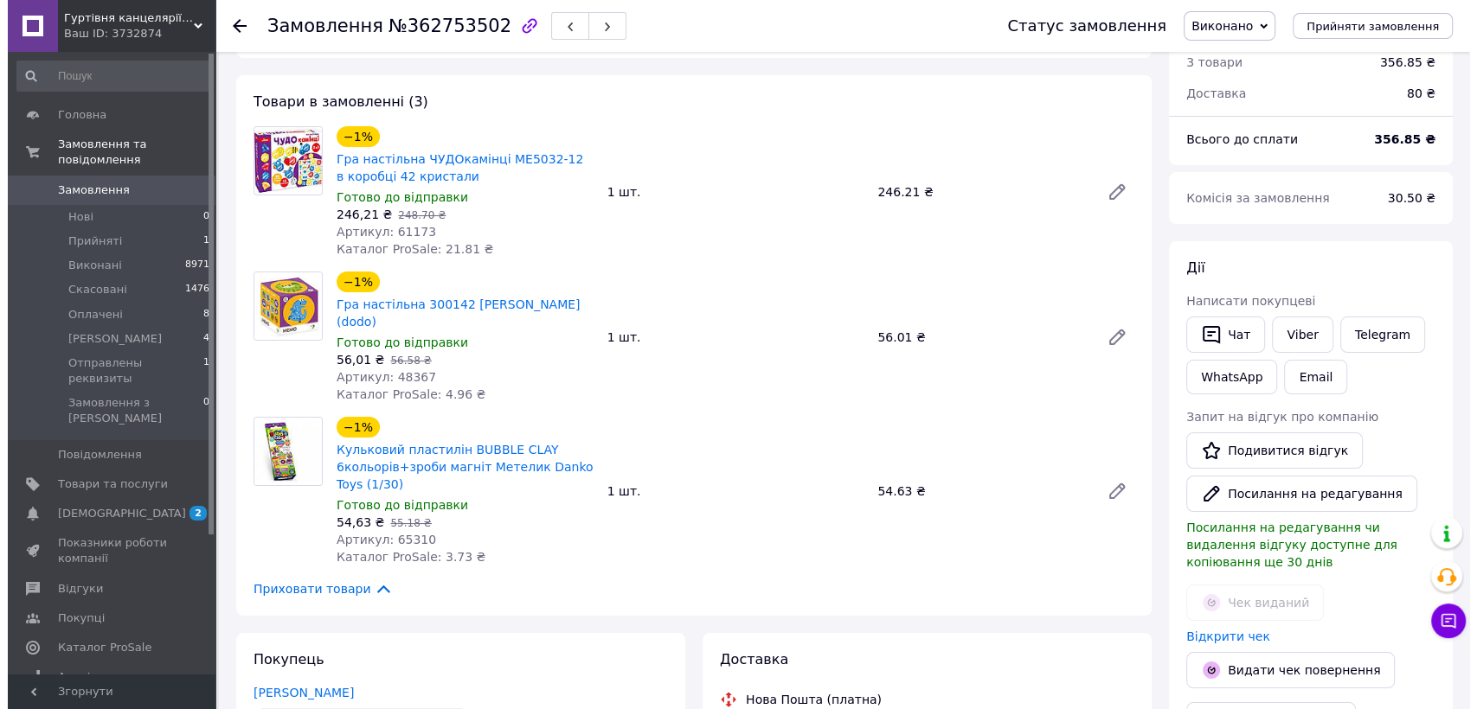
scroll to position [192, 0]
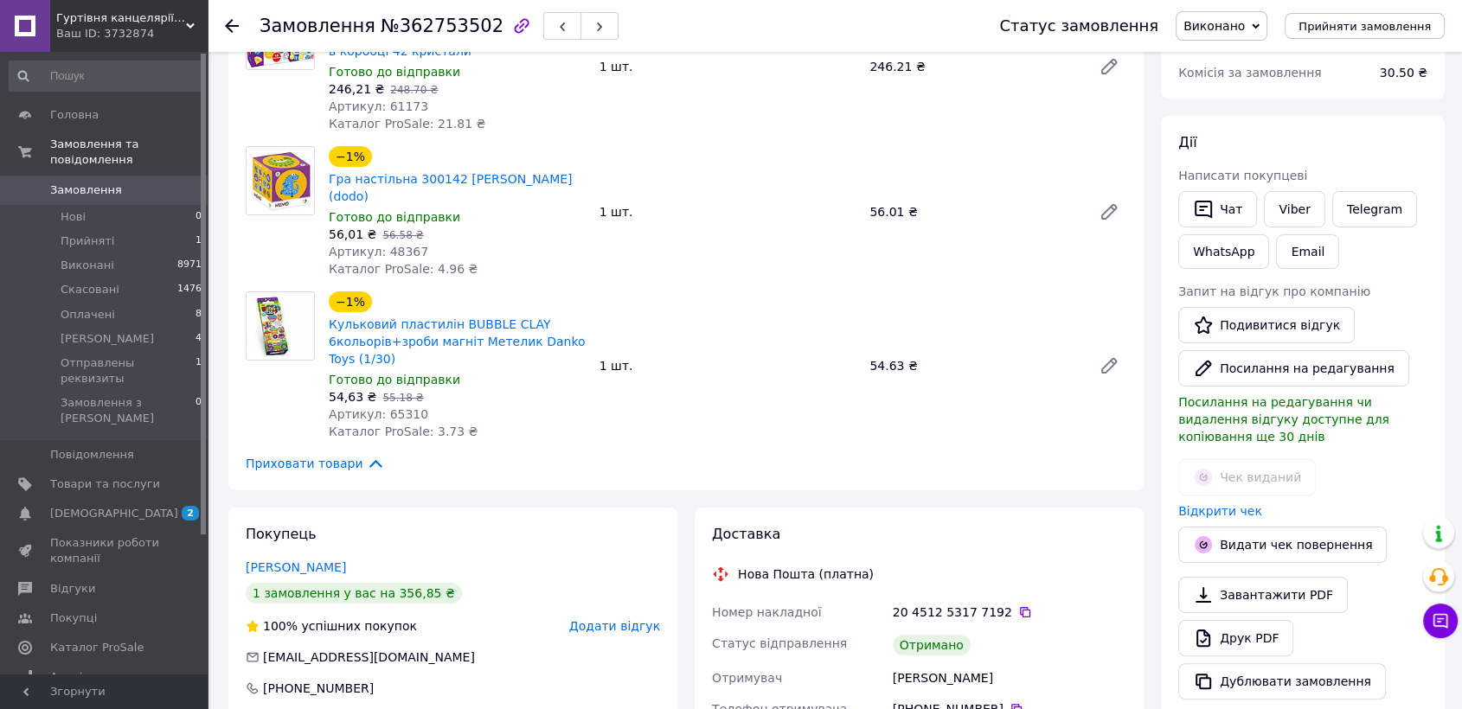
click at [637, 630] on span "Додати відгук" at bounding box center [614, 626] width 91 height 14
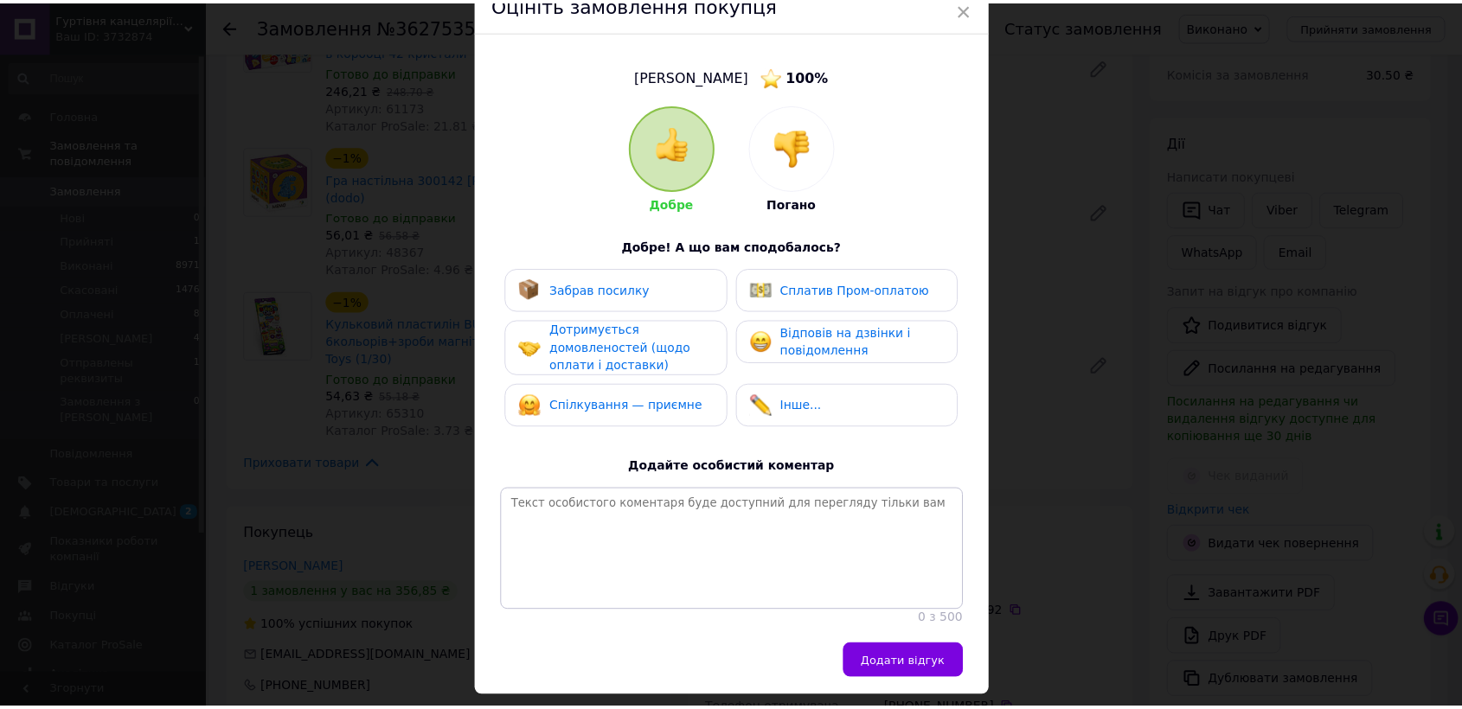
scroll to position [147, 0]
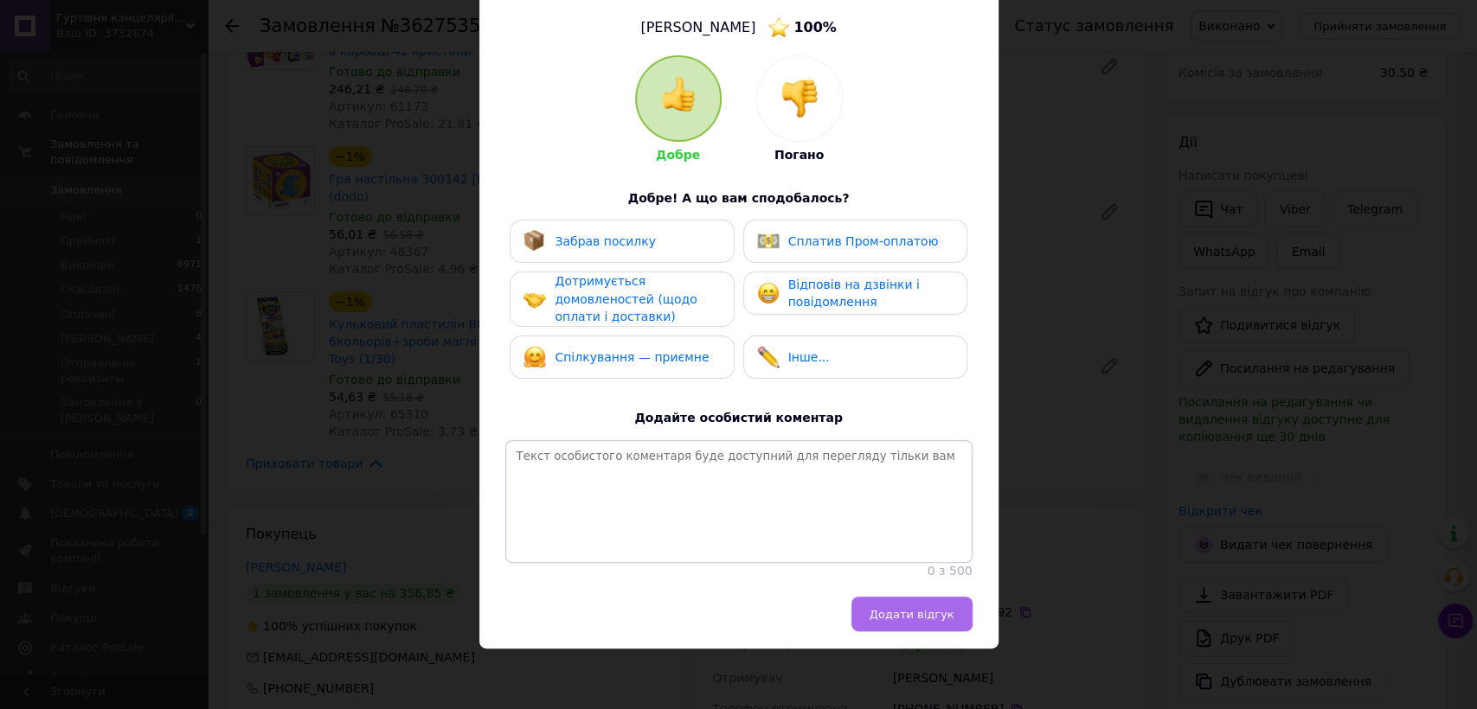
click at [907, 621] on button "Додати відгук" at bounding box center [911, 614] width 121 height 35
